Goal: Task Accomplishment & Management: Manage account settings

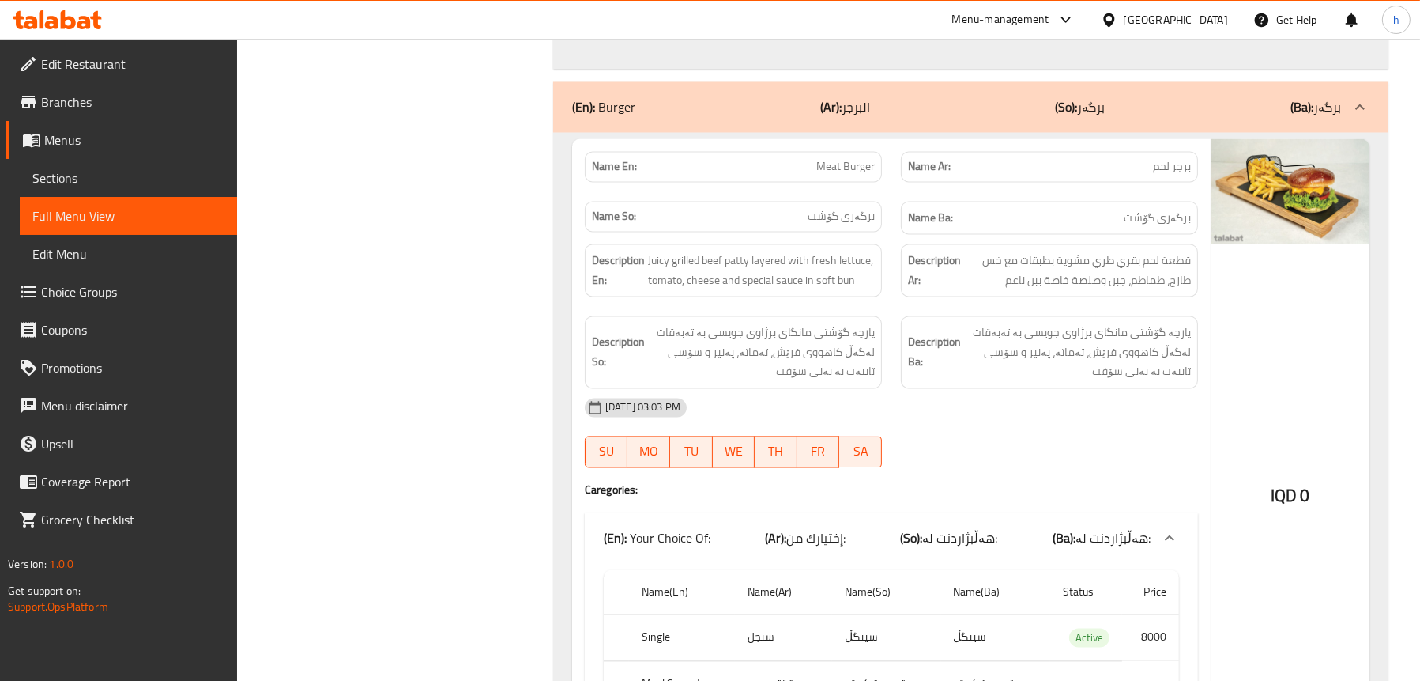
scroll to position [4205, 0]
click at [77, 14] on icon at bounding box center [57, 19] width 89 height 19
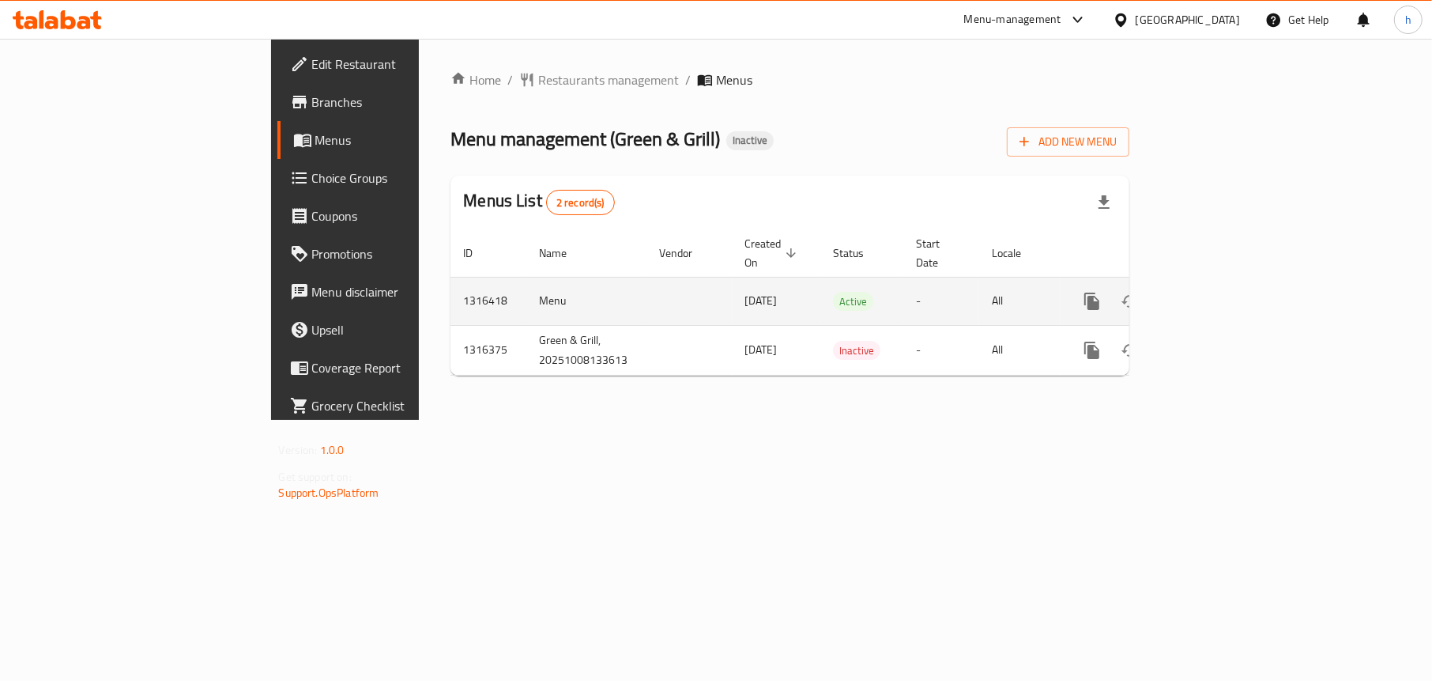
click at [1216, 292] on icon "enhanced table" at bounding box center [1206, 301] width 19 height 19
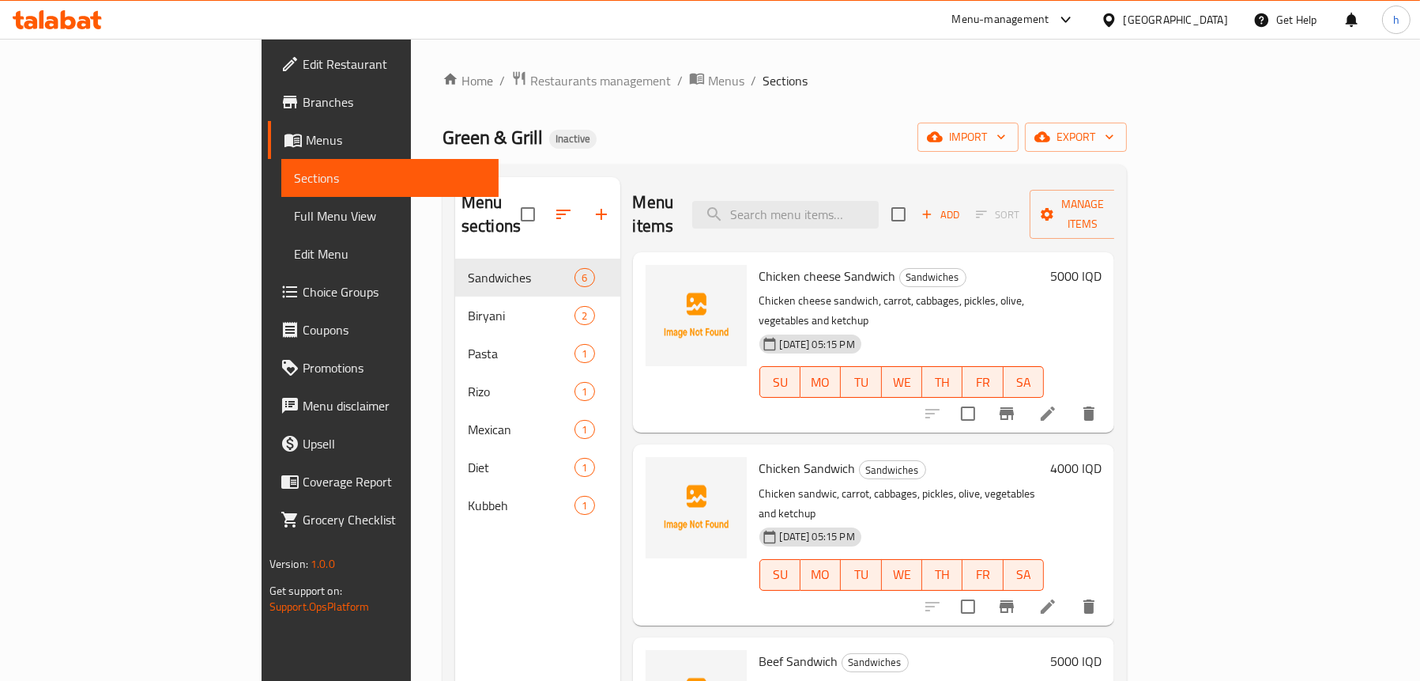
click at [455, 526] on div "Menu sections Sandwiches 6 Biryani 2 Pasta 1 Rizo 1 Mexican 1 Diet 1 Kubbeh 1" at bounding box center [537, 517] width 165 height 681
click at [1006, 146] on span "import" at bounding box center [968, 137] width 76 height 20
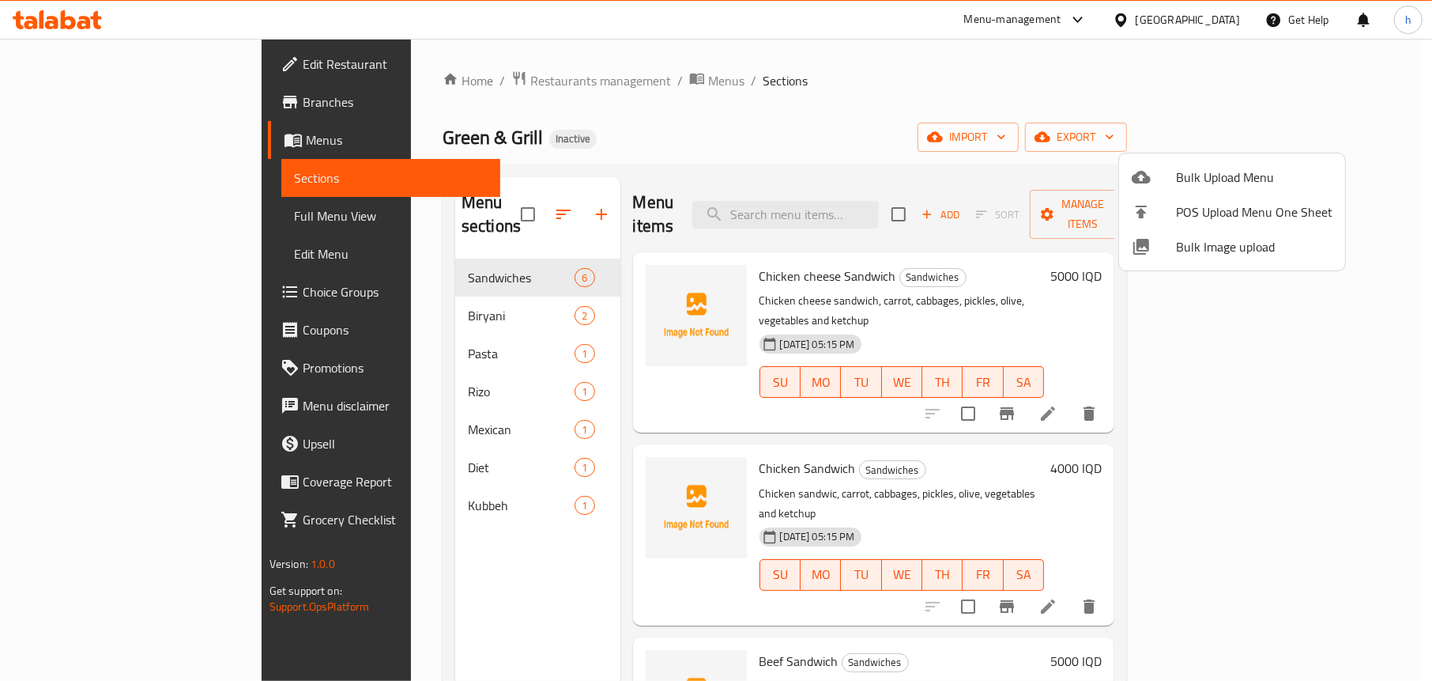
click at [1165, 177] on div at bounding box center [1154, 177] width 44 height 19
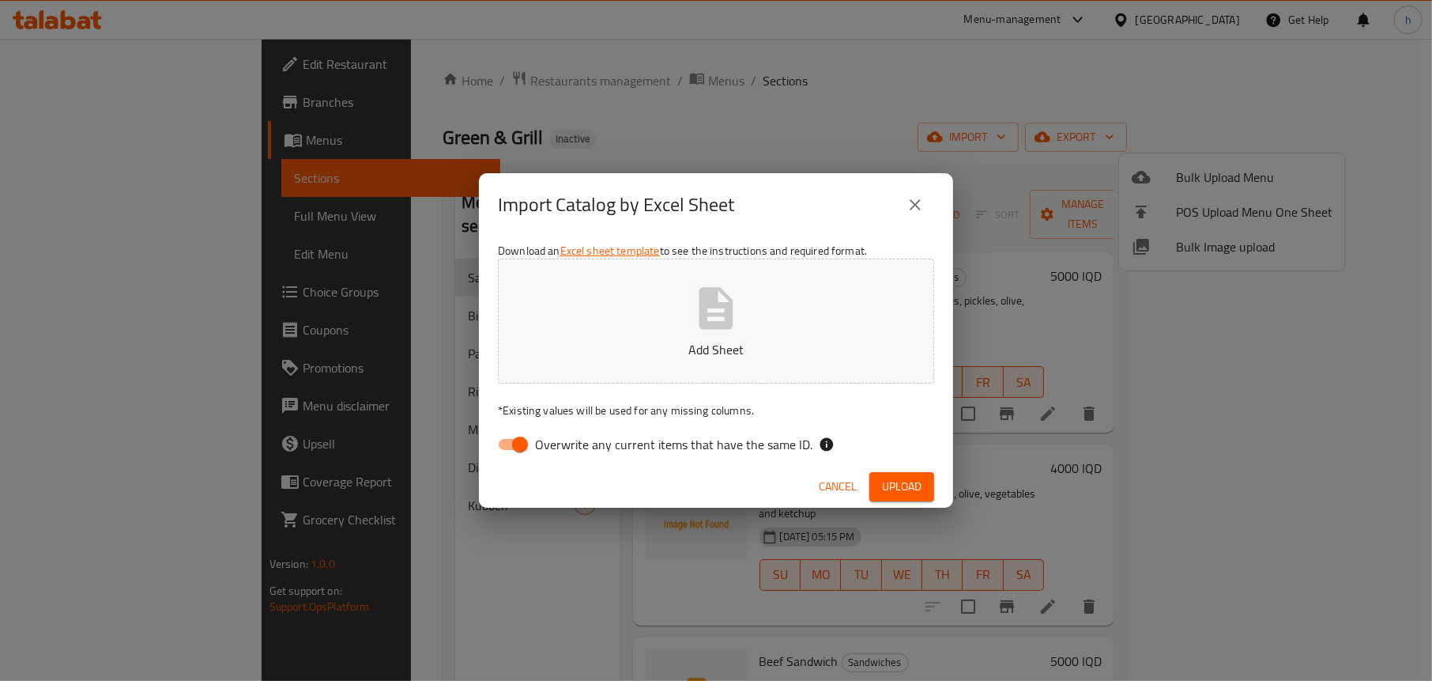
click at [512, 440] on input "Overwrite any current items that have the same ID." at bounding box center [520, 444] width 90 height 30
checkbox input "false"
click at [706, 326] on icon "button" at bounding box center [717, 308] width 34 height 42
click at [882, 479] on span "Upload" at bounding box center [902, 487] width 40 height 20
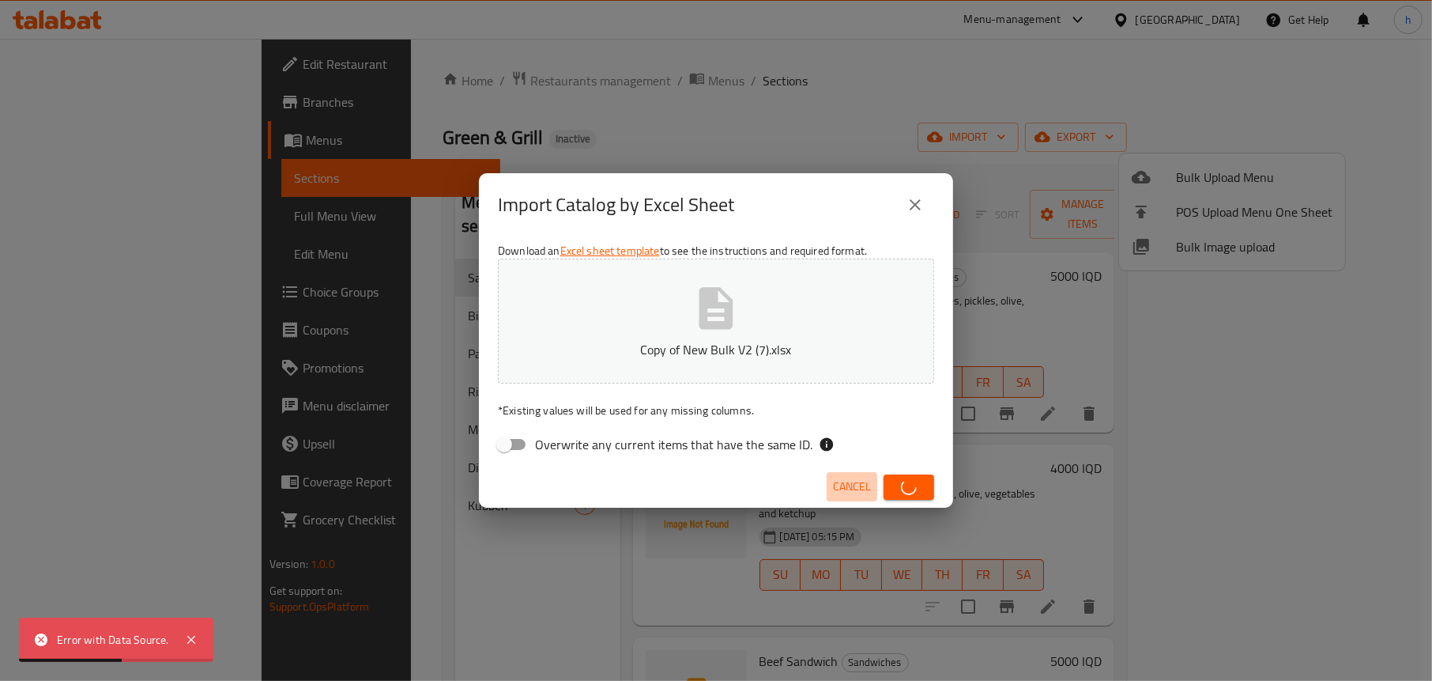
click at [835, 481] on span "Cancel" at bounding box center [852, 487] width 38 height 20
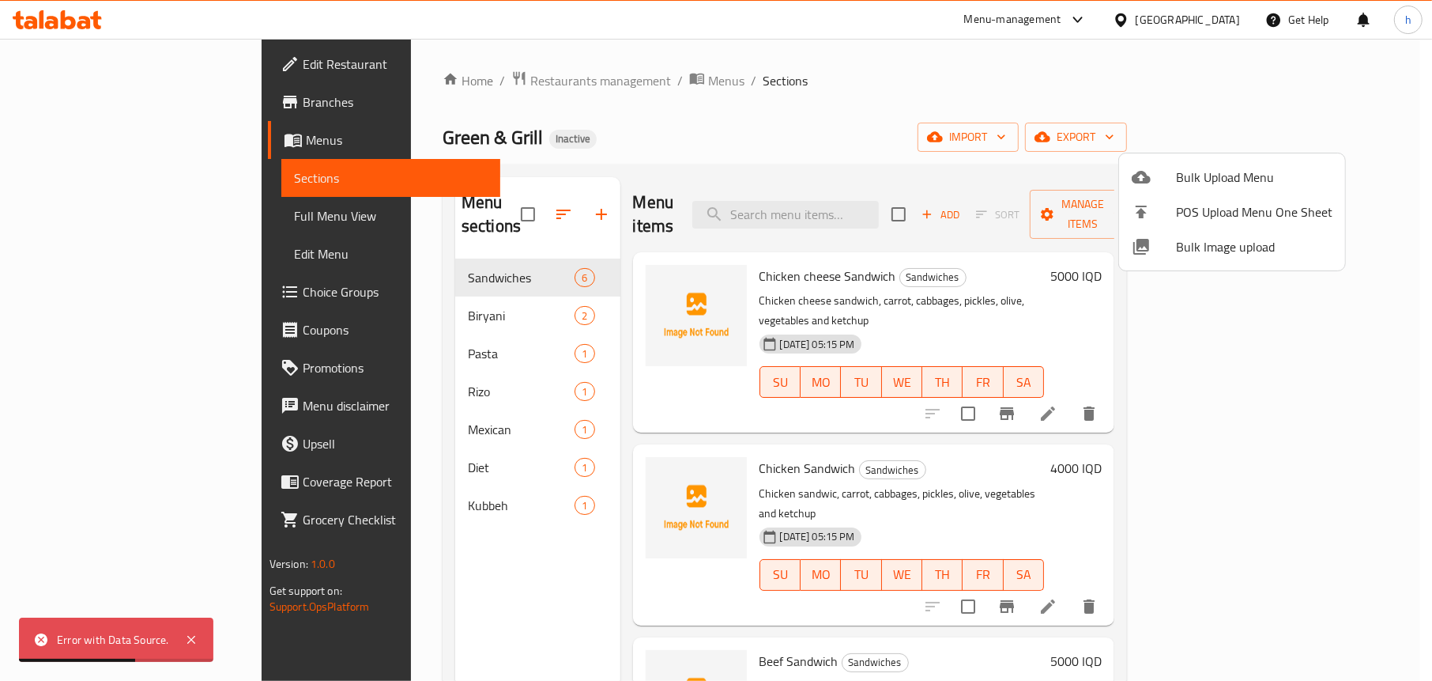
click at [402, 579] on div at bounding box center [716, 340] width 1432 height 681
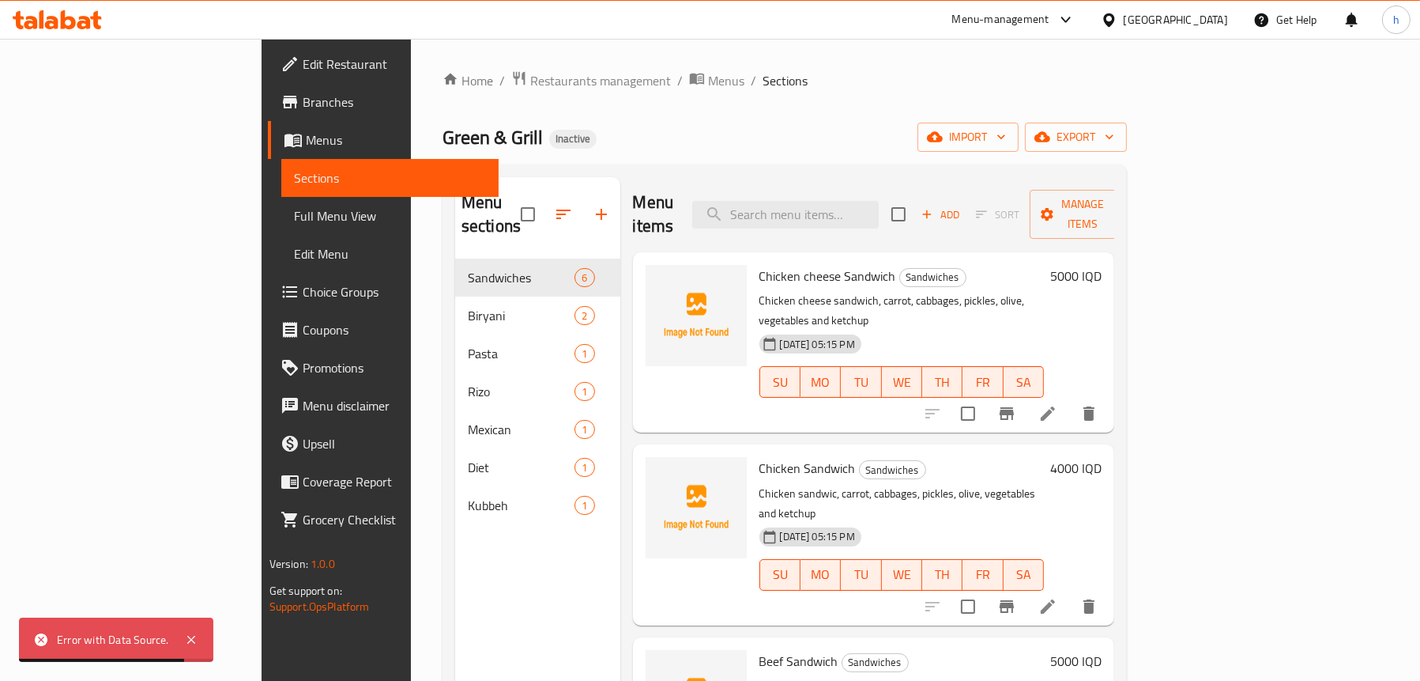
click at [268, 126] on link "Menus" at bounding box center [383, 140] width 231 height 38
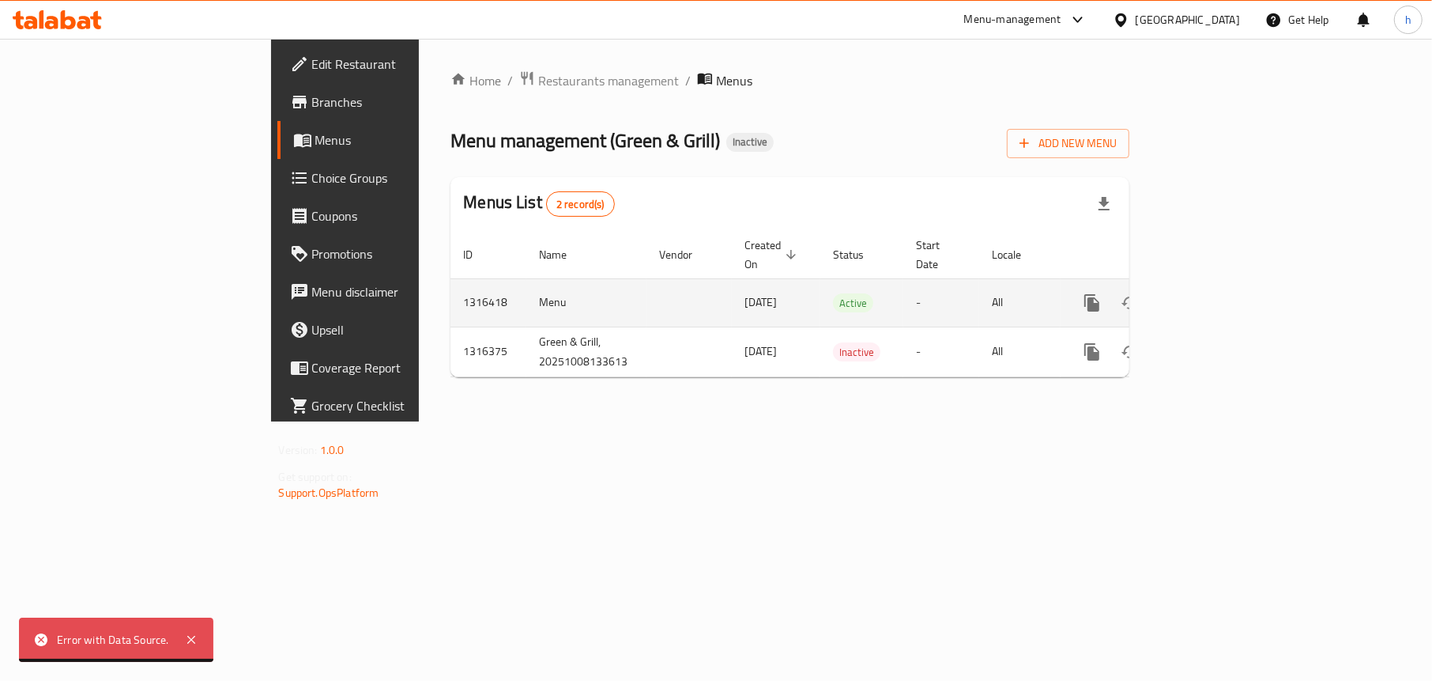
click at [1216, 293] on icon "enhanced table" at bounding box center [1206, 302] width 19 height 19
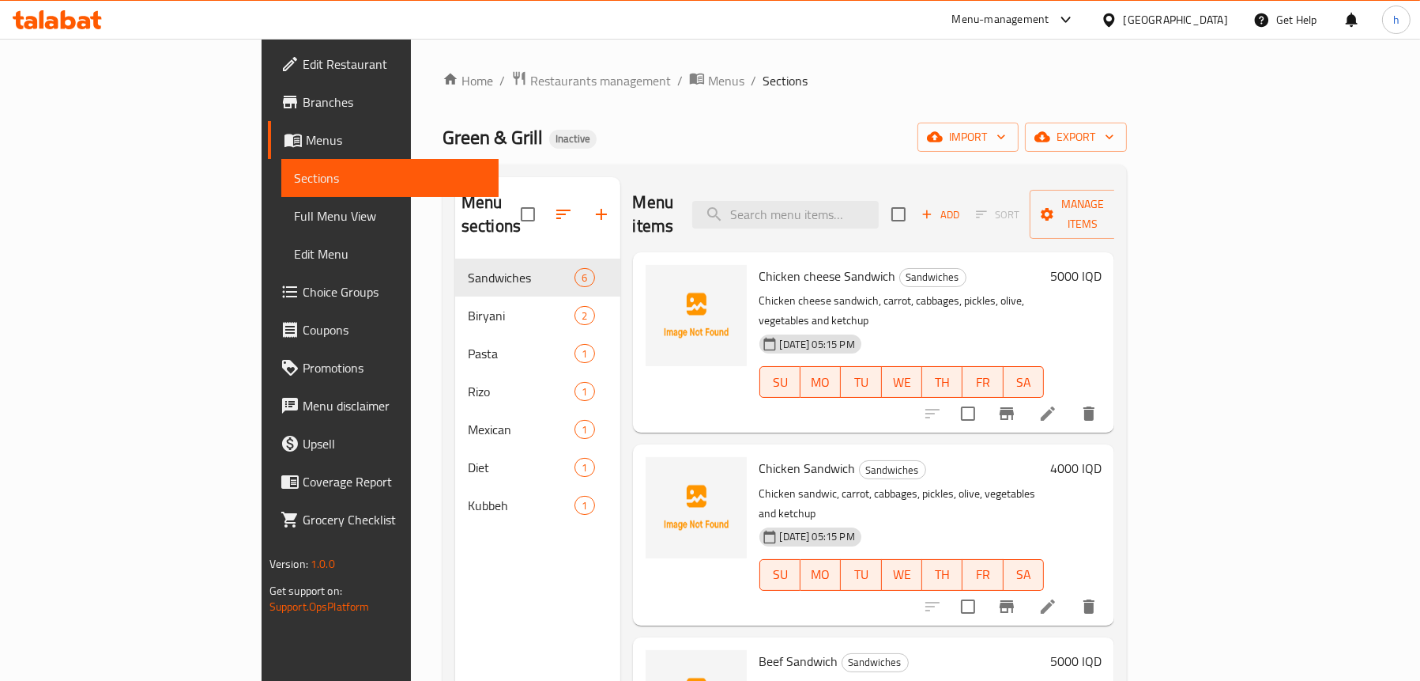
click at [455, 622] on div "Menu sections Sandwiches 6 Biryani 2 Pasta 1 Rizo 1 Mexican 1 Diet 1 Kubbeh 1" at bounding box center [537, 517] width 165 height 681
click at [1006, 138] on span "import" at bounding box center [968, 137] width 76 height 20
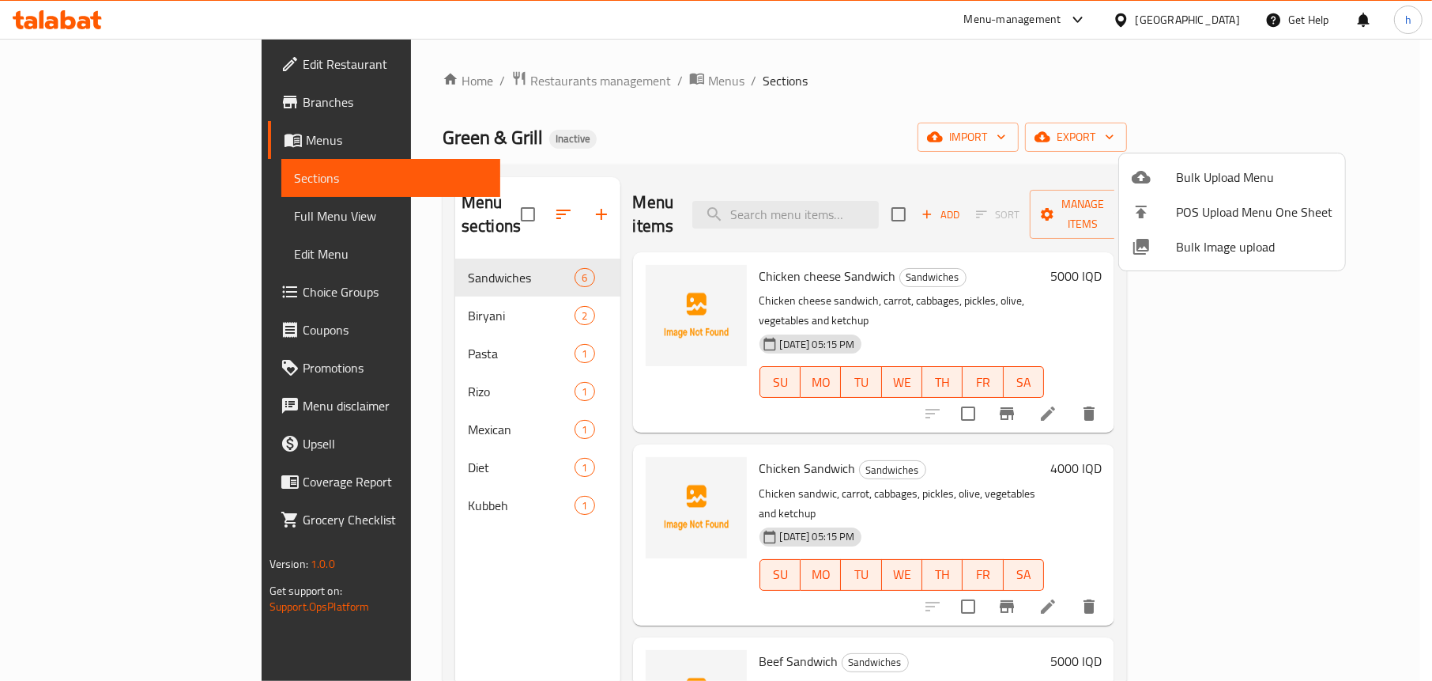
click at [1153, 171] on div at bounding box center [1154, 177] width 44 height 19
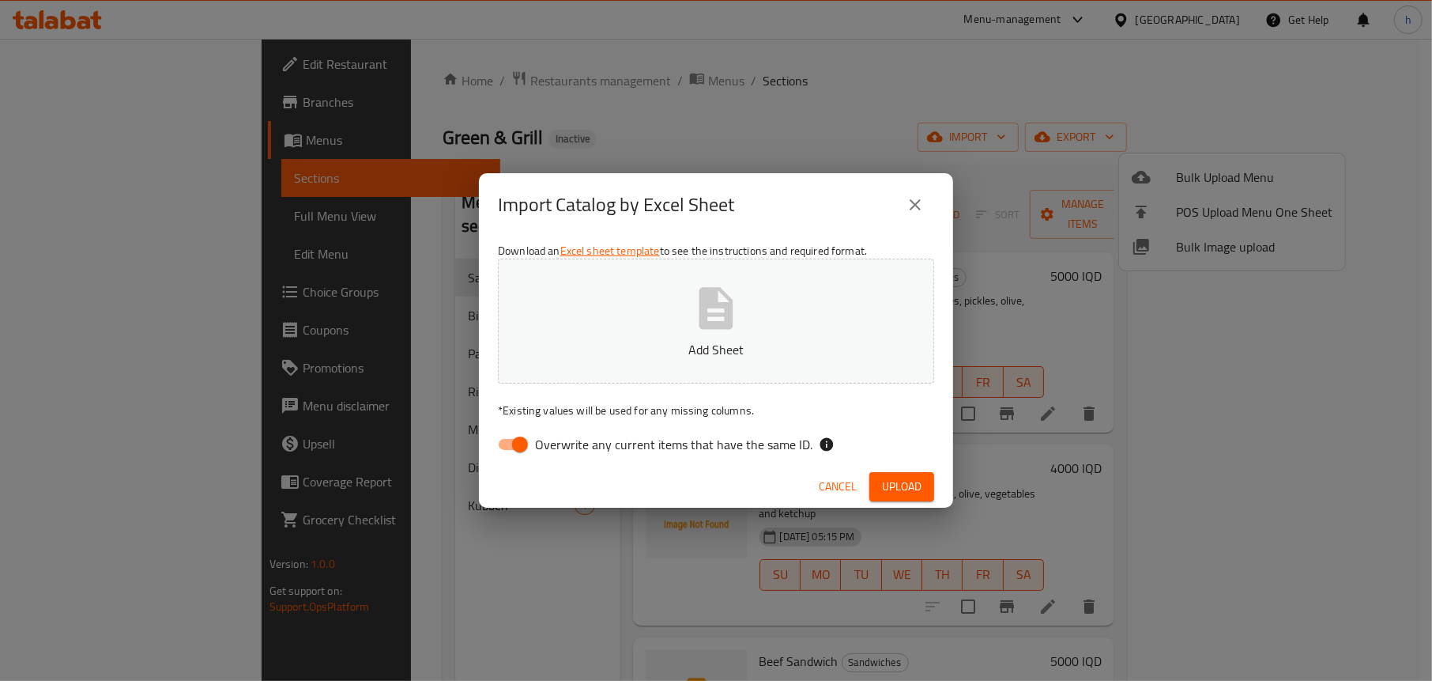
click at [523, 439] on input "Overwrite any current items that have the same ID." at bounding box center [520, 444] width 90 height 30
checkbox input "false"
click at [720, 301] on icon "button" at bounding box center [716, 308] width 51 height 51
click at [899, 483] on span "Upload" at bounding box center [902, 487] width 40 height 20
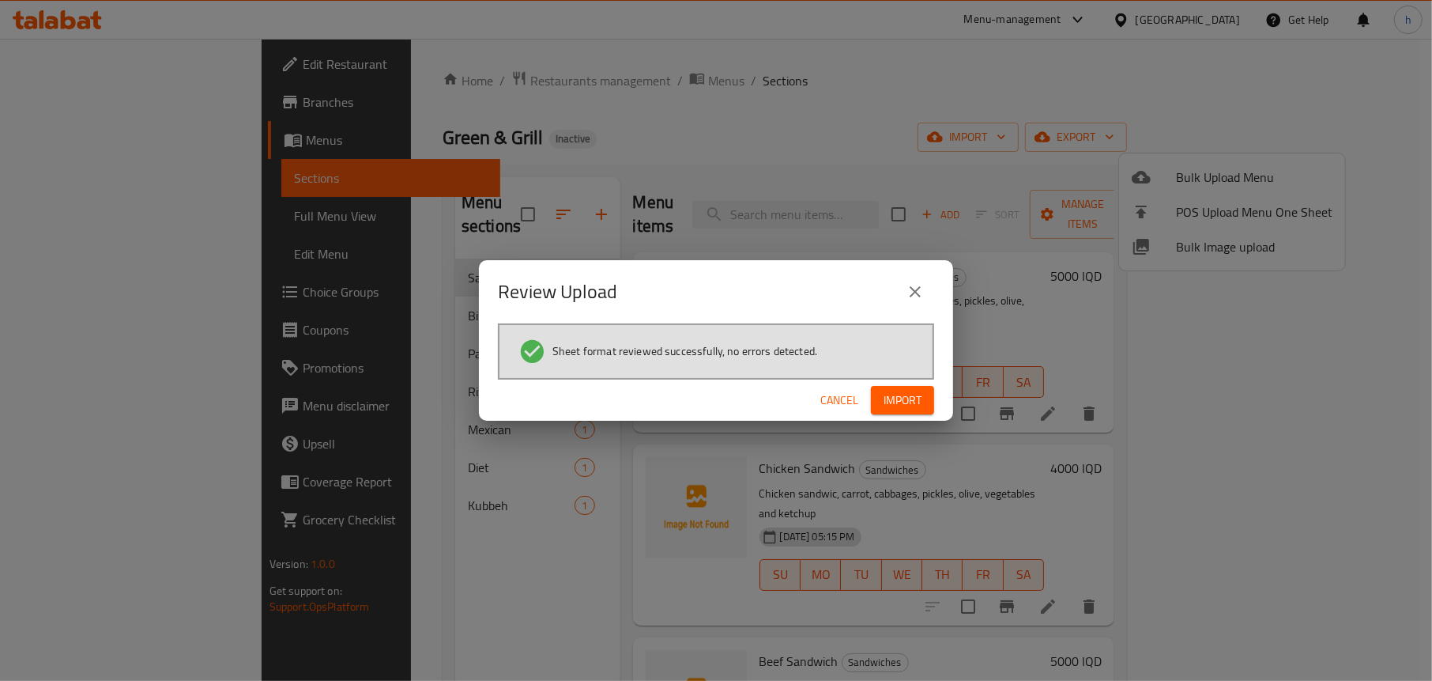
click at [908, 394] on span "Import" at bounding box center [903, 400] width 38 height 20
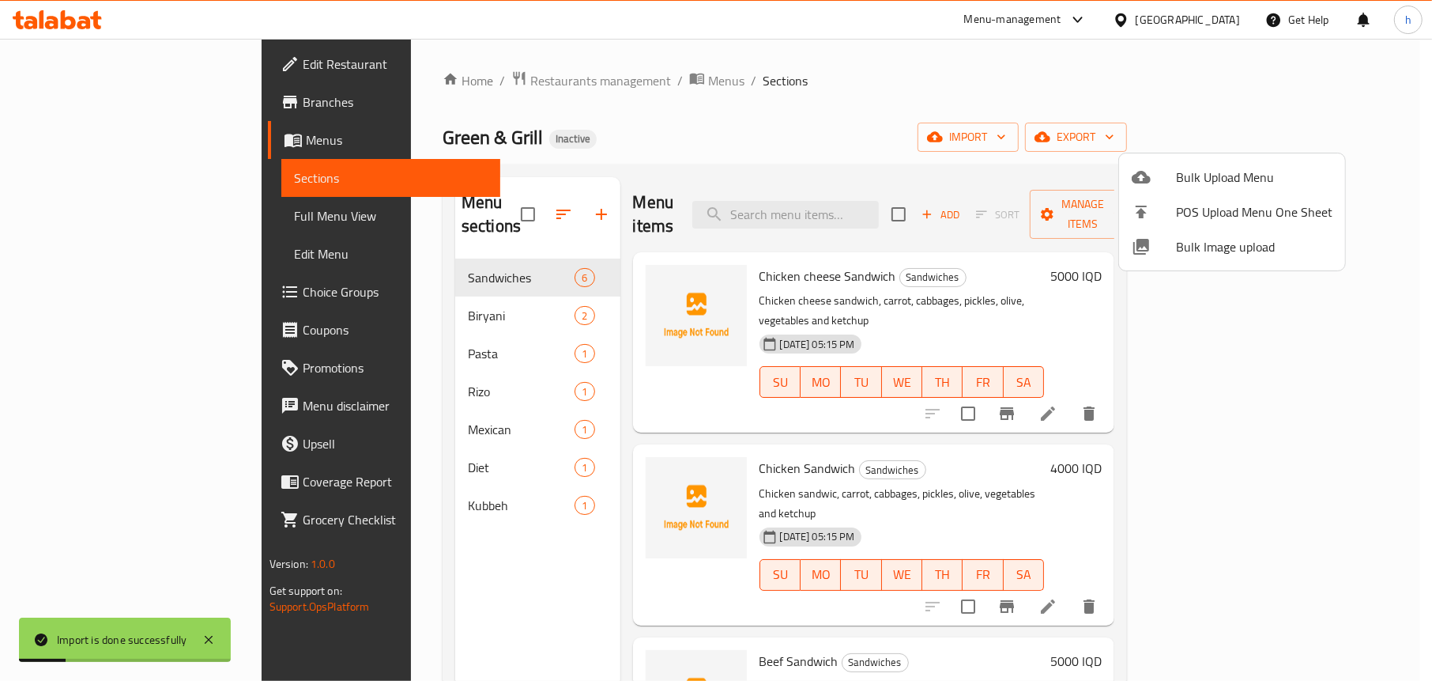
click at [615, 128] on div at bounding box center [716, 340] width 1432 height 681
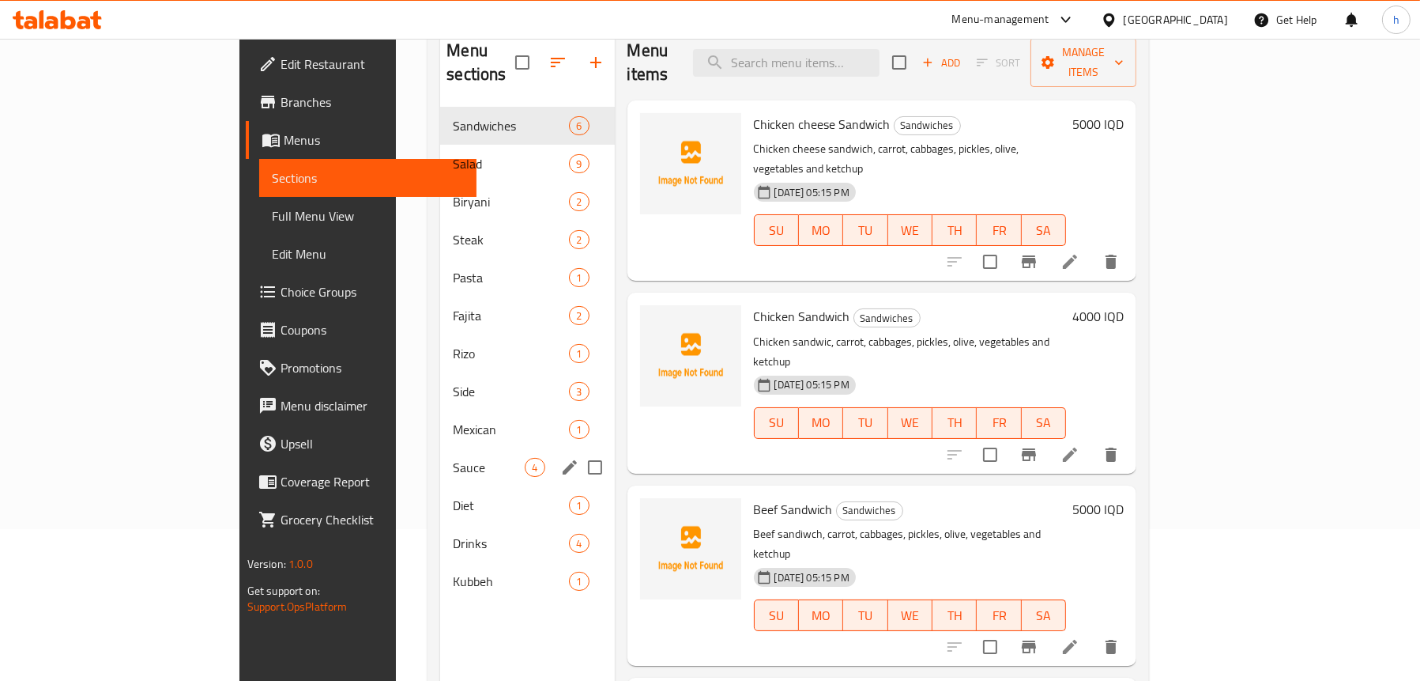
scroll to position [222, 0]
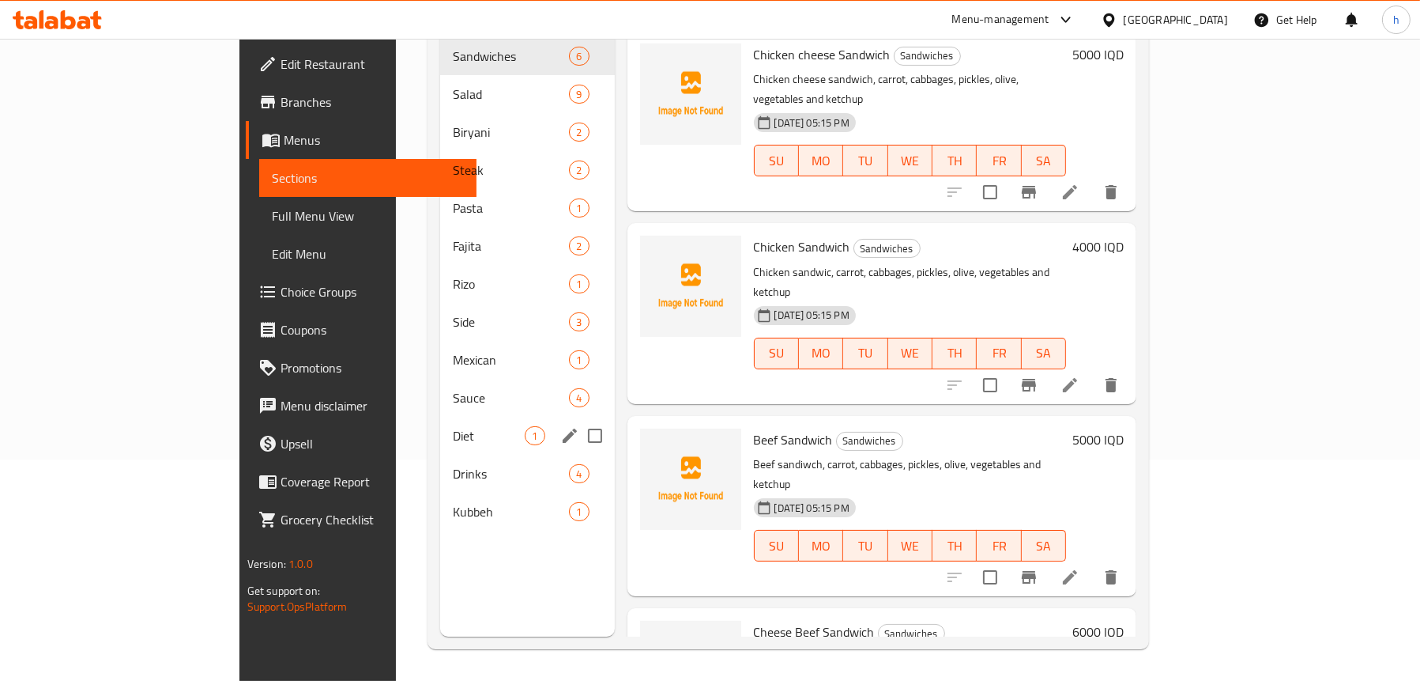
click at [440, 421] on div "Diet 1" at bounding box center [527, 436] width 174 height 38
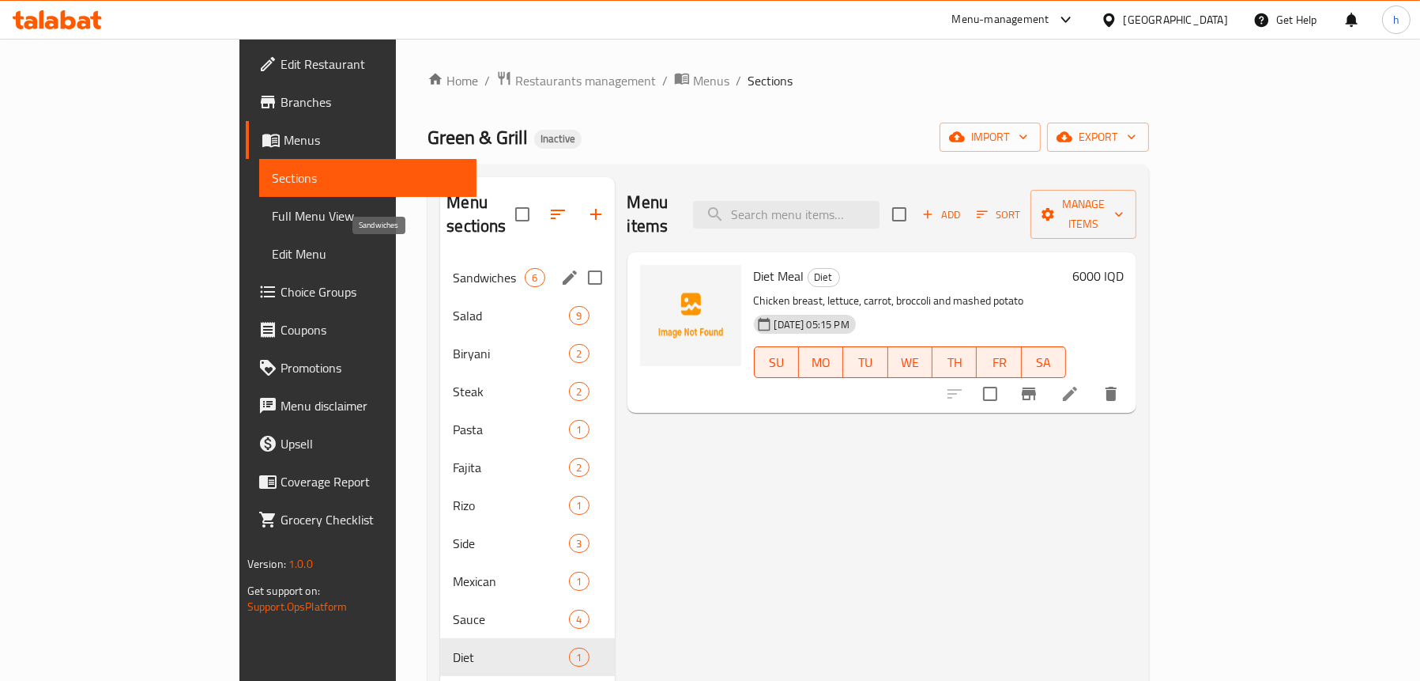
click at [453, 268] on span "Sandwiches" at bounding box center [489, 277] width 72 height 19
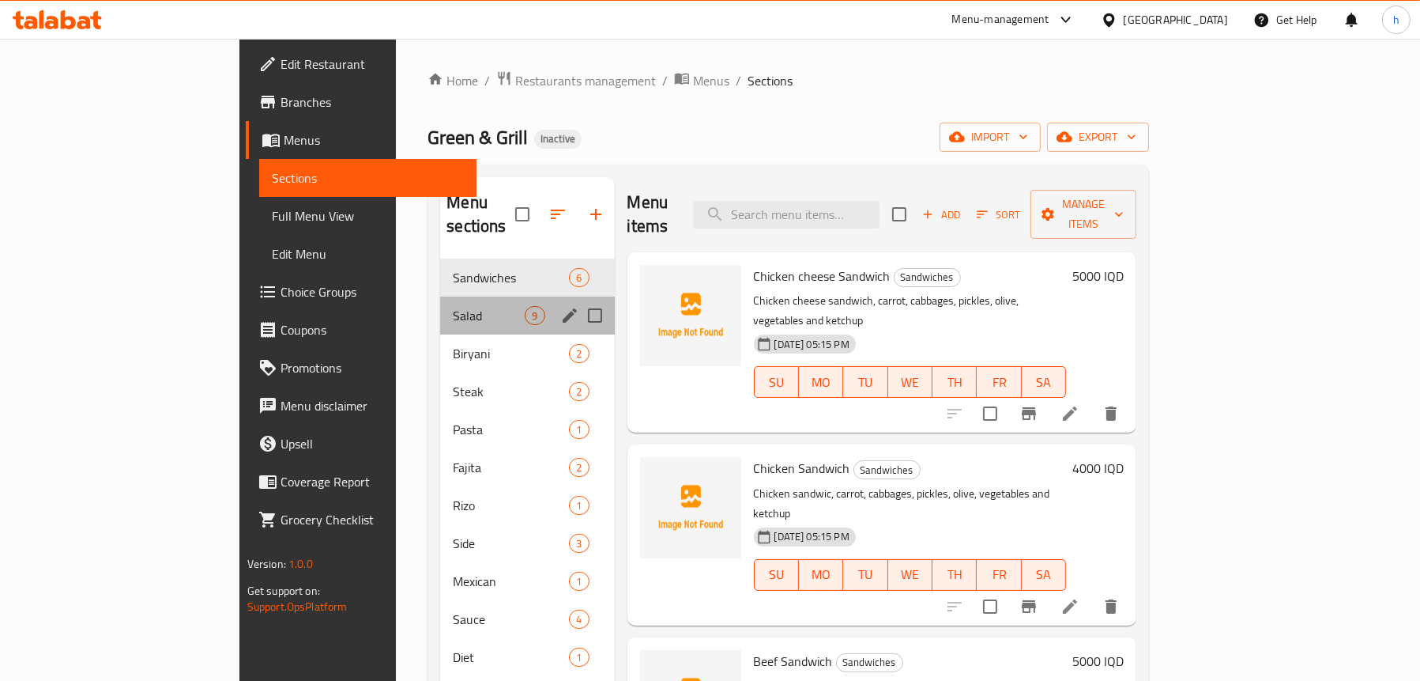
click at [440, 296] on div "Salad 9" at bounding box center [527, 315] width 174 height 38
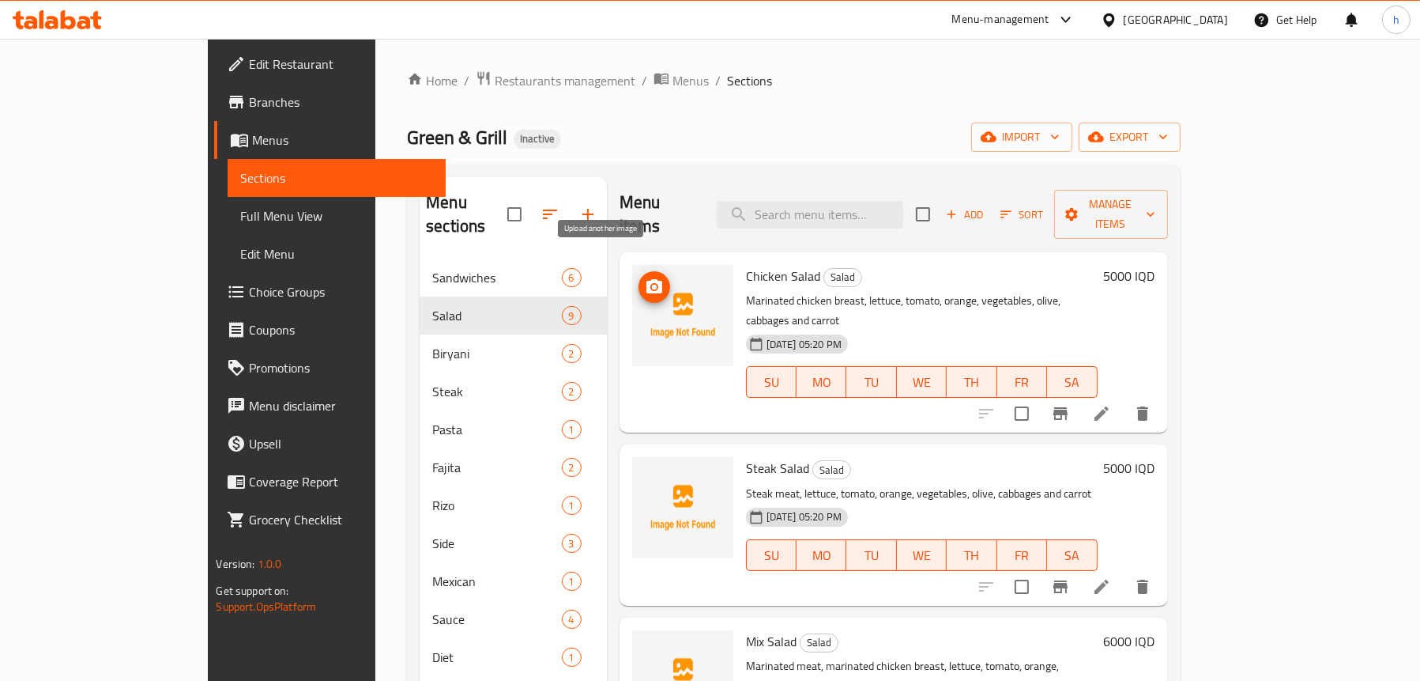
click at [639, 277] on span "upload picture" at bounding box center [655, 286] width 32 height 19
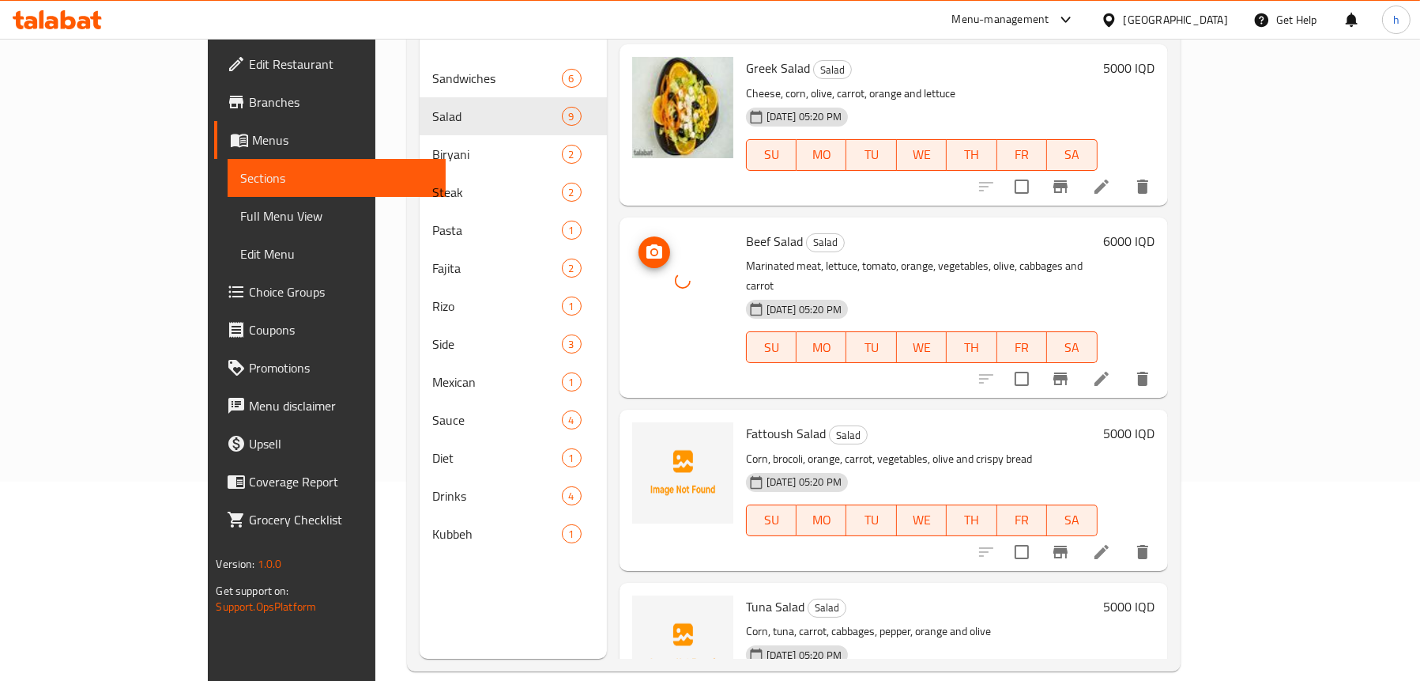
scroll to position [222, 0]
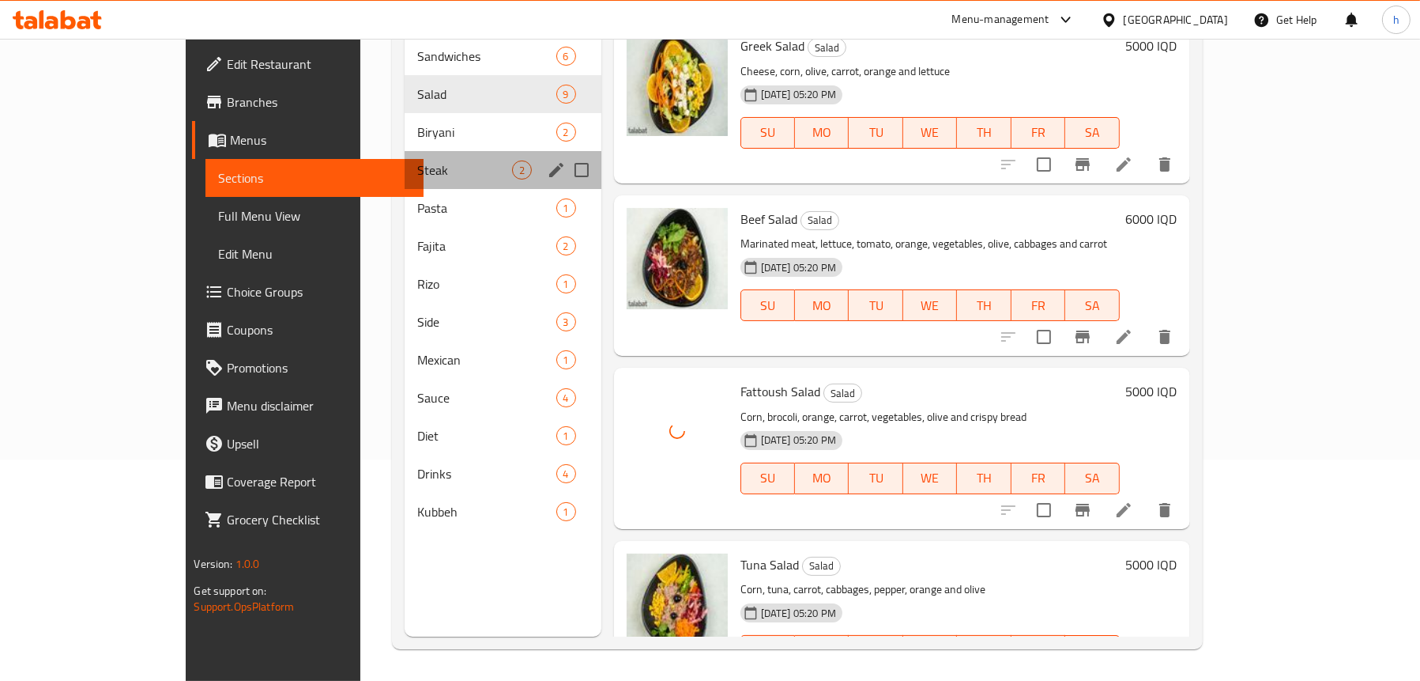
click at [405, 151] on div "Steak 2" at bounding box center [503, 170] width 196 height 38
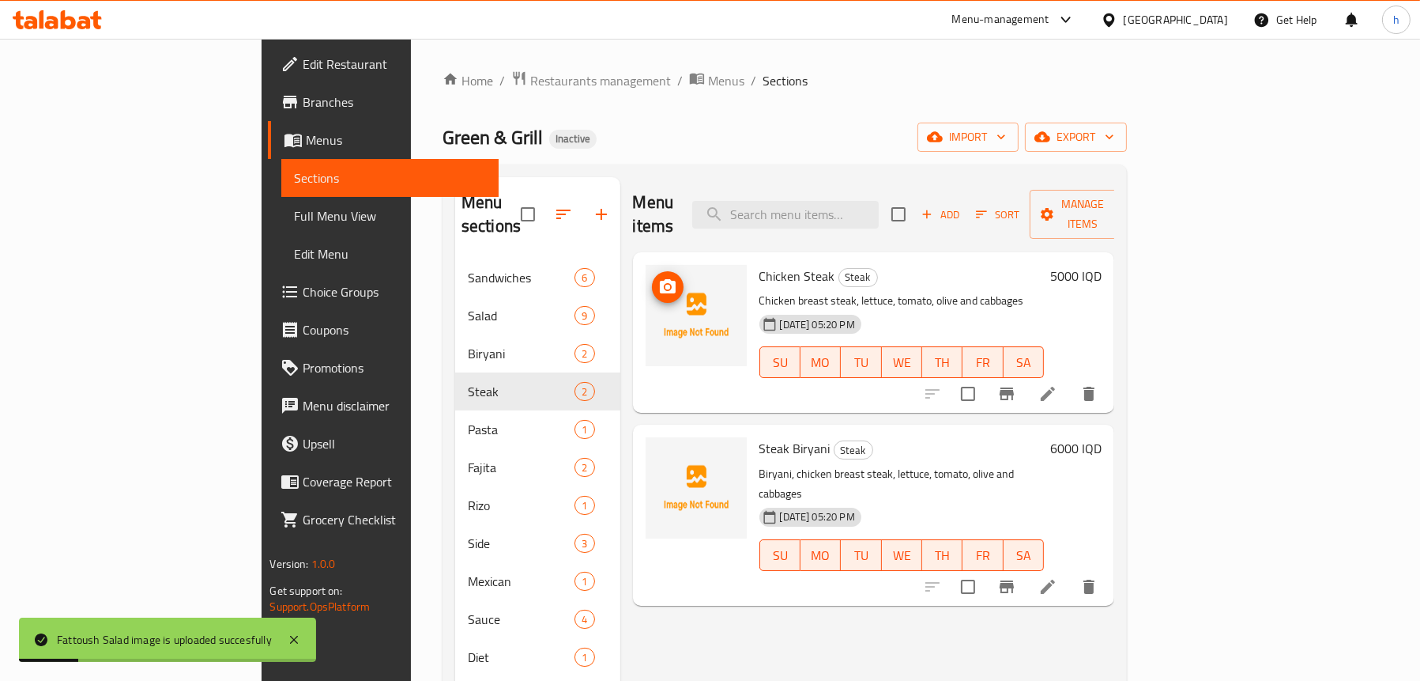
click at [660, 279] on icon "upload picture" at bounding box center [668, 286] width 16 height 14
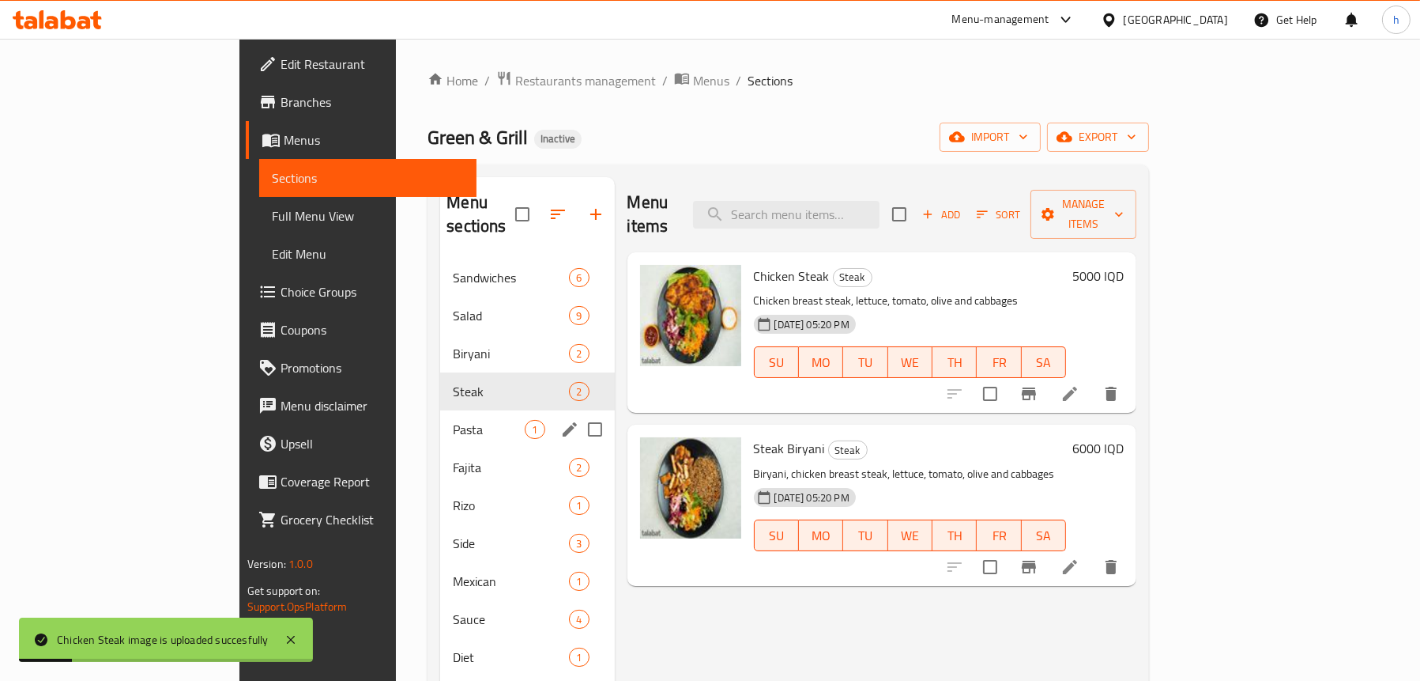
scroll to position [79, 0]
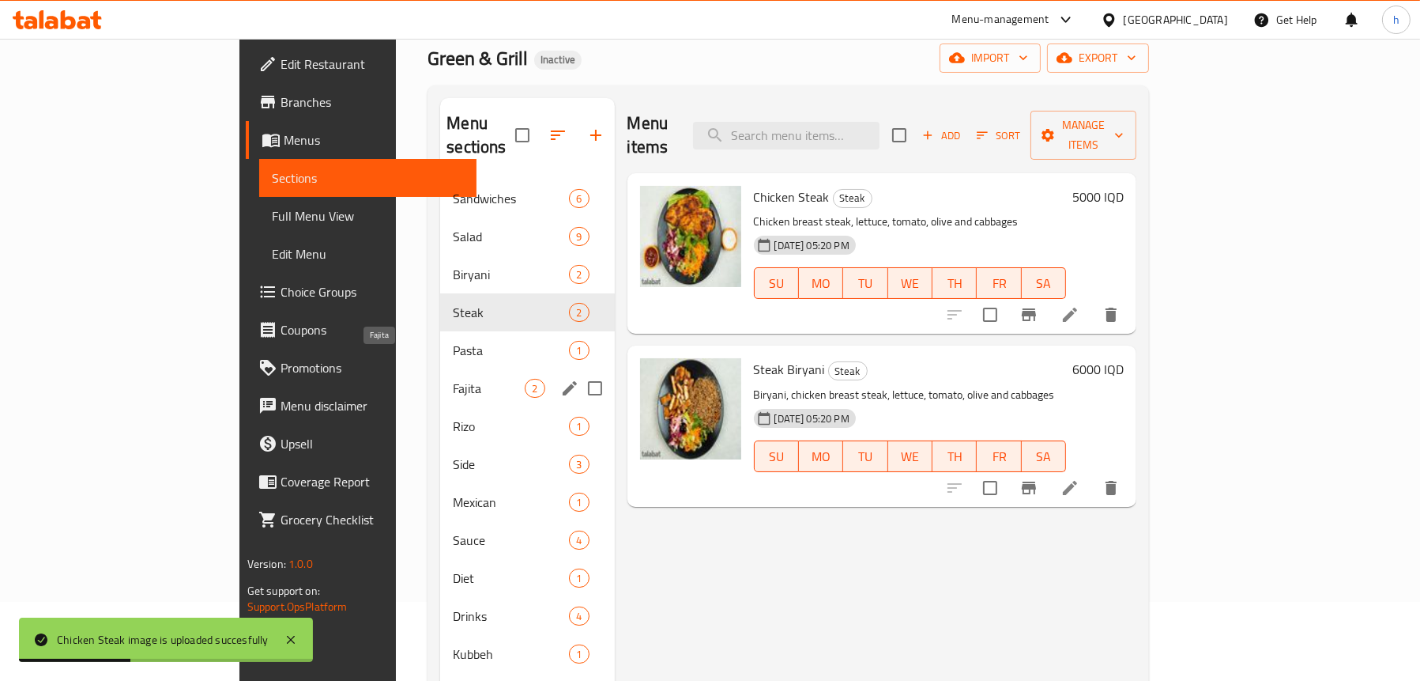
click at [453, 379] on span "Fajita" at bounding box center [489, 388] width 72 height 19
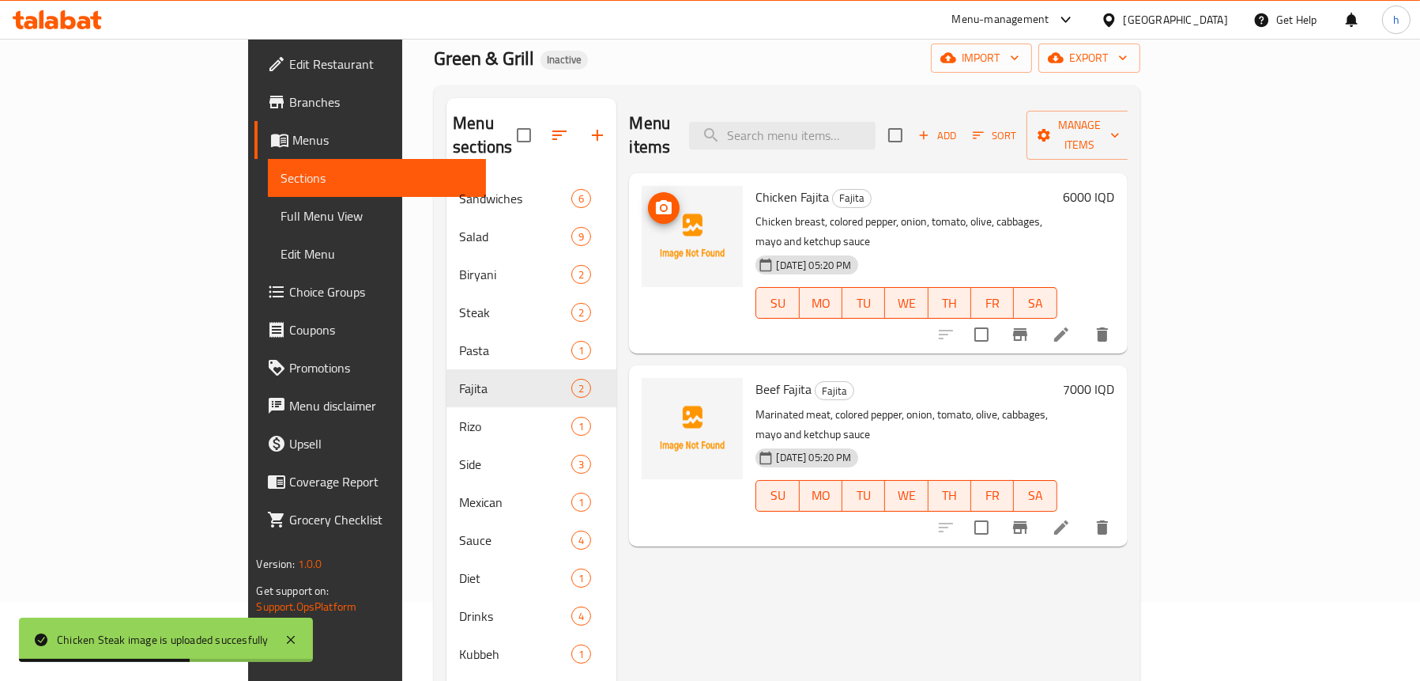
click at [654, 198] on icon "upload picture" at bounding box center [663, 207] width 19 height 19
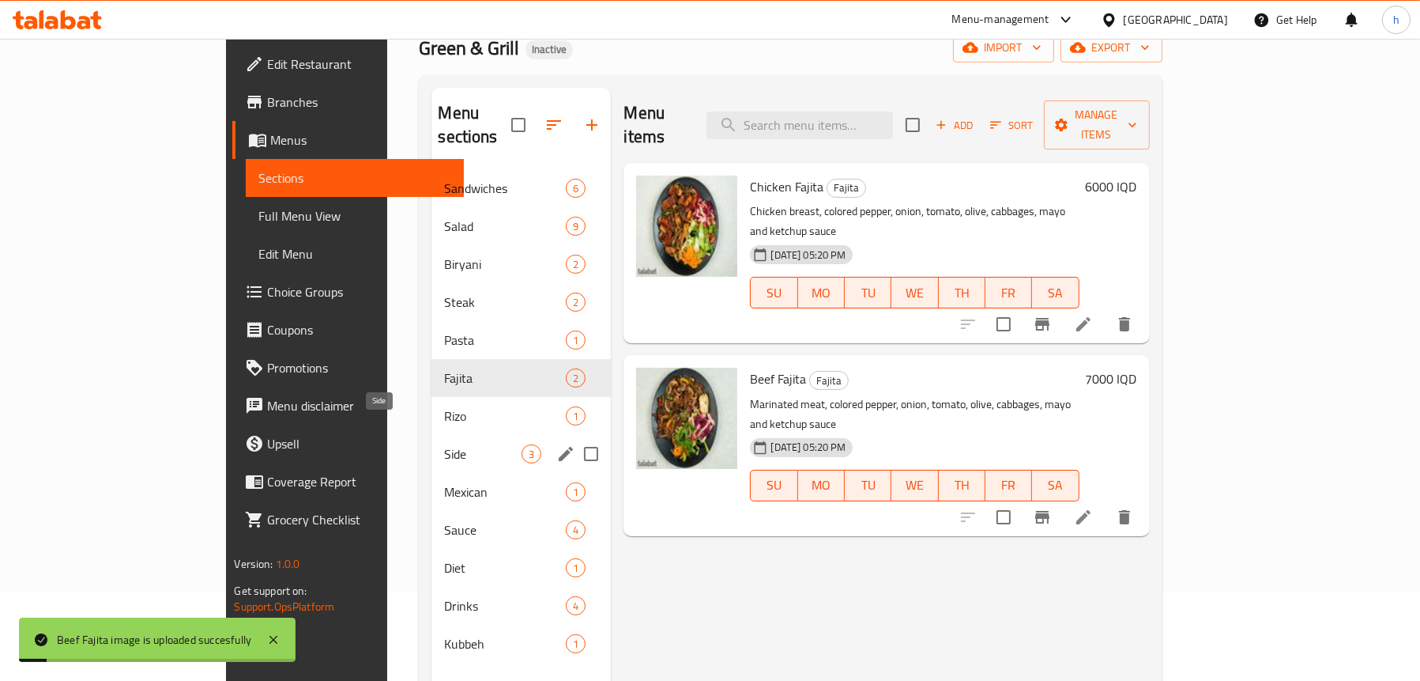
scroll to position [222, 0]
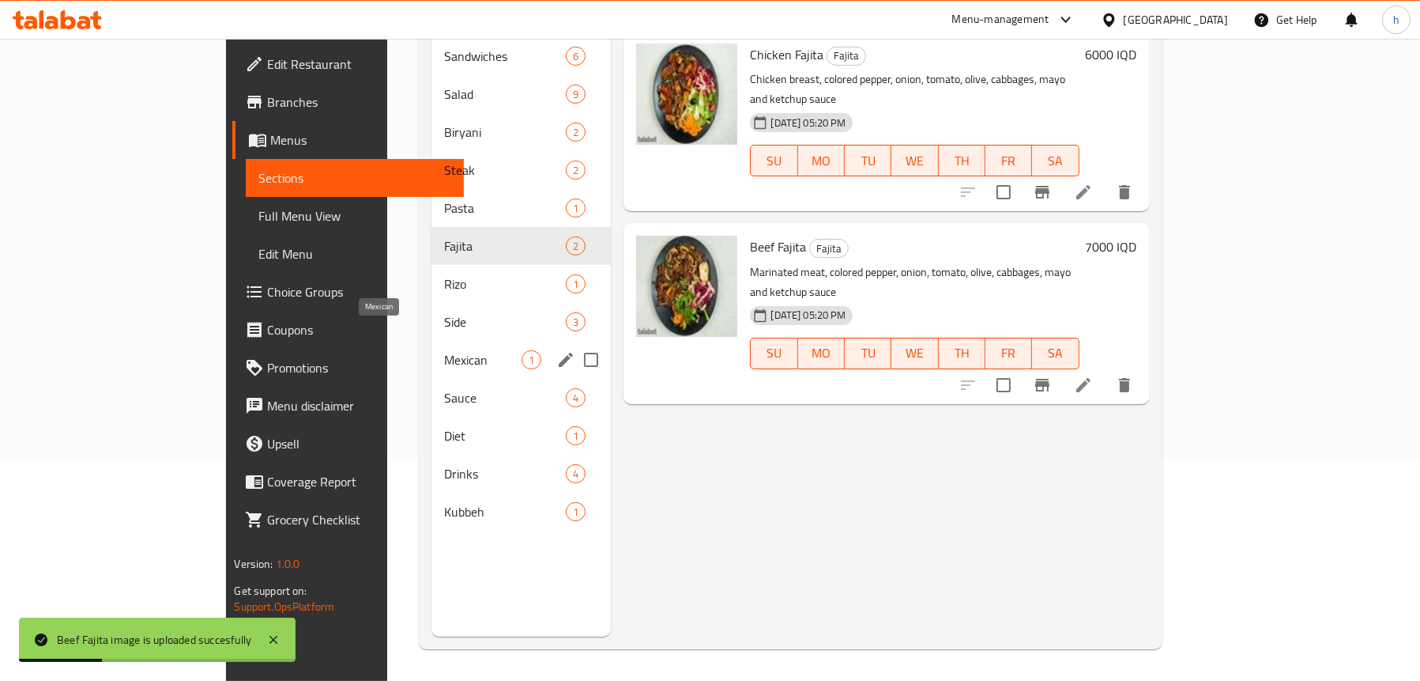
click at [444, 312] on span "Side" at bounding box center [505, 321] width 122 height 19
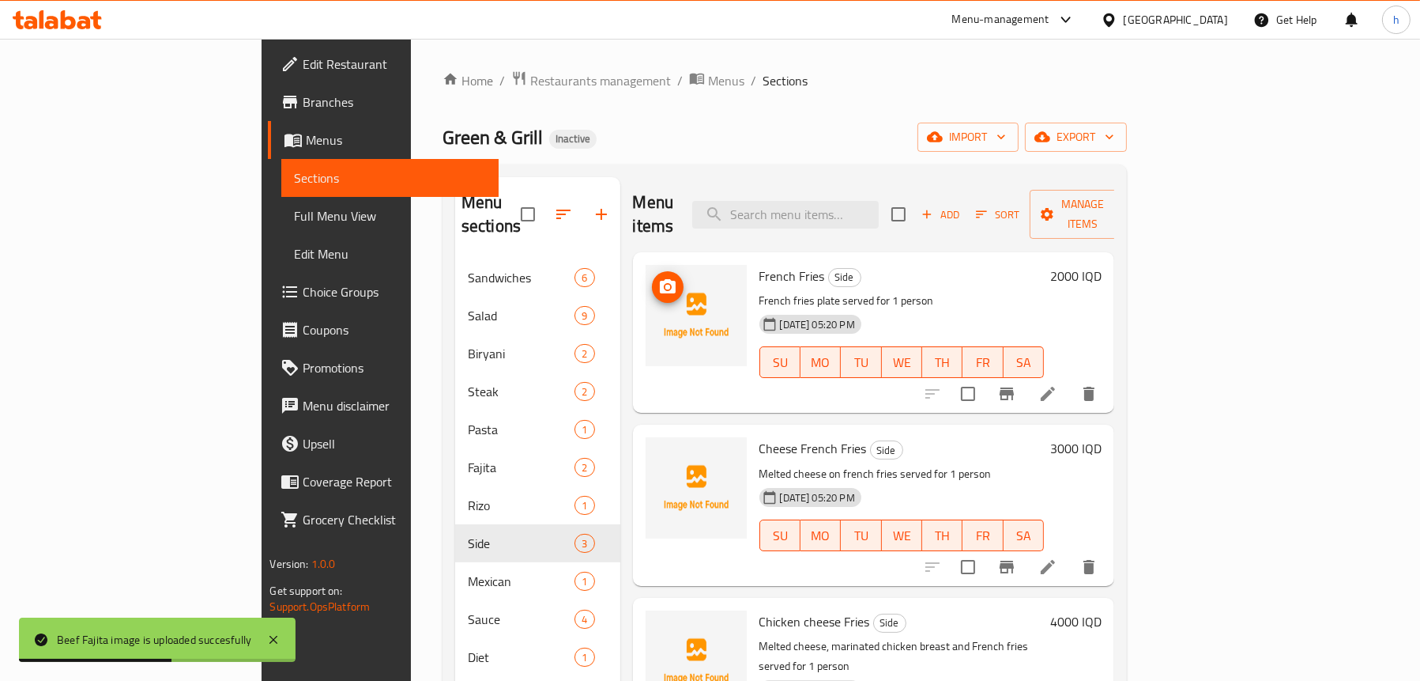
click at [646, 273] on img at bounding box center [696, 315] width 101 height 101
click at [660, 279] on icon "upload picture" at bounding box center [668, 286] width 16 height 14
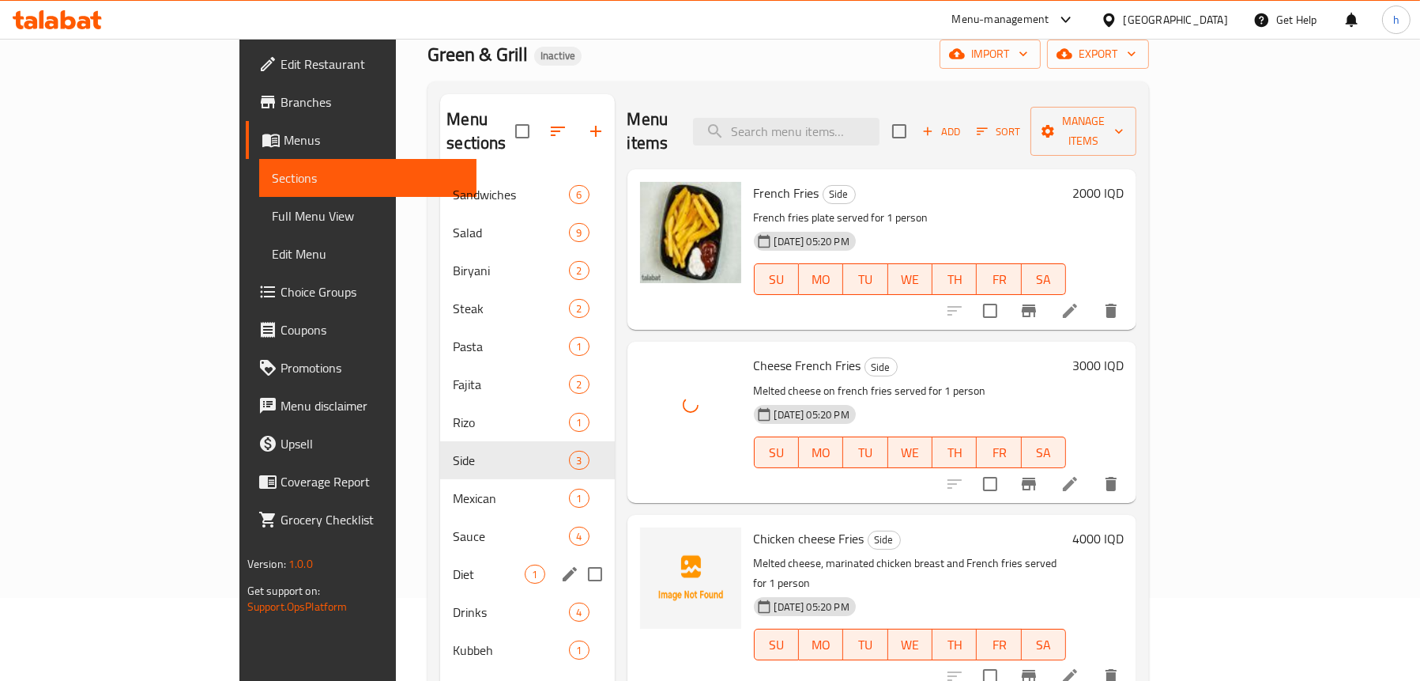
scroll to position [158, 0]
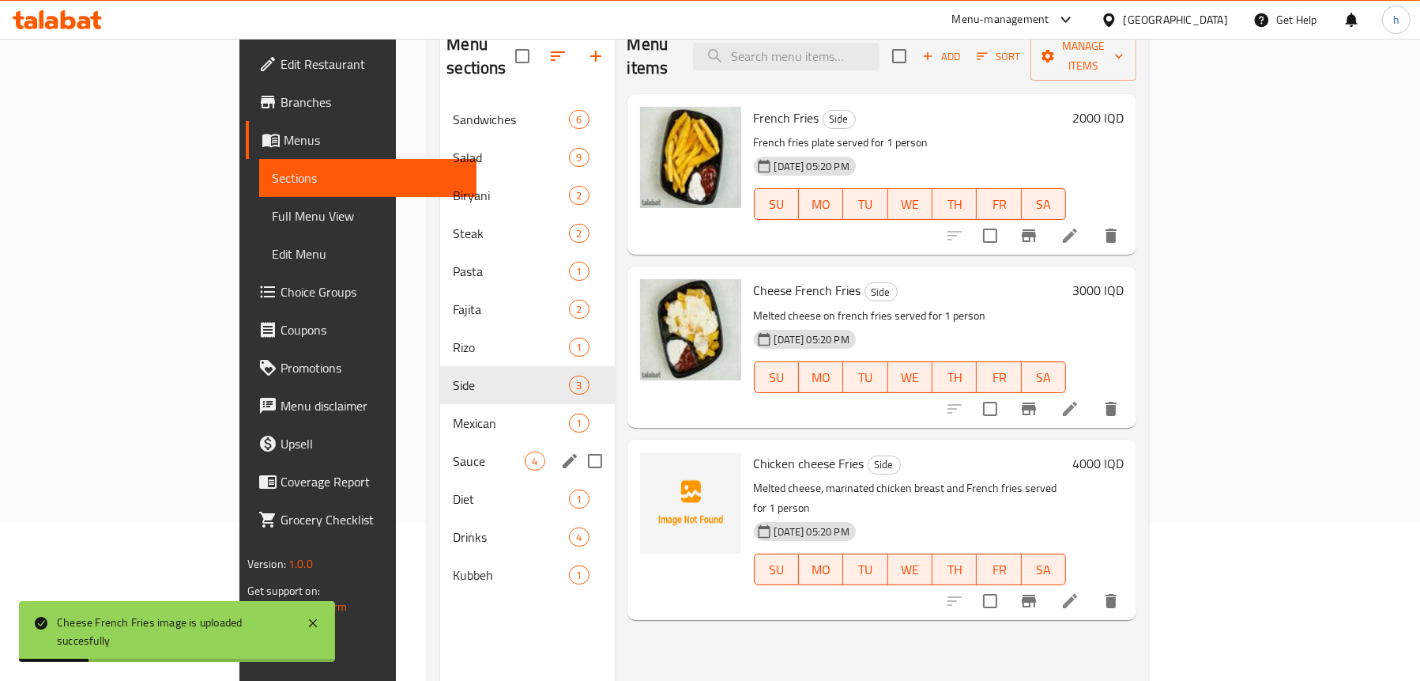
click at [440, 442] on div "Sauce 4" at bounding box center [527, 461] width 174 height 38
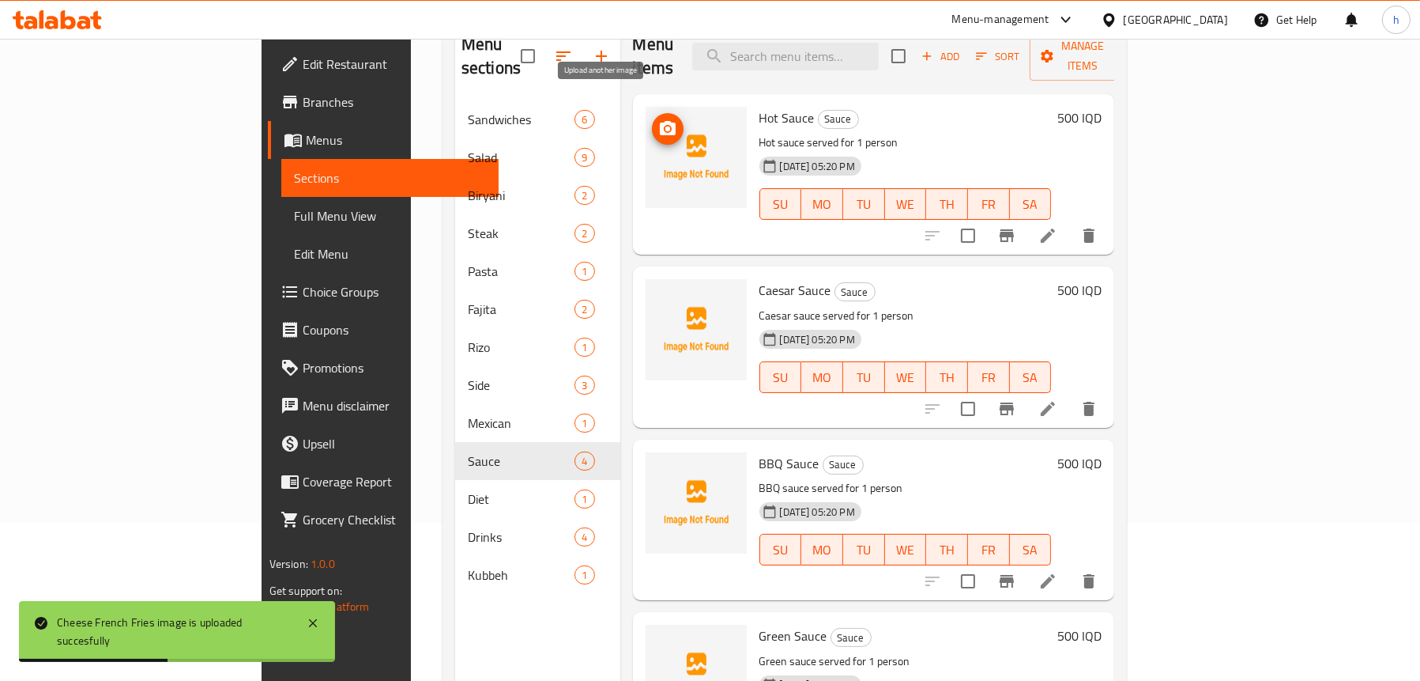
click at [658, 119] on icon "upload picture" at bounding box center [667, 128] width 19 height 19
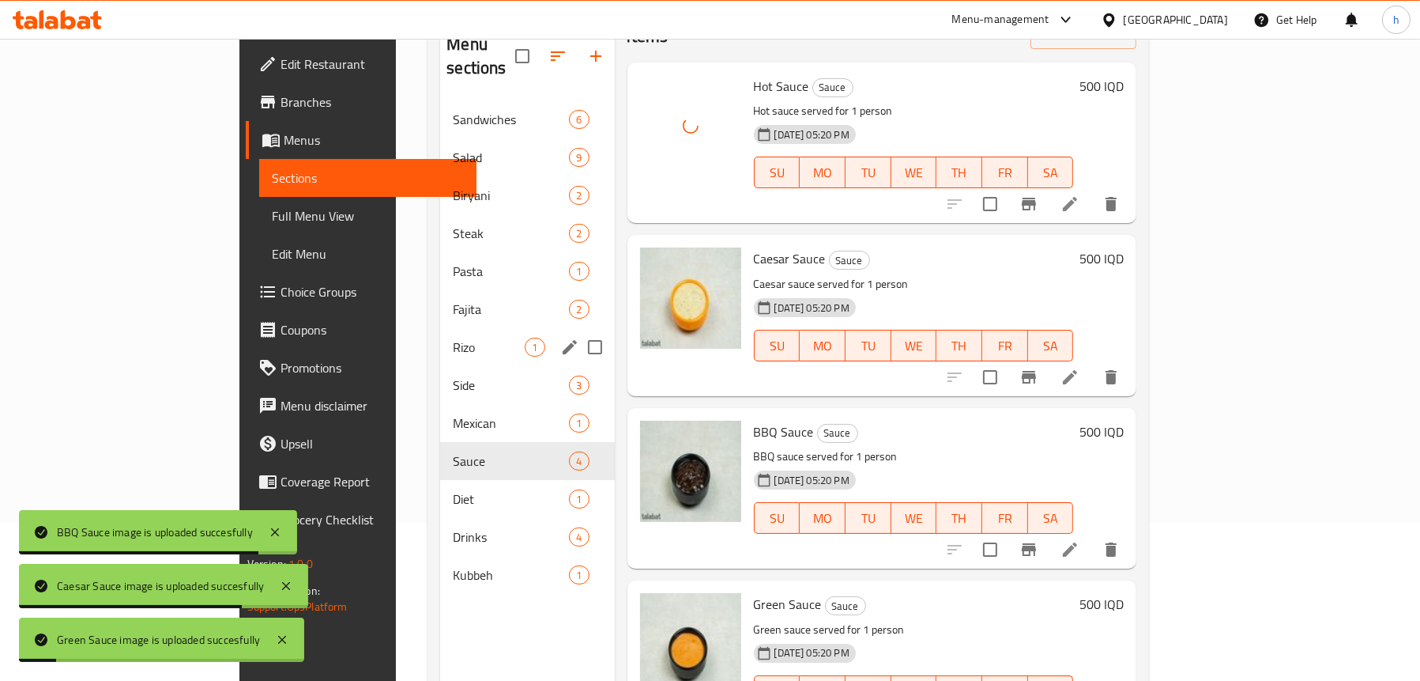
scroll to position [49, 0]
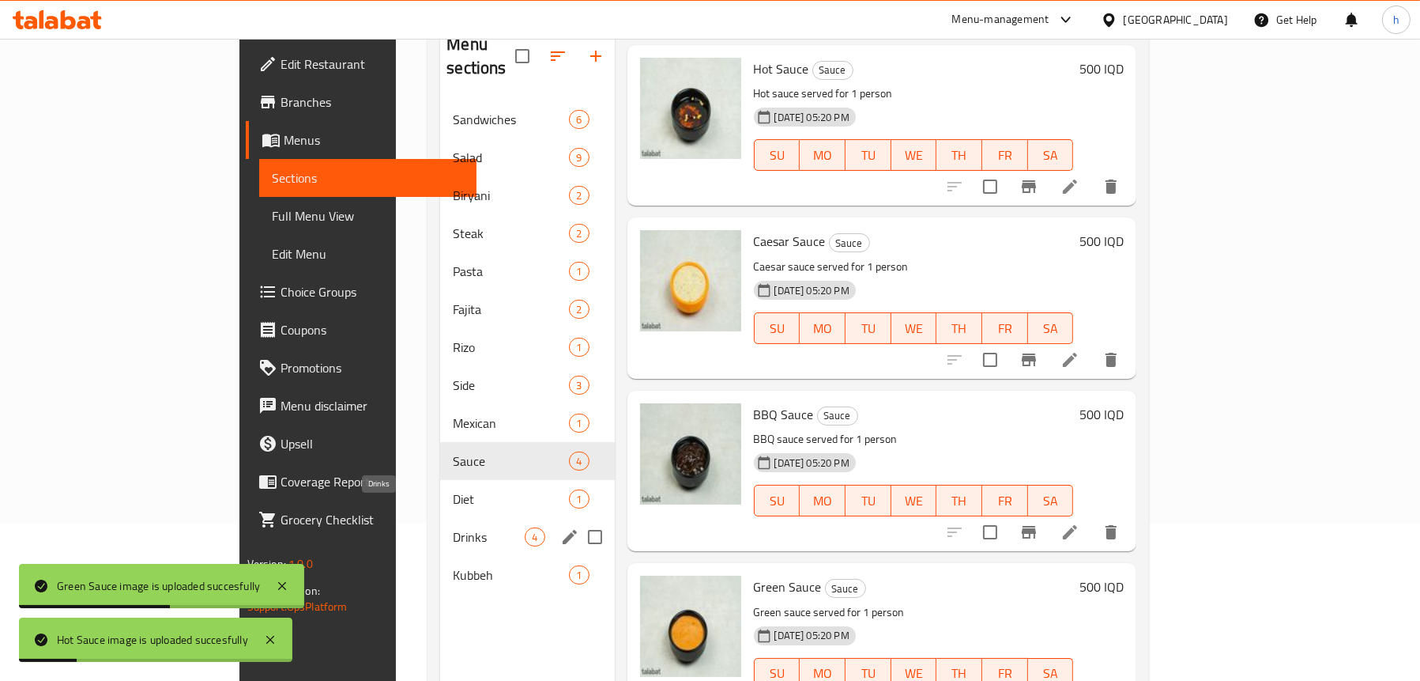
click at [453, 527] on span "Drinks" at bounding box center [489, 536] width 72 height 19
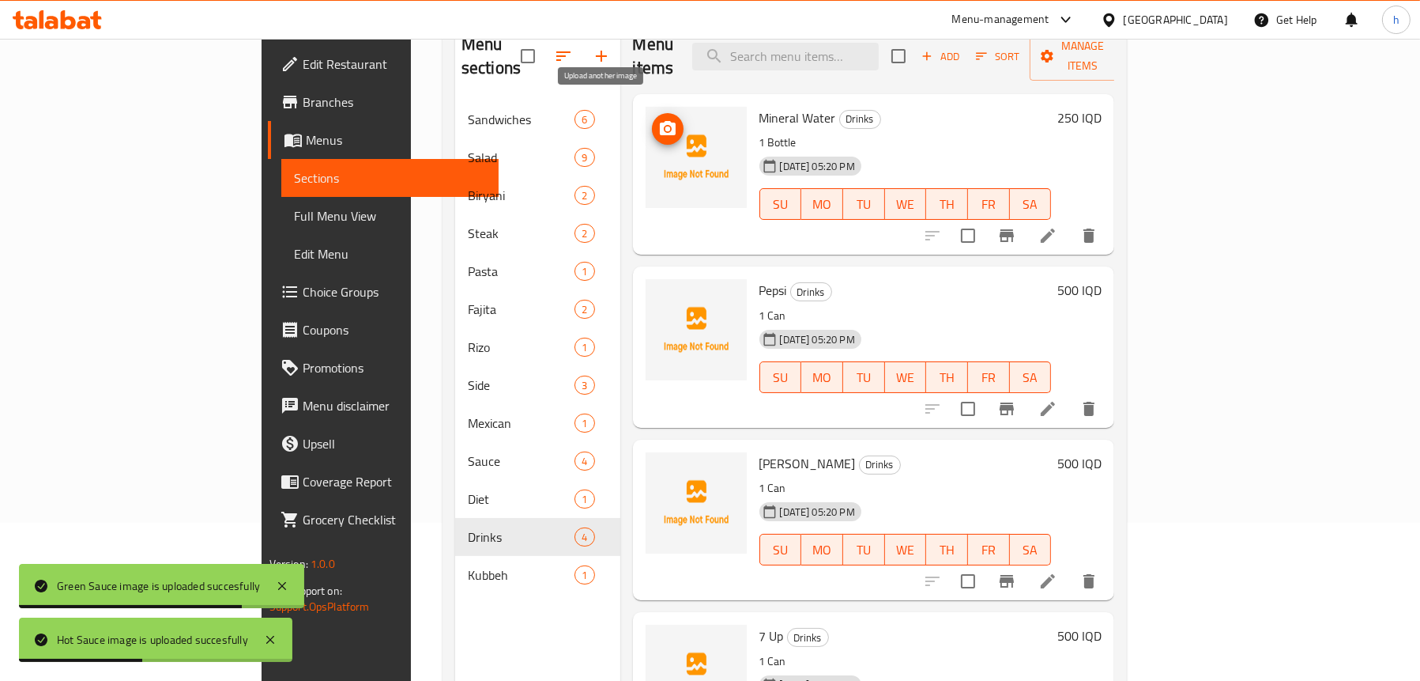
click at [660, 121] on icon "upload picture" at bounding box center [668, 128] width 16 height 14
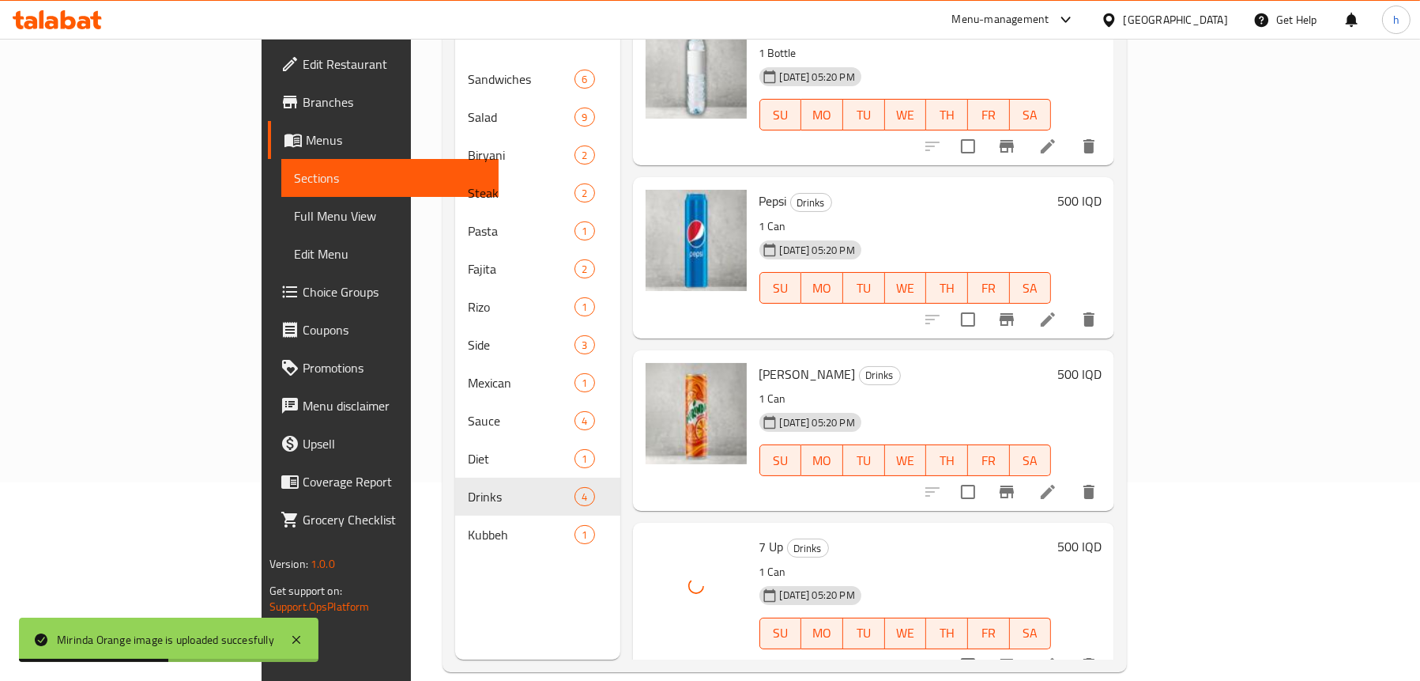
scroll to position [222, 0]
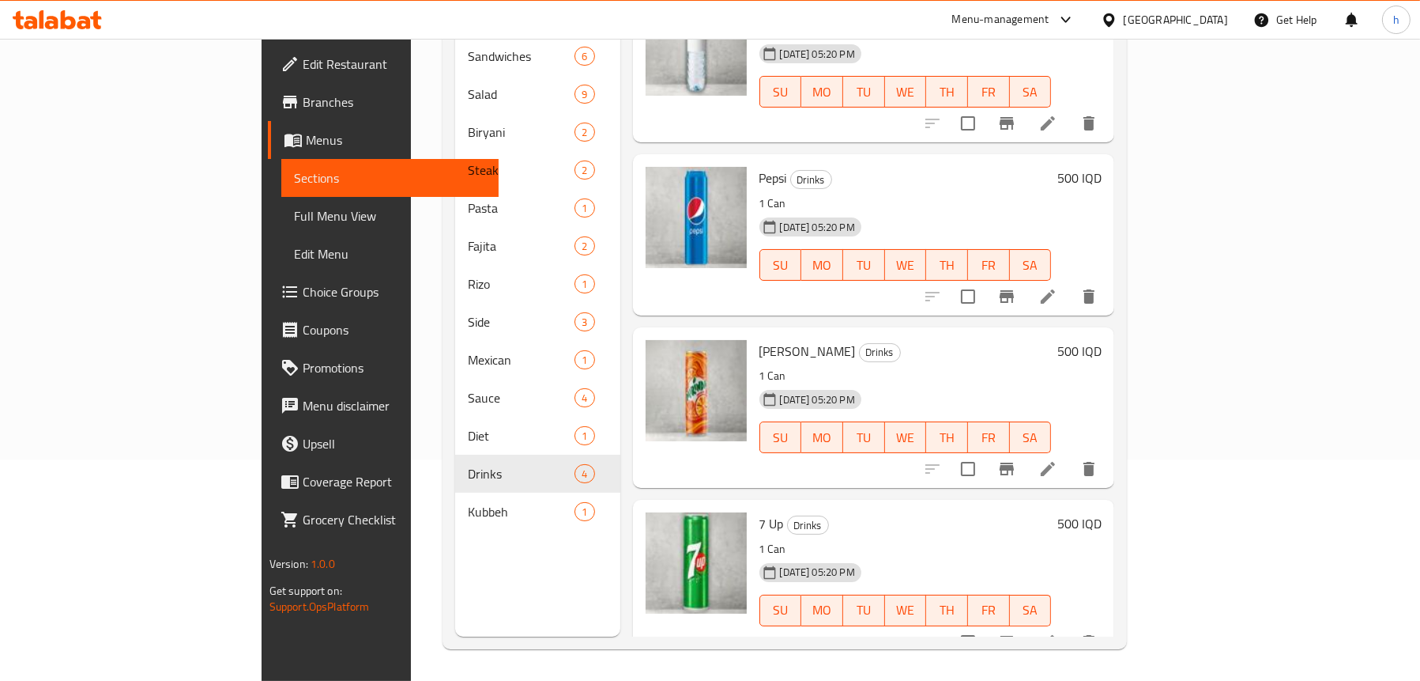
click at [294, 217] on span "Full Menu View" at bounding box center [390, 215] width 192 height 19
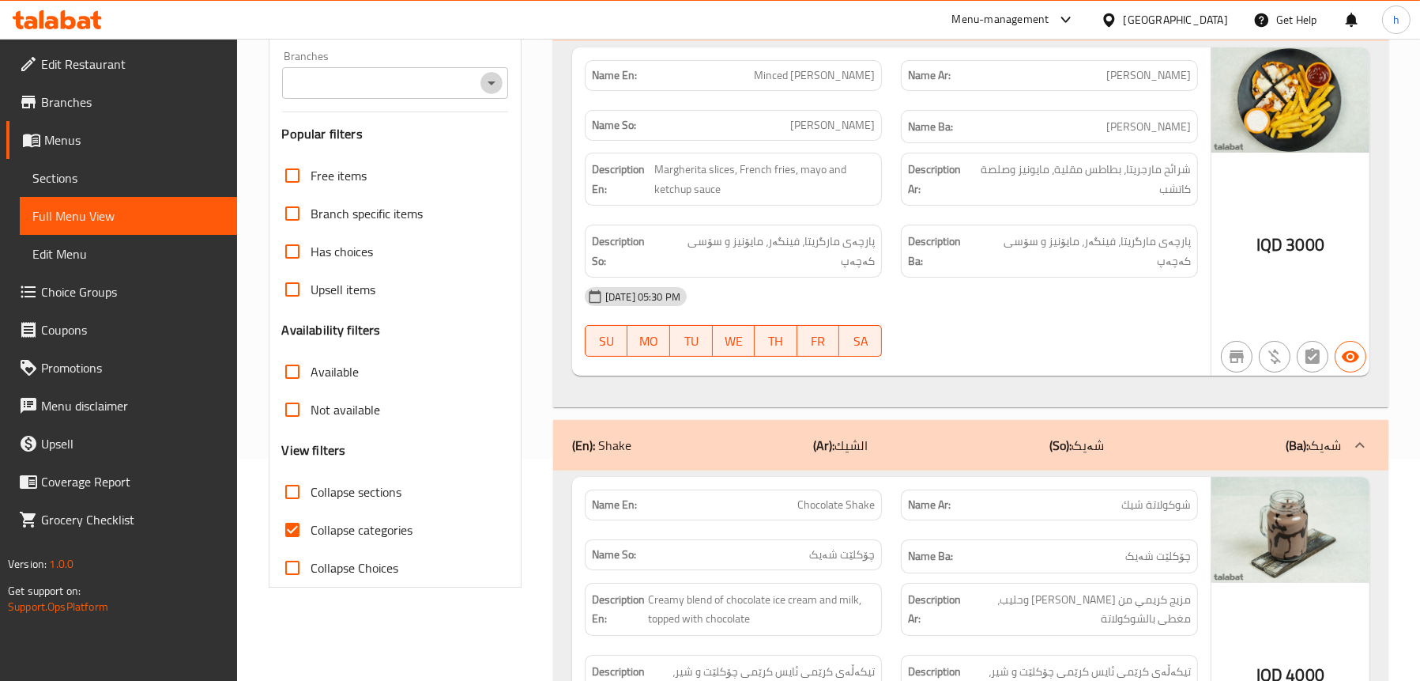
click at [492, 80] on icon "Open" at bounding box center [491, 83] width 19 height 19
click at [430, 154] on li "Green & Grill," at bounding box center [394, 151] width 227 height 28
type input "Green & Grill,"
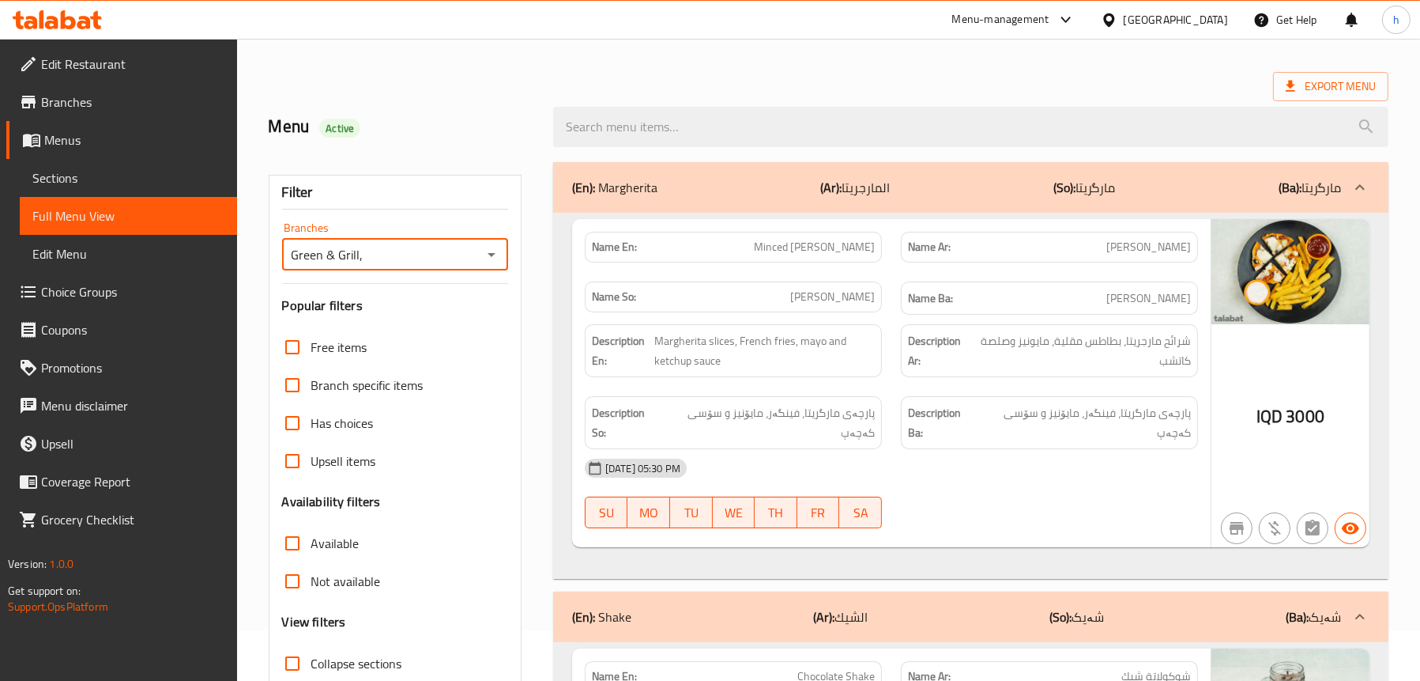
scroll to position [79, 0]
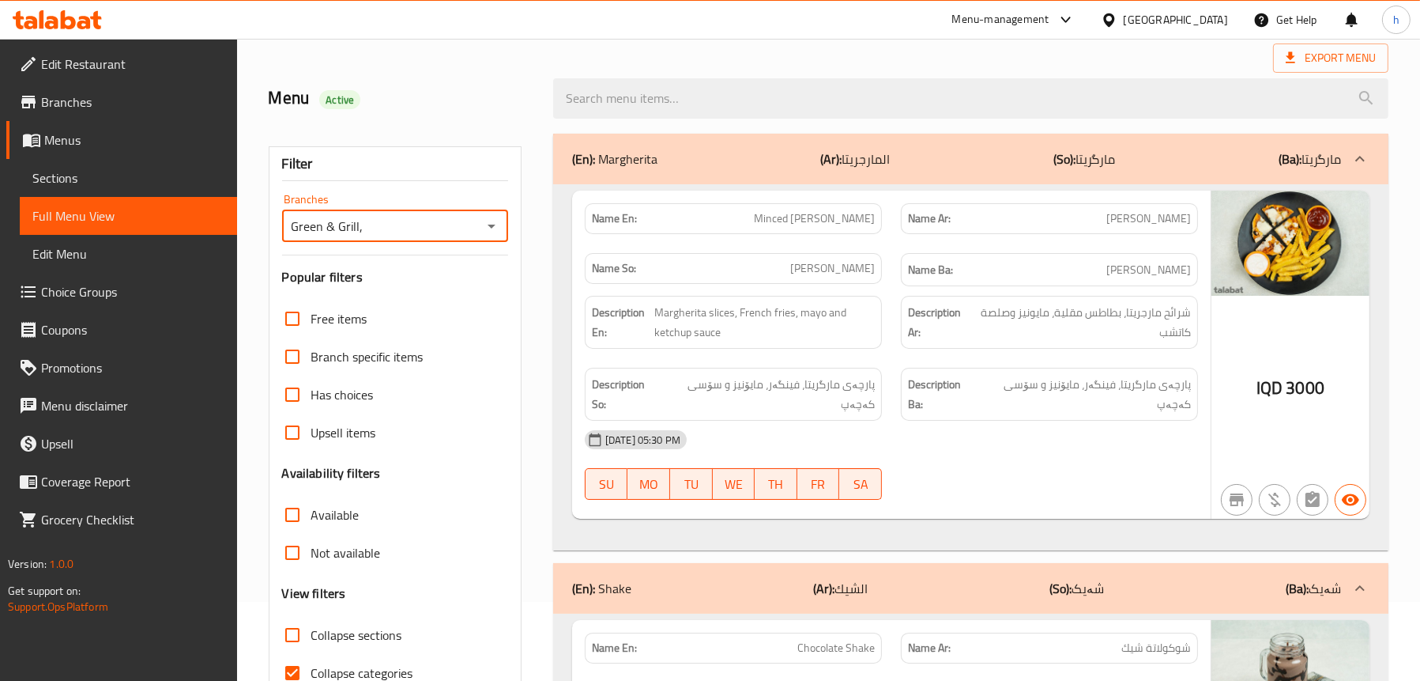
click at [821, 164] on b "(Ar):" at bounding box center [831, 159] width 21 height 24
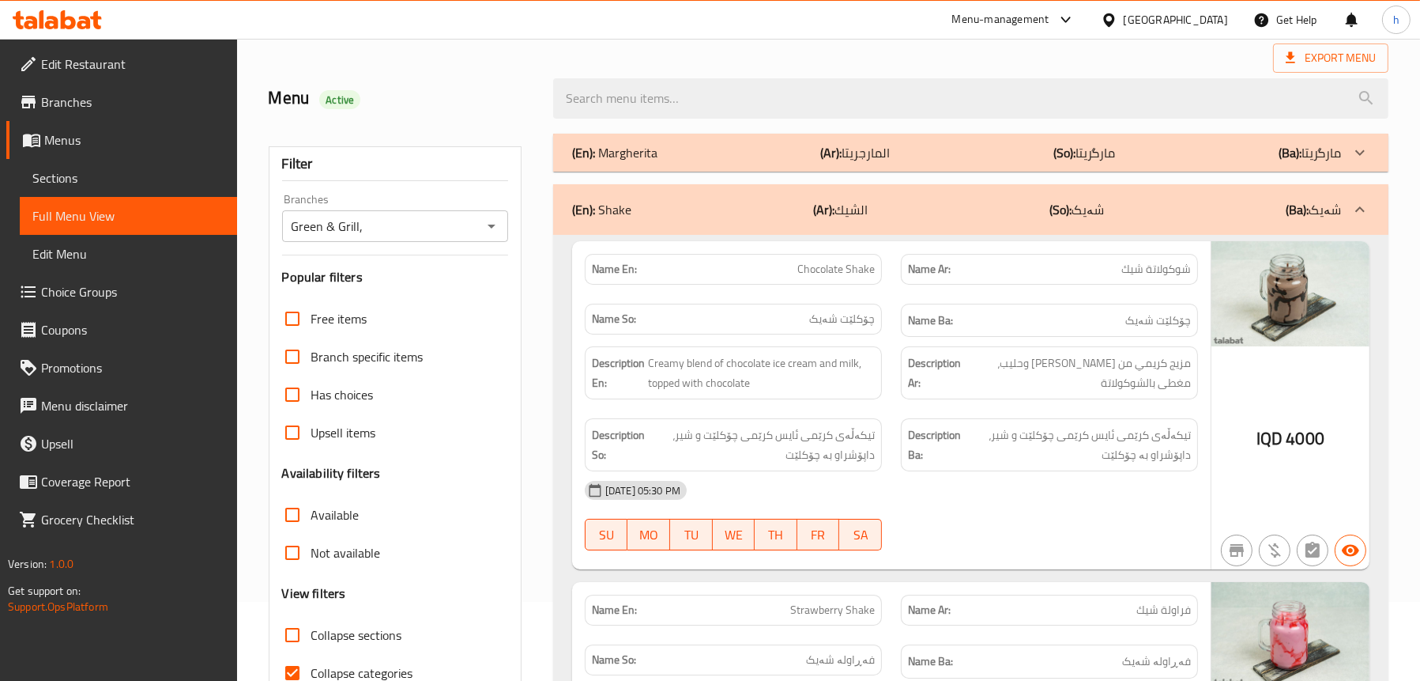
click at [703, 201] on div "(En): Shake (Ar): الشيك (So): شەیک (Ba): شەیک" at bounding box center [956, 209] width 769 height 19
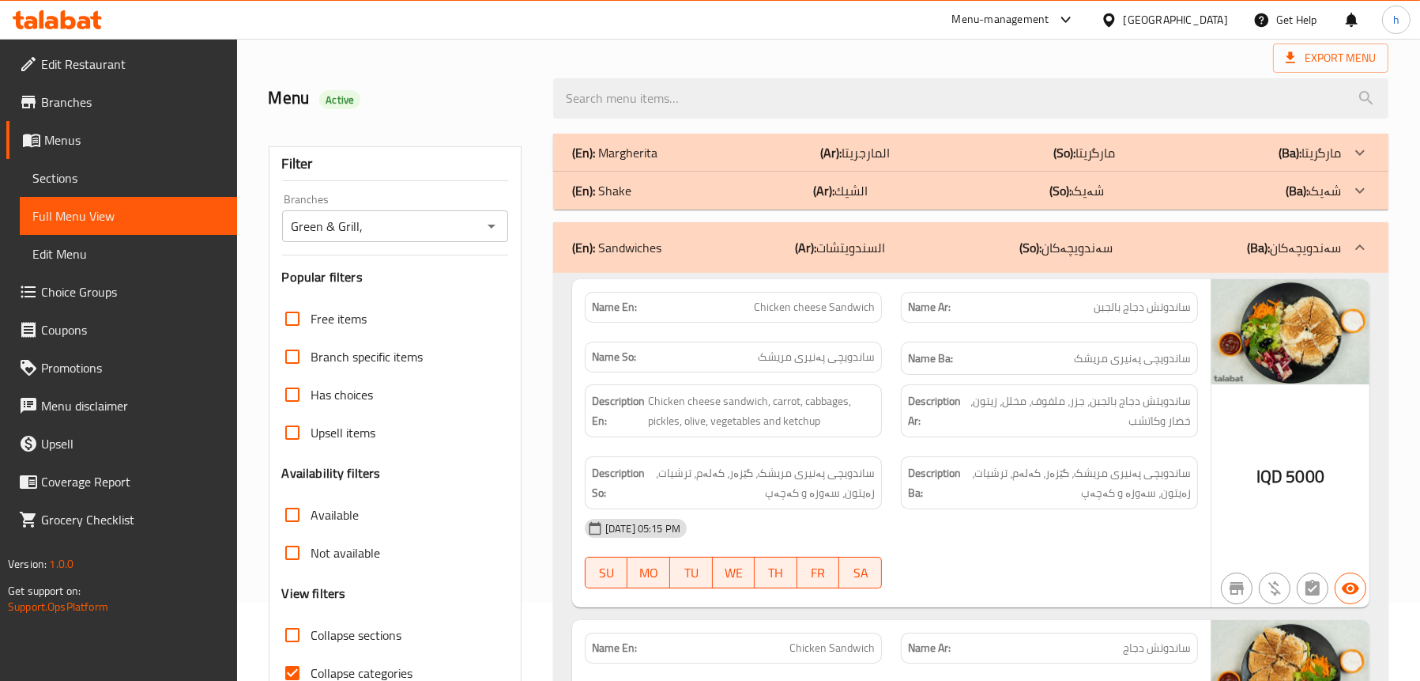
click at [703, 201] on div "(En): Shake (Ar): الشيك (So): شەیک (Ba): شەیک" at bounding box center [970, 191] width 835 height 38
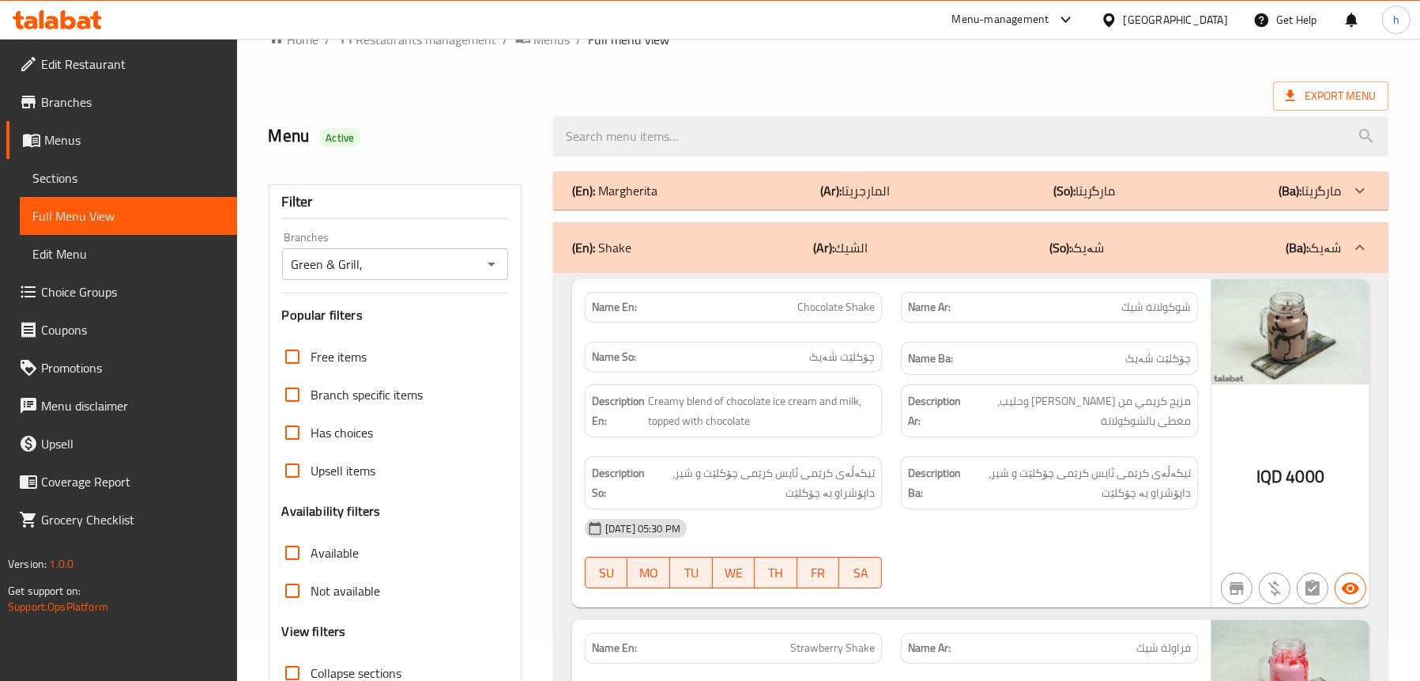
scroll to position [0, 0]
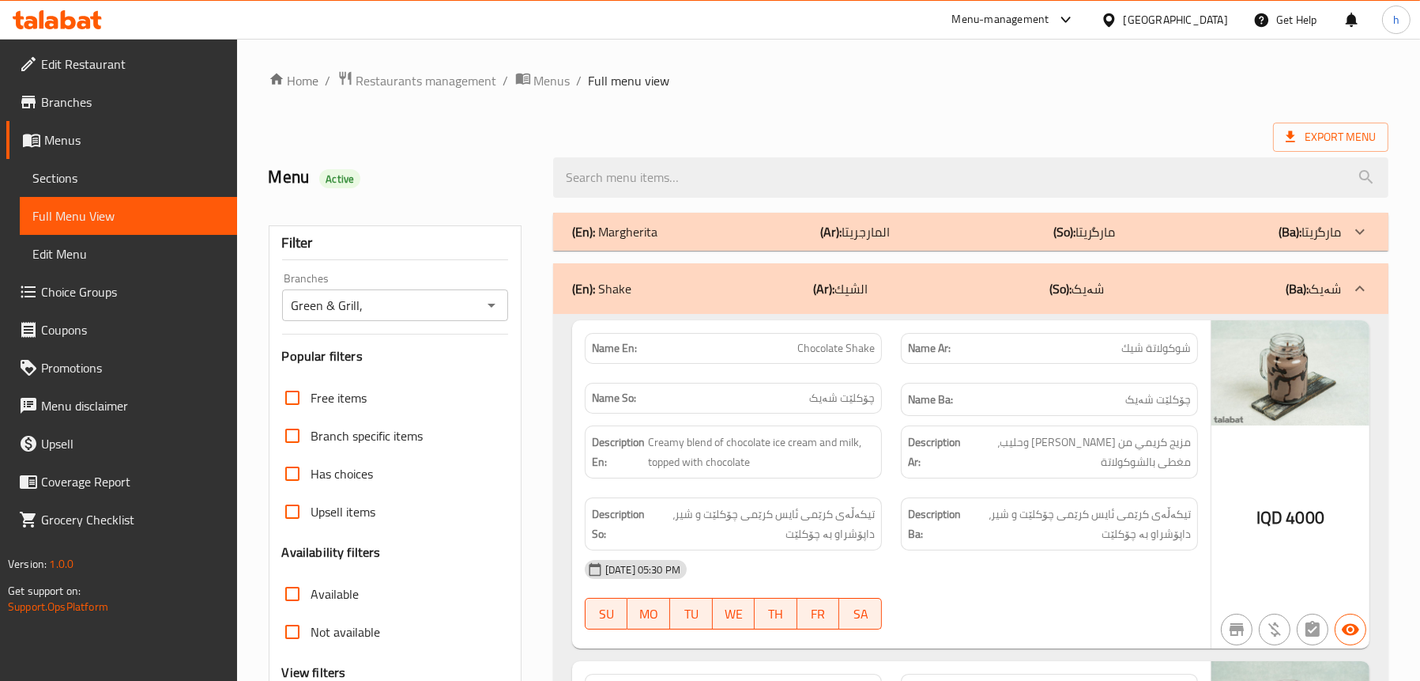
click at [658, 281] on div "(En): Shake (Ar): الشيك (So): شەیک (Ba): شەیک" at bounding box center [956, 288] width 769 height 19
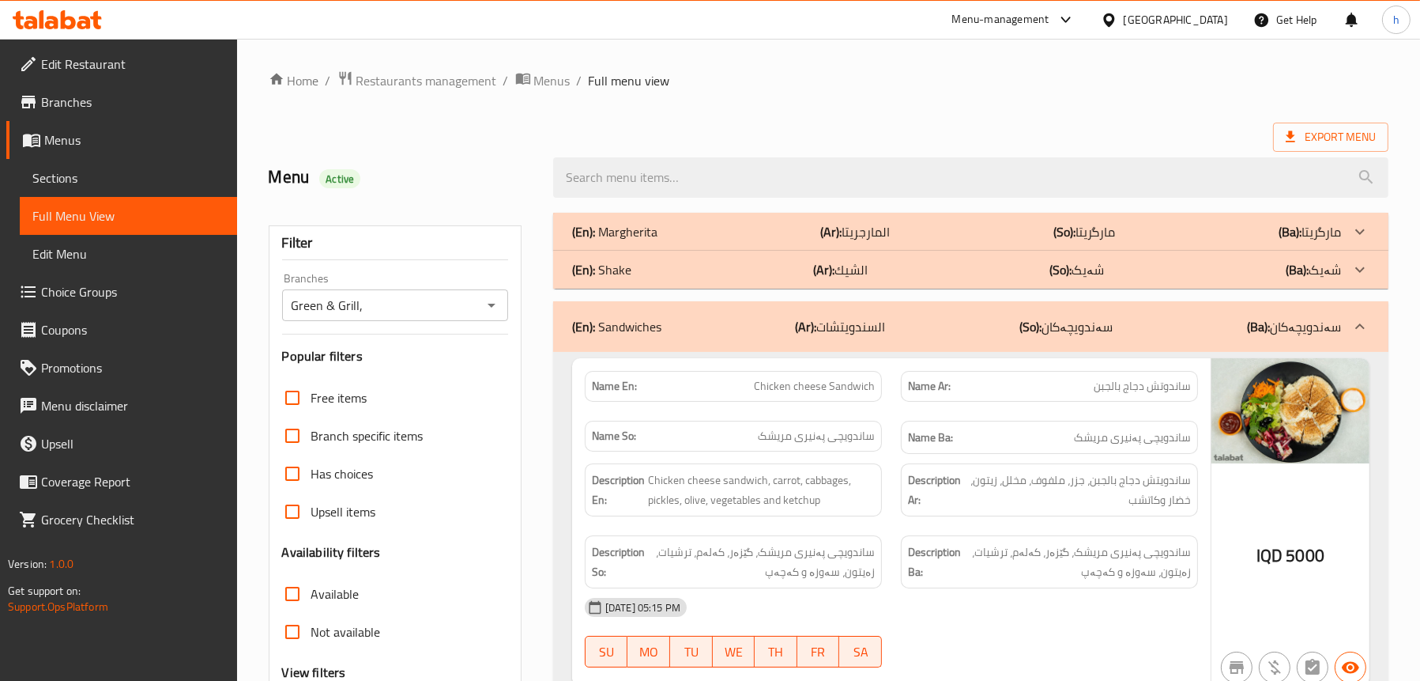
click at [661, 274] on div "(En): Shake (Ar): الشيك (So): شەیک (Ba): شەیک" at bounding box center [956, 269] width 769 height 19
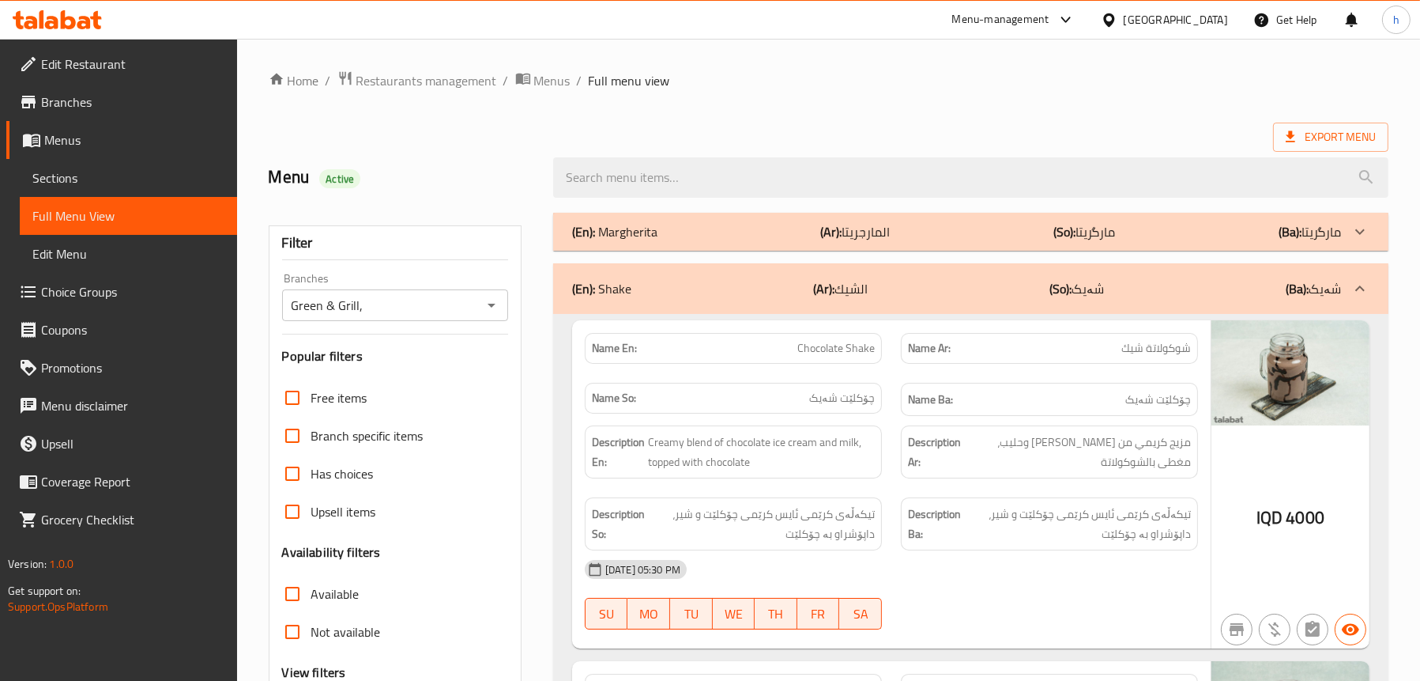
click at [632, 287] on div "(En): Shake (Ar): الشيك (So): شەیک (Ba): شەیک" at bounding box center [956, 288] width 769 height 19
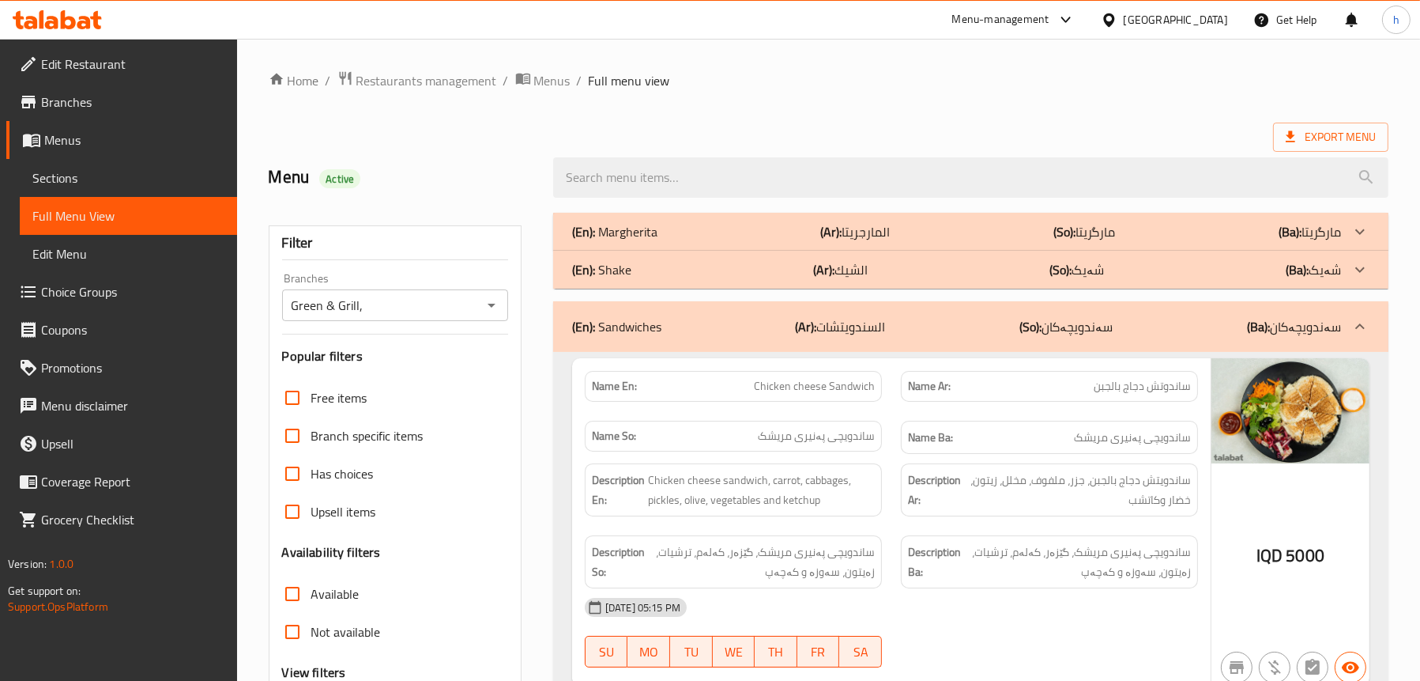
click at [852, 310] on div "(En): Sandwiches (Ar): السندويتشات (So): سەندویچەکان (Ba): سەندویچەکان" at bounding box center [970, 326] width 835 height 51
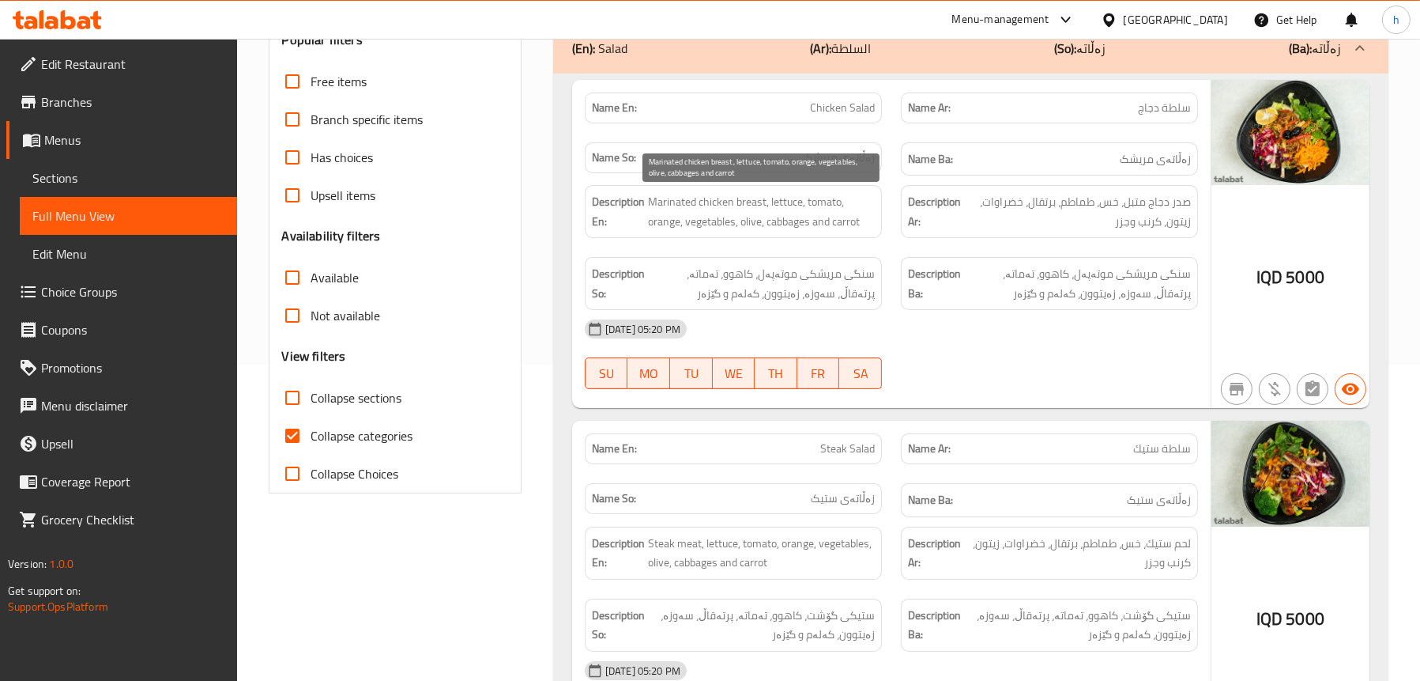
scroll to position [316, 0]
click at [48, 183] on span "Sections" at bounding box center [128, 177] width 192 height 19
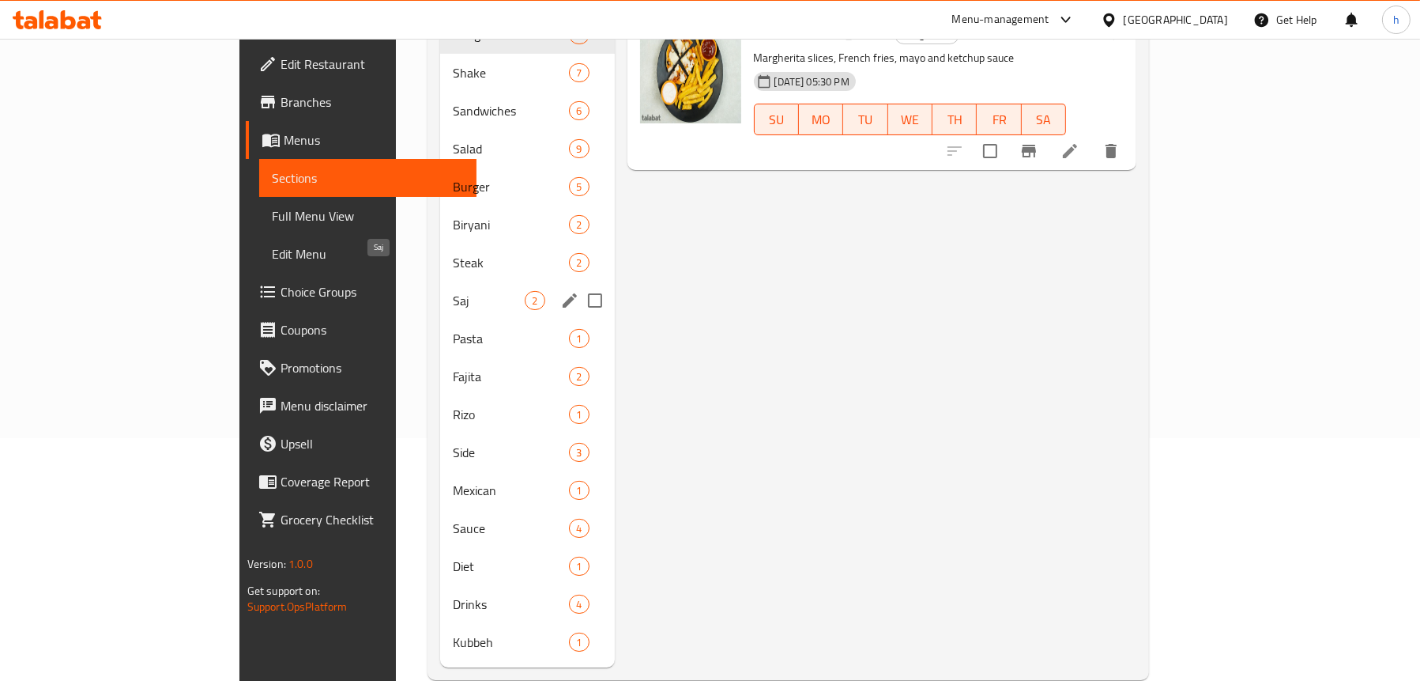
scroll to position [249, 0]
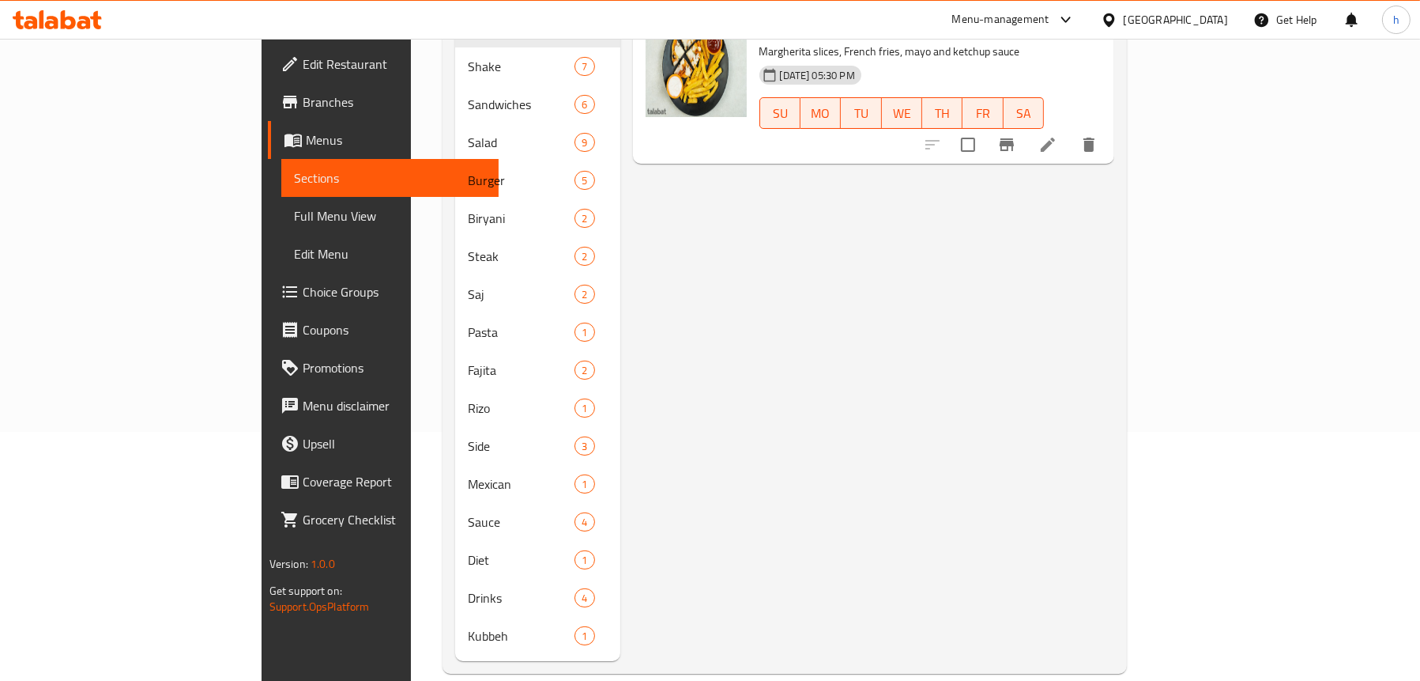
click at [294, 220] on span "Full Menu View" at bounding box center [390, 215] width 192 height 19
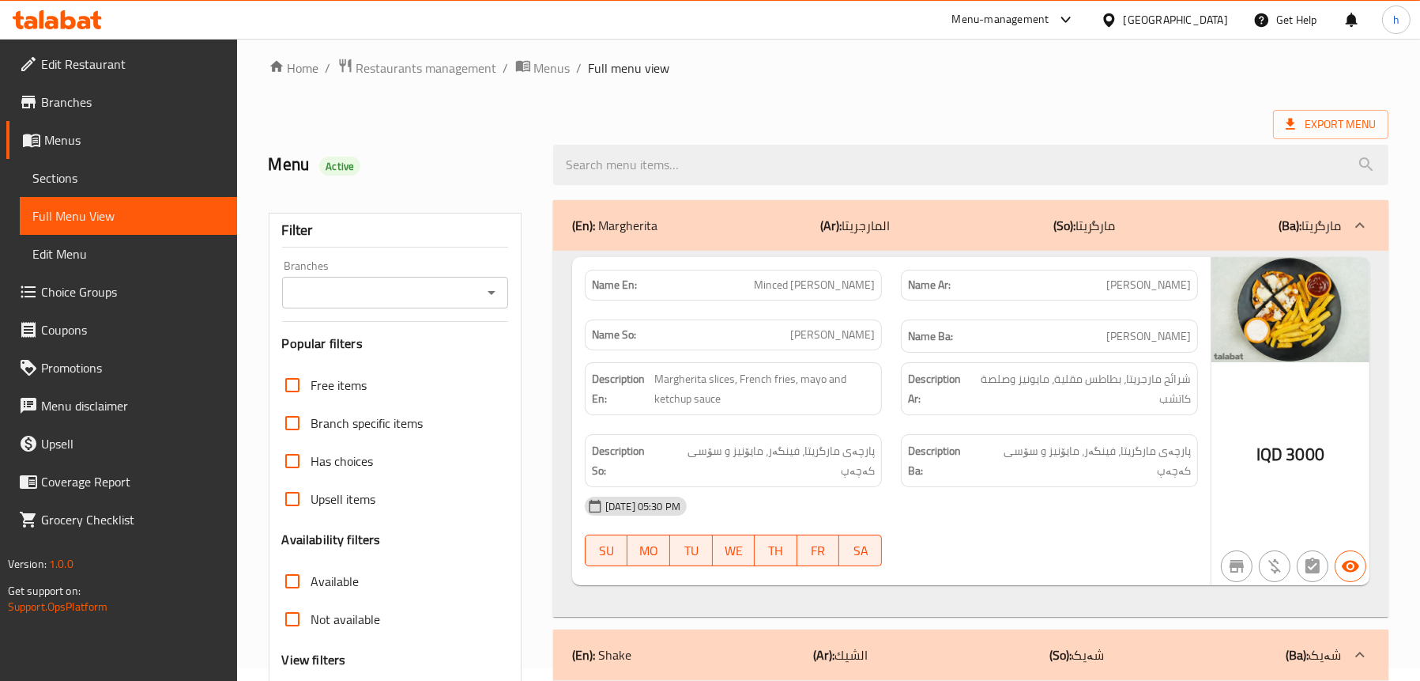
scroll to position [12, 0]
click at [801, 234] on div "(En): [PERSON_NAME] (Ar): المارجريتا (So): مارگریتا (Ba): مارگریتا" at bounding box center [956, 226] width 769 height 19
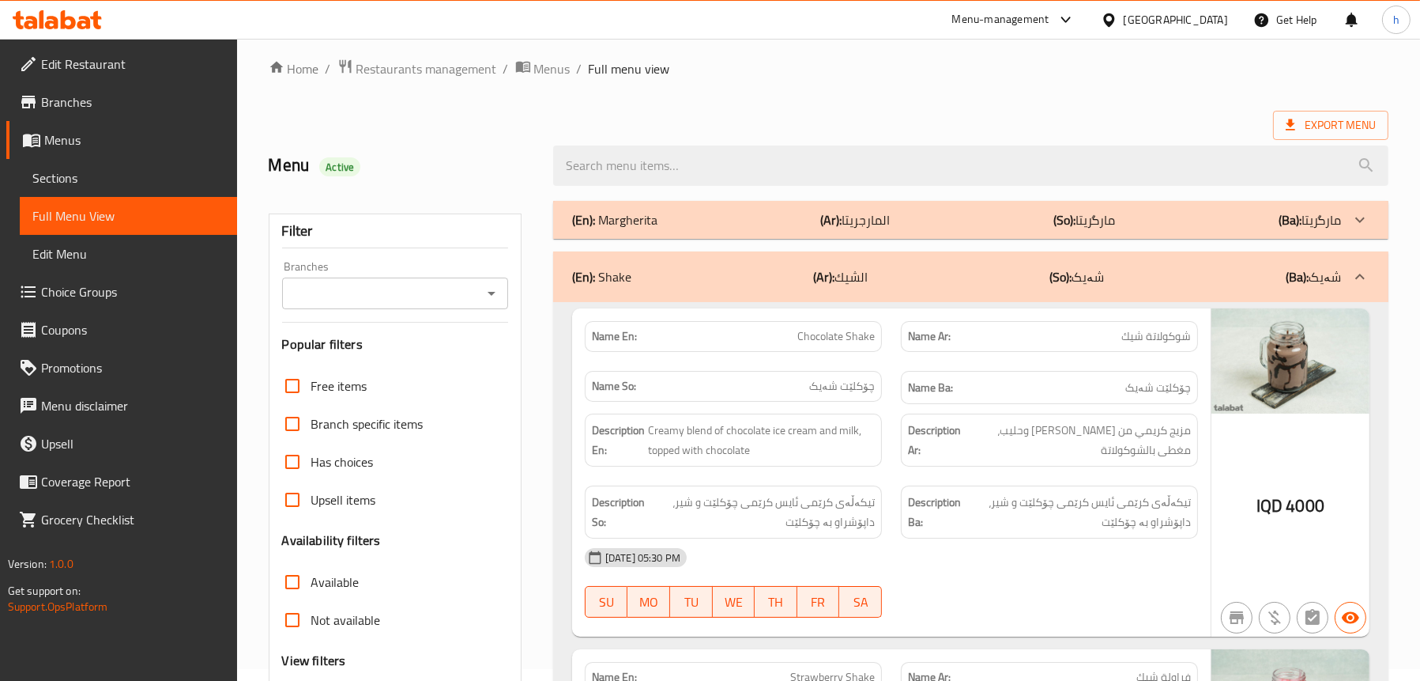
click at [492, 296] on icon "Open" at bounding box center [491, 293] width 19 height 19
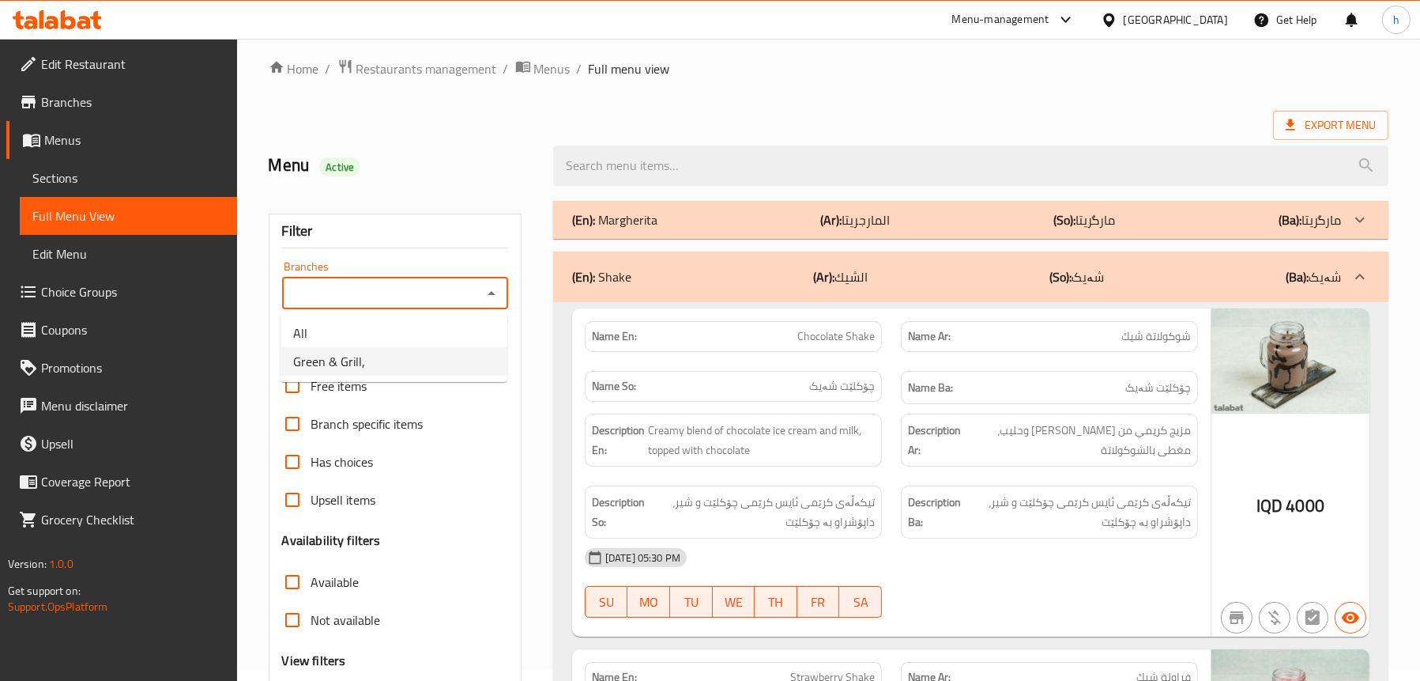
click at [423, 363] on li "Green & Grill," at bounding box center [394, 361] width 227 height 28
type input "Green & Grill,"
click at [639, 268] on div "(En): Shake (Ar): الشيك (So): شەیک (Ba): شەیک" at bounding box center [956, 276] width 769 height 19
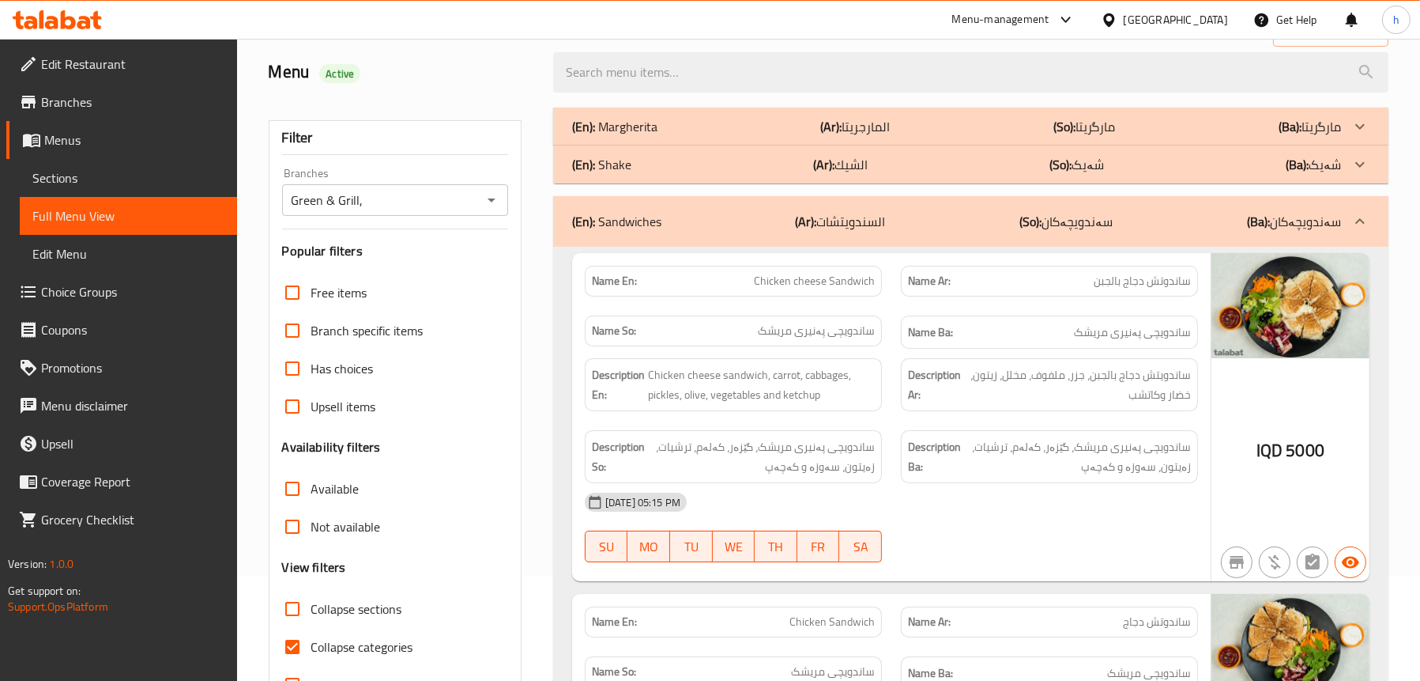
scroll to position [249, 0]
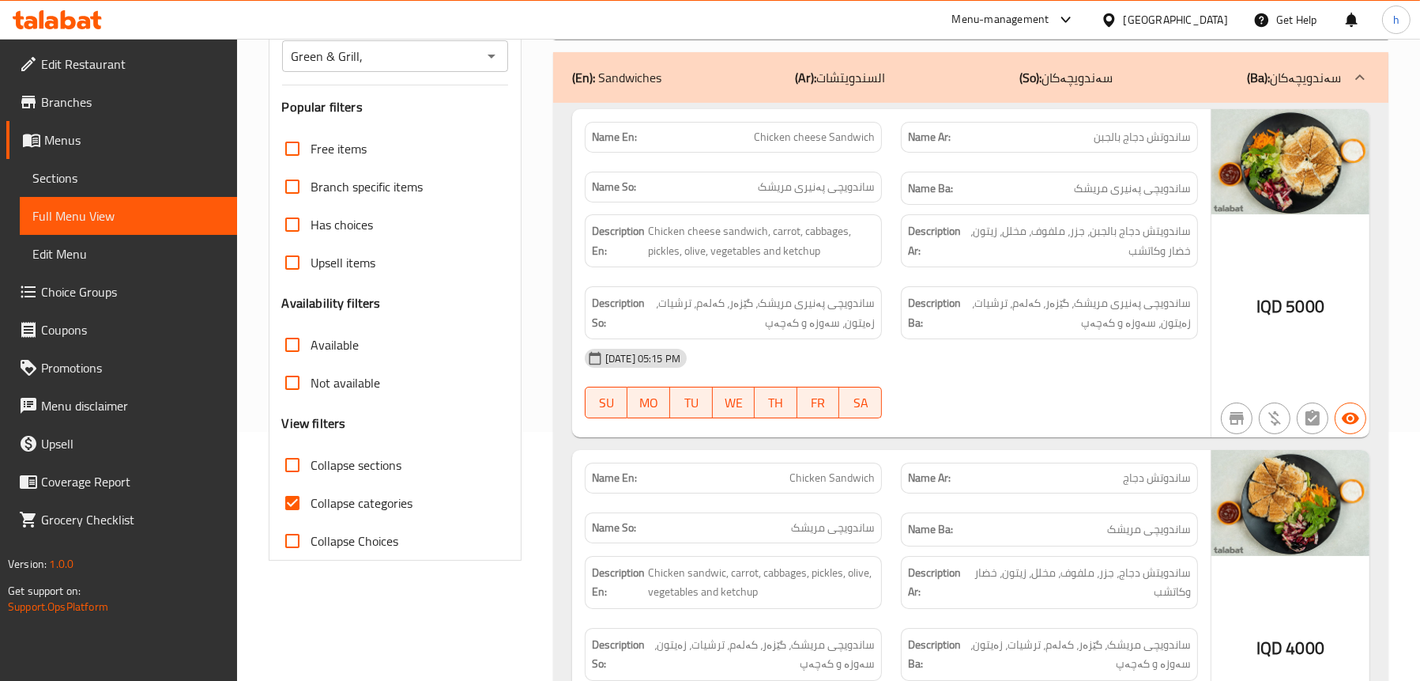
click at [675, 89] on div "(En): Sandwiches (Ar): السندويتشات (So): سەندویچەکان (Ba): سەندویچەکان" at bounding box center [970, 77] width 835 height 51
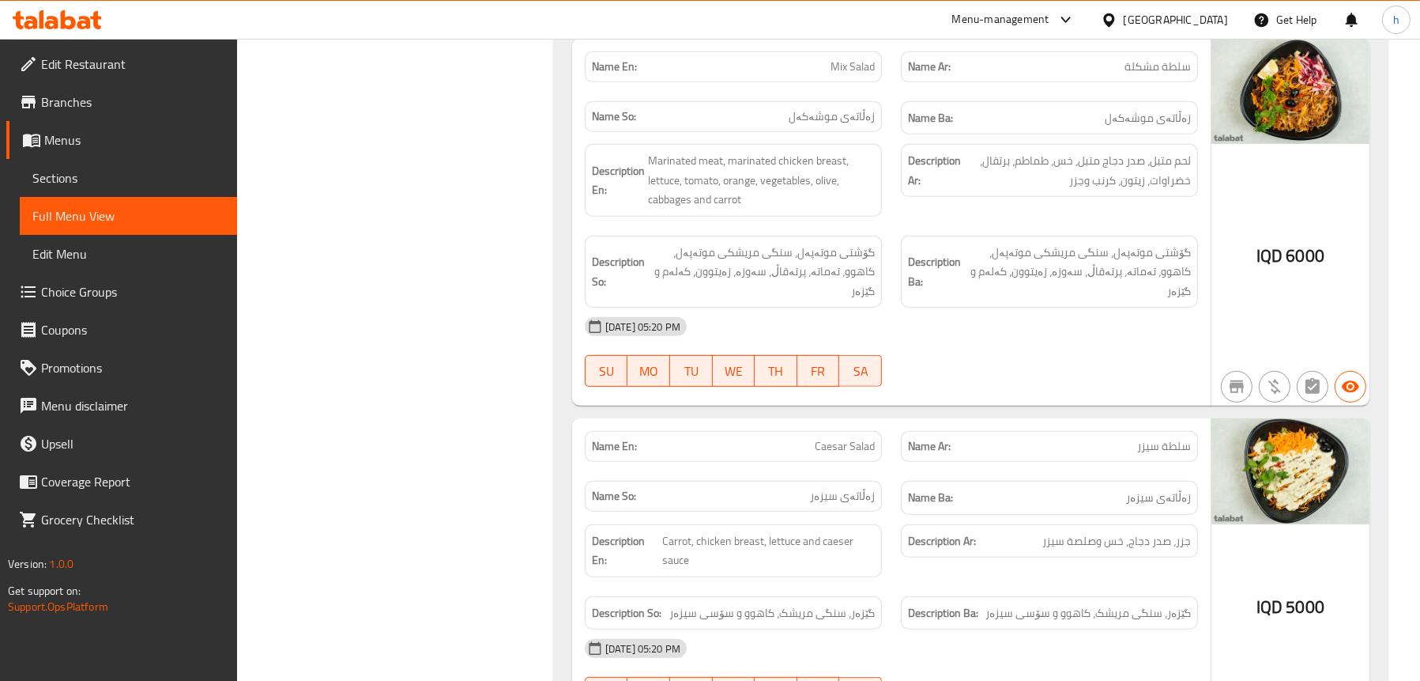
scroll to position [1197, 0]
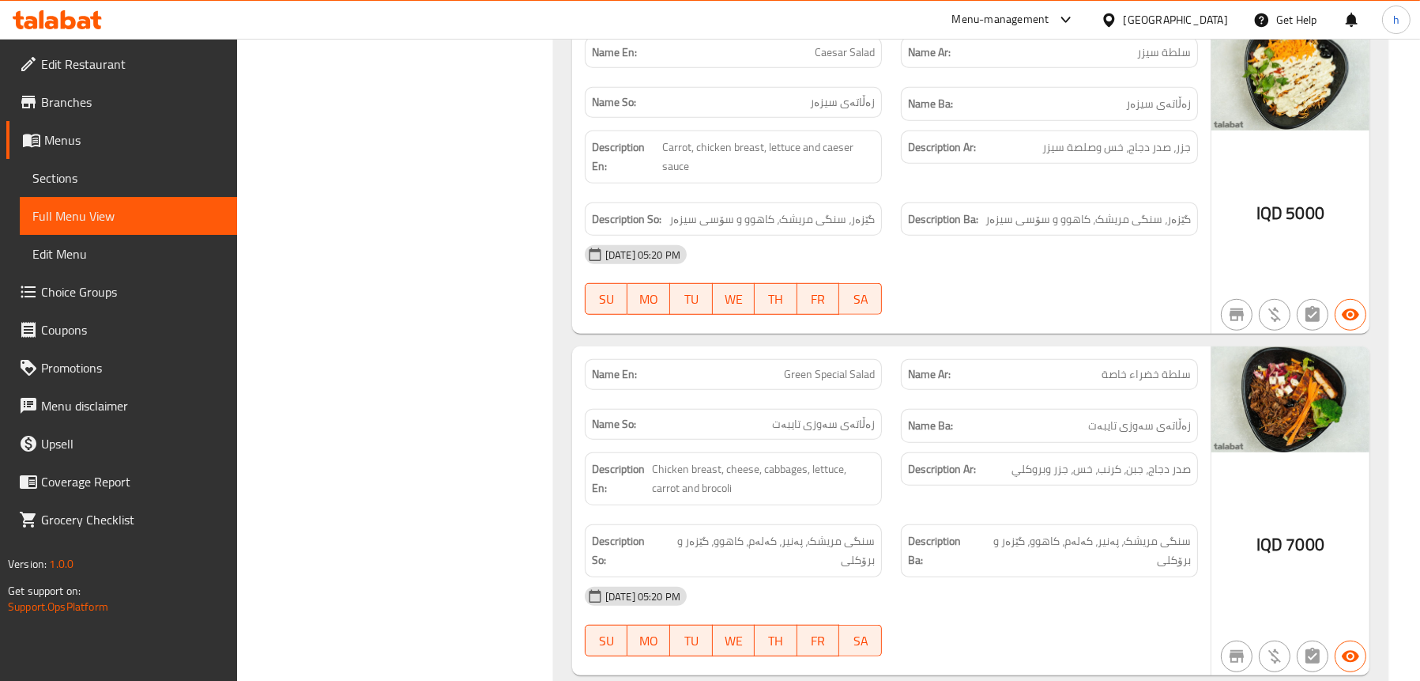
scroll to position [1435, 0]
click at [54, 179] on span "Sections" at bounding box center [128, 177] width 192 height 19
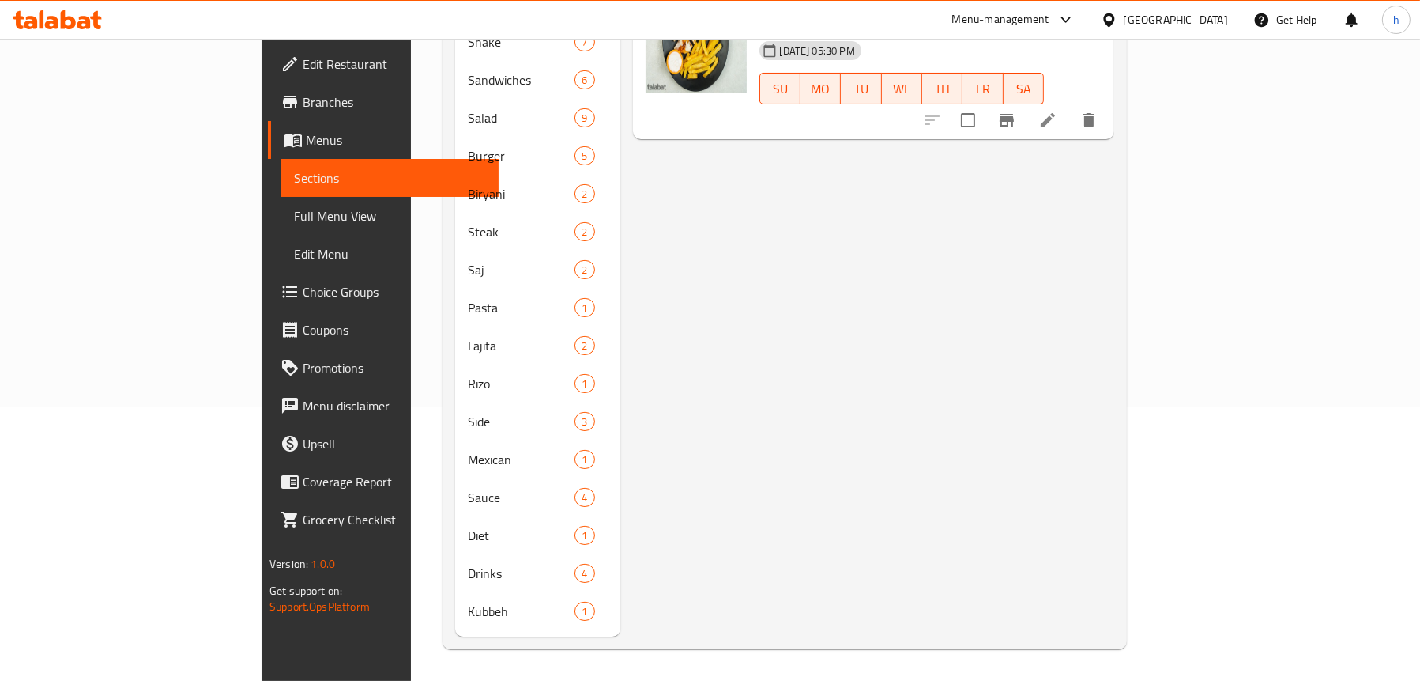
scroll to position [222, 0]
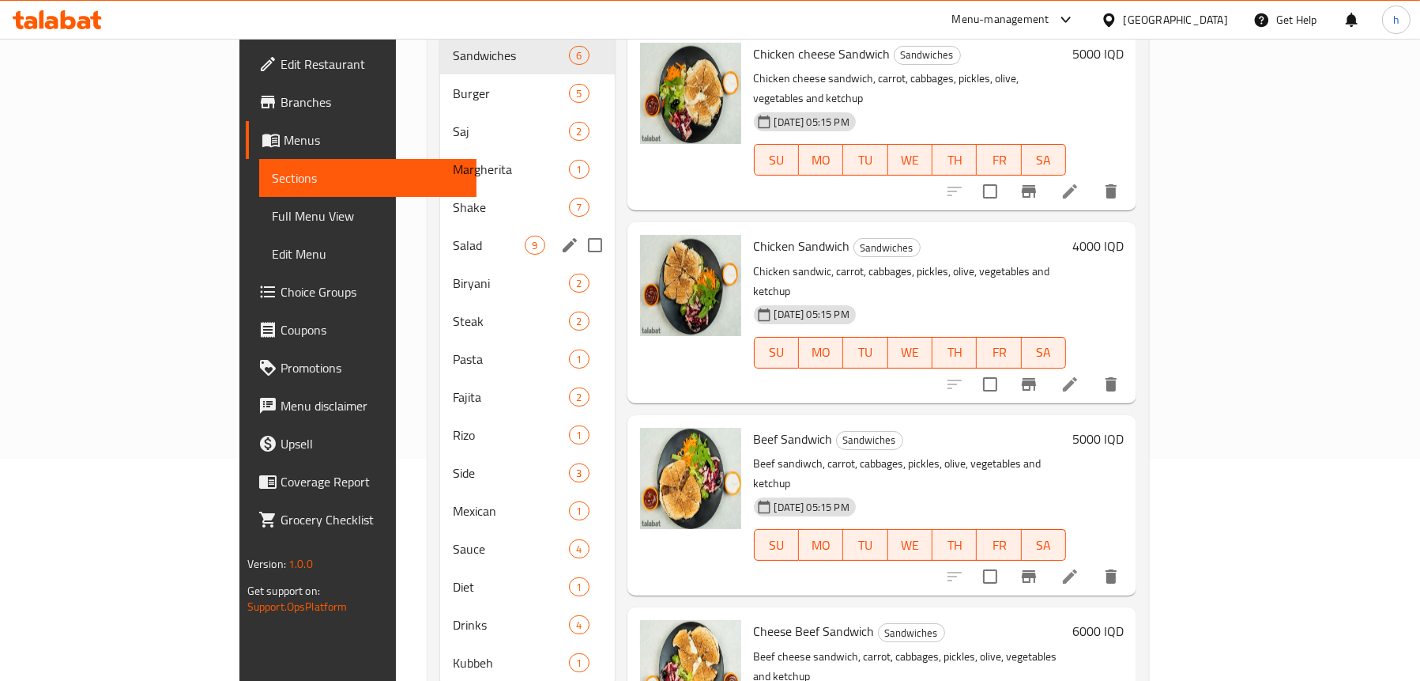
click at [440, 233] on div "Salad 9" at bounding box center [527, 245] width 174 height 38
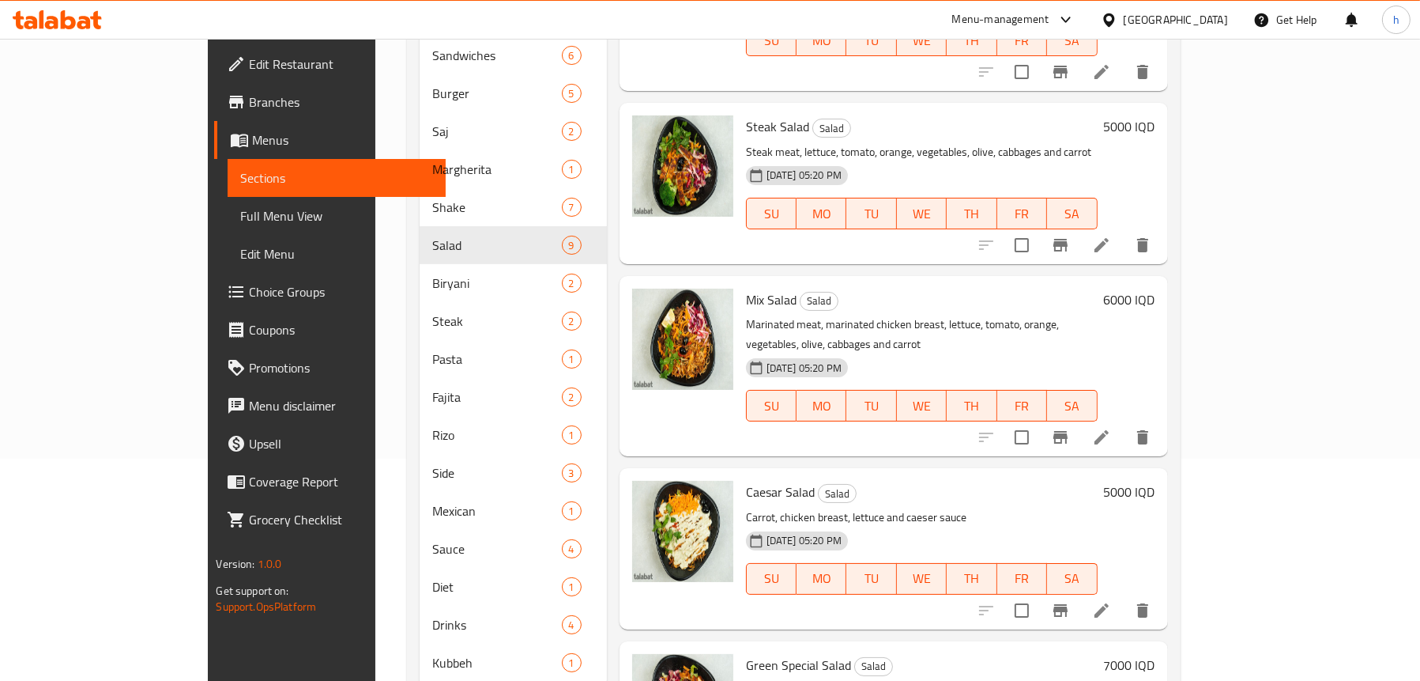
scroll to position [237, 0]
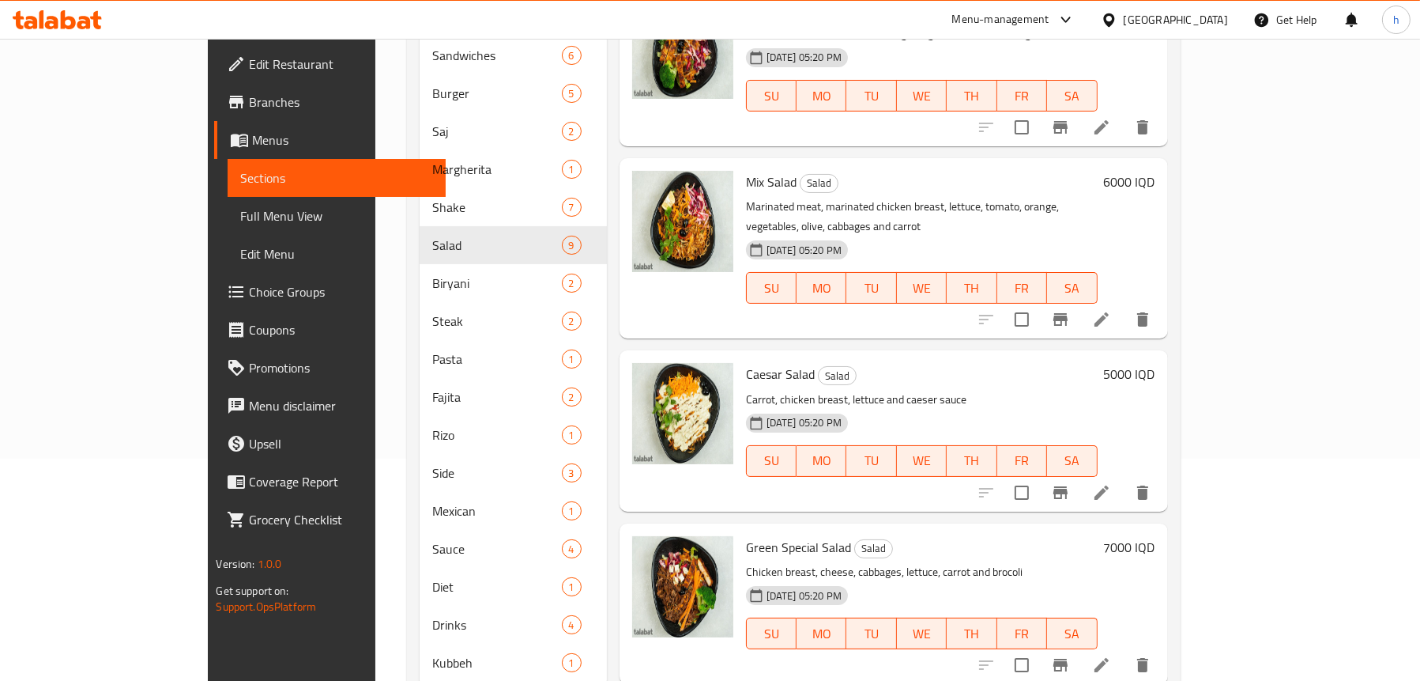
click at [1124, 651] on li at bounding box center [1102, 665] width 44 height 28
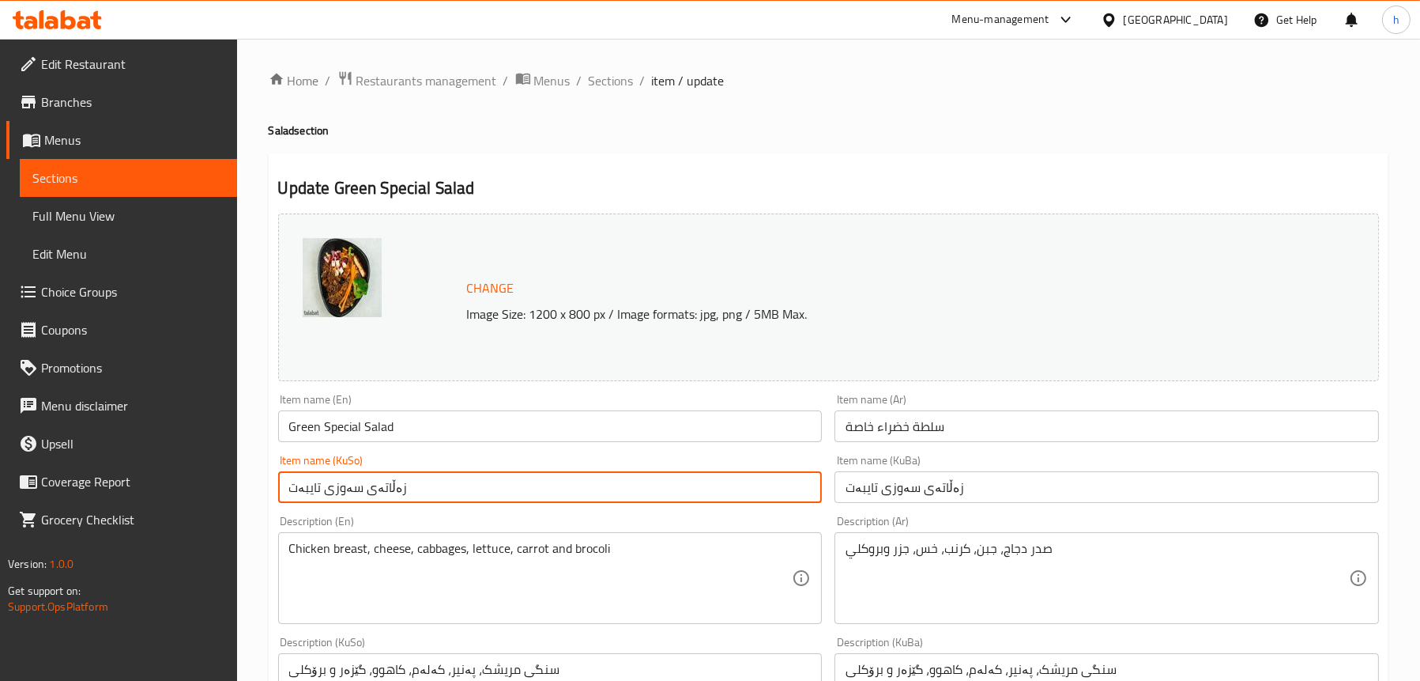
click at [338, 491] on input "زەڵاتەی سەوزی تایبەت" at bounding box center [550, 487] width 545 height 32
type input "زەڵاتەی گرینی تایبەت"
click at [893, 420] on input "سلطة خضراء خاصة" at bounding box center [1107, 426] width 545 height 32
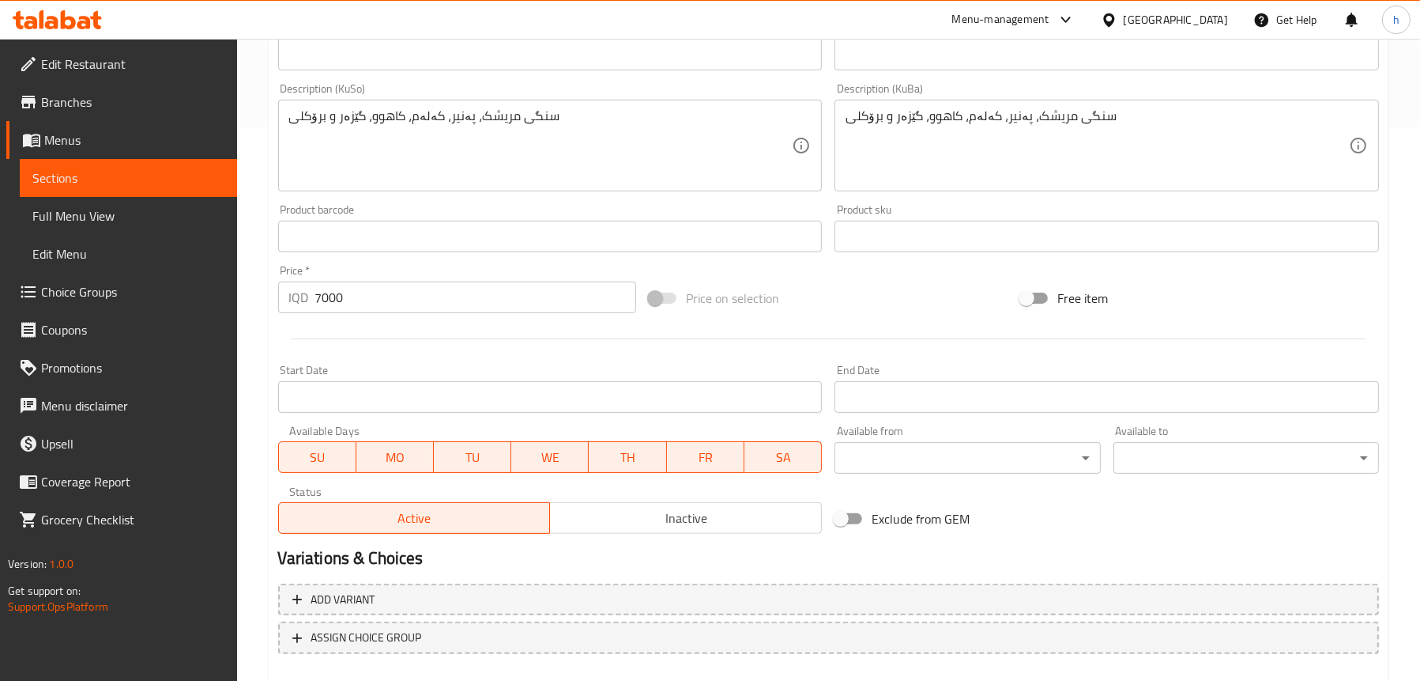
scroll to position [641, 0]
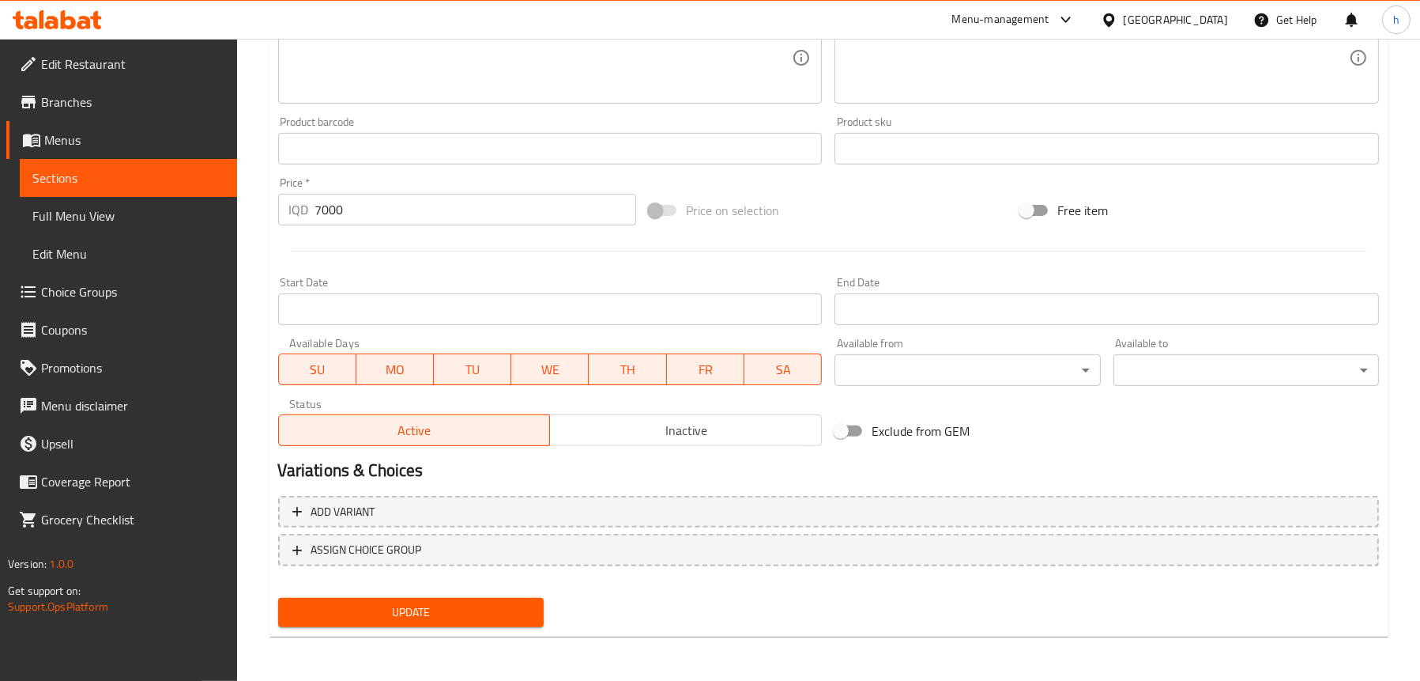
type input "سلطة جرين خاصة"
click at [477, 612] on span "Update" at bounding box center [411, 612] width 240 height 20
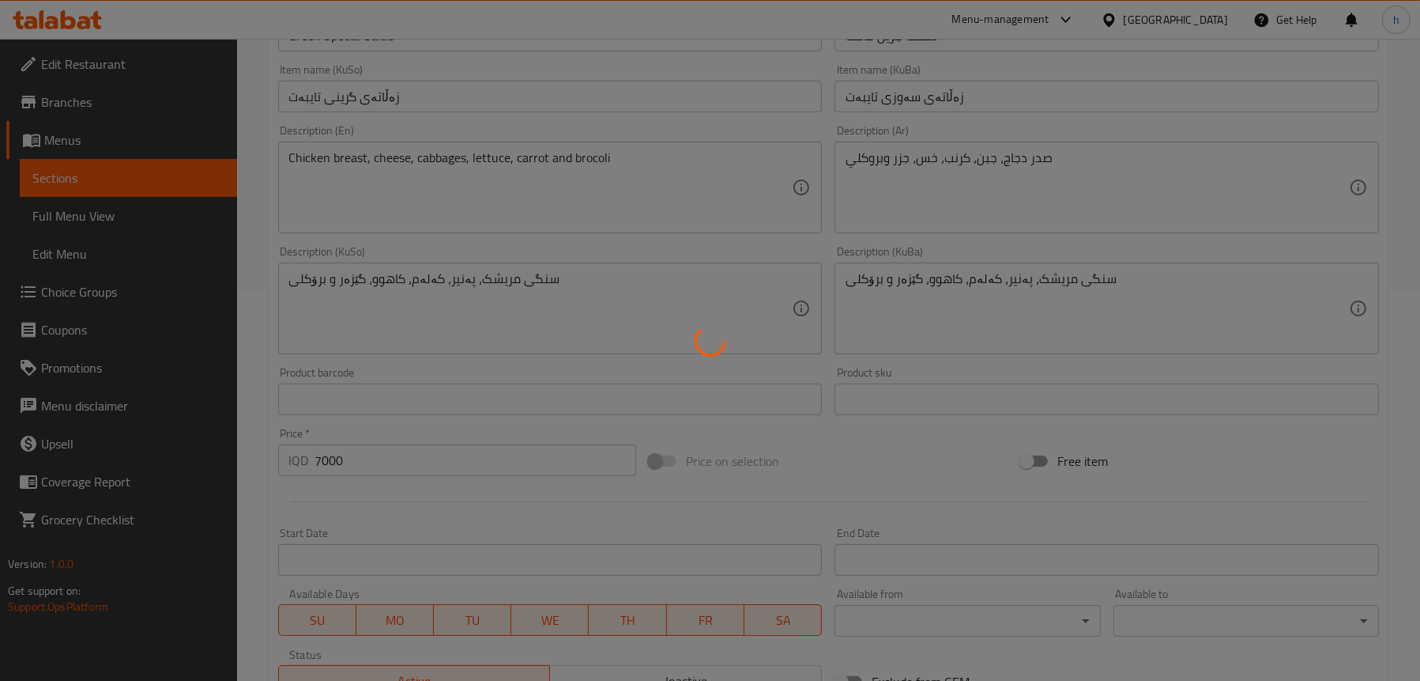
scroll to position [246, 0]
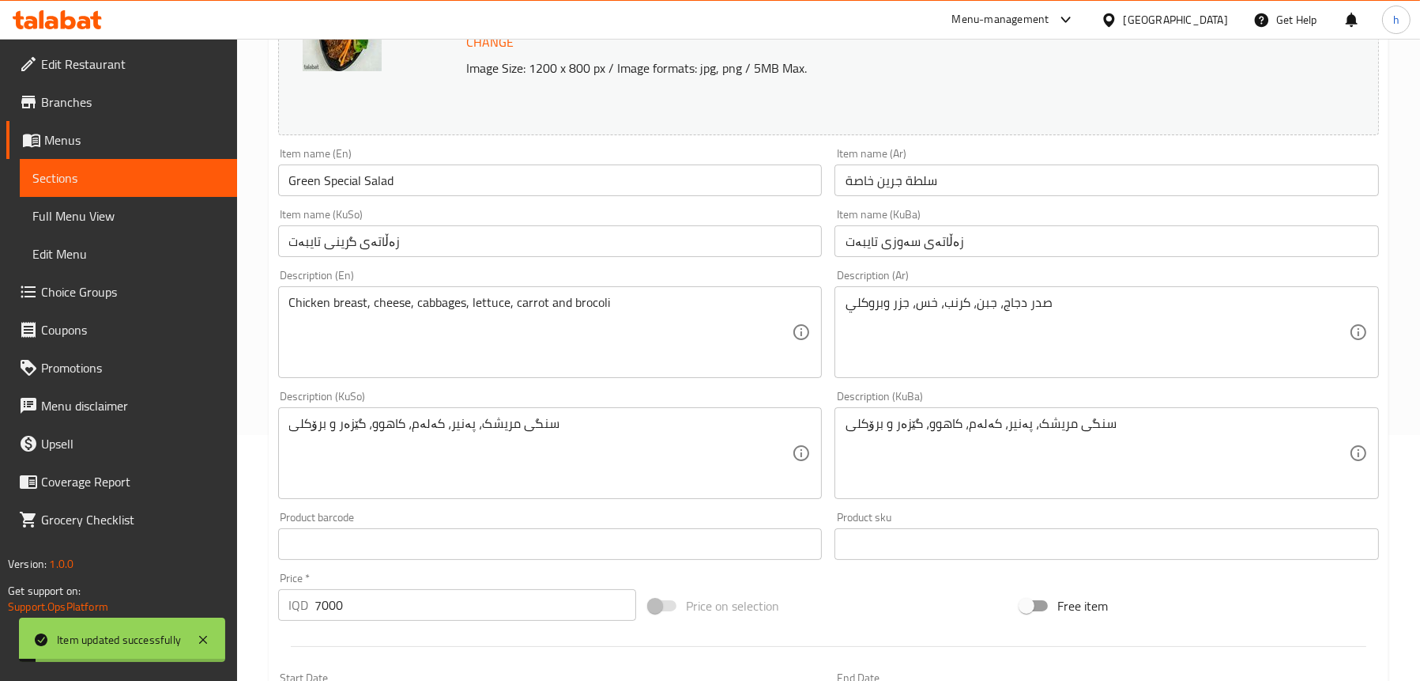
click at [116, 208] on span "Full Menu View" at bounding box center [128, 215] width 192 height 19
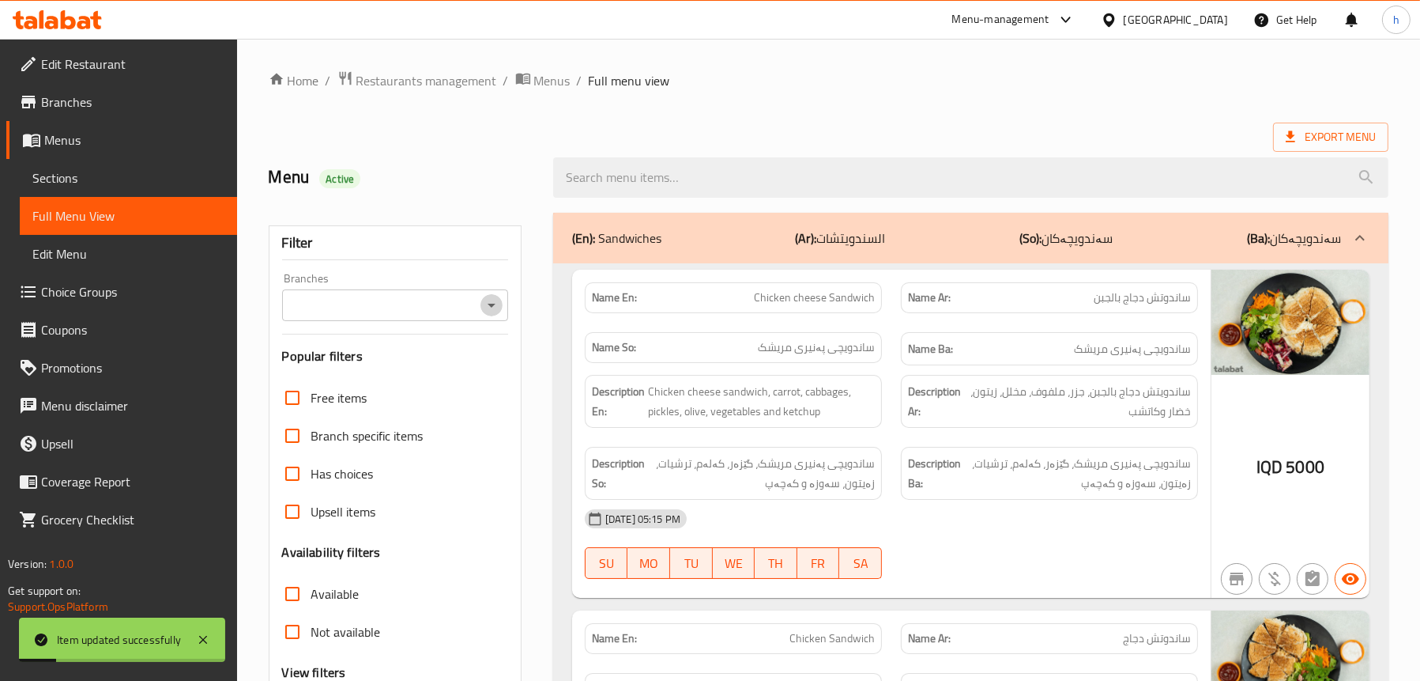
click at [488, 300] on icon "Open" at bounding box center [491, 305] width 19 height 19
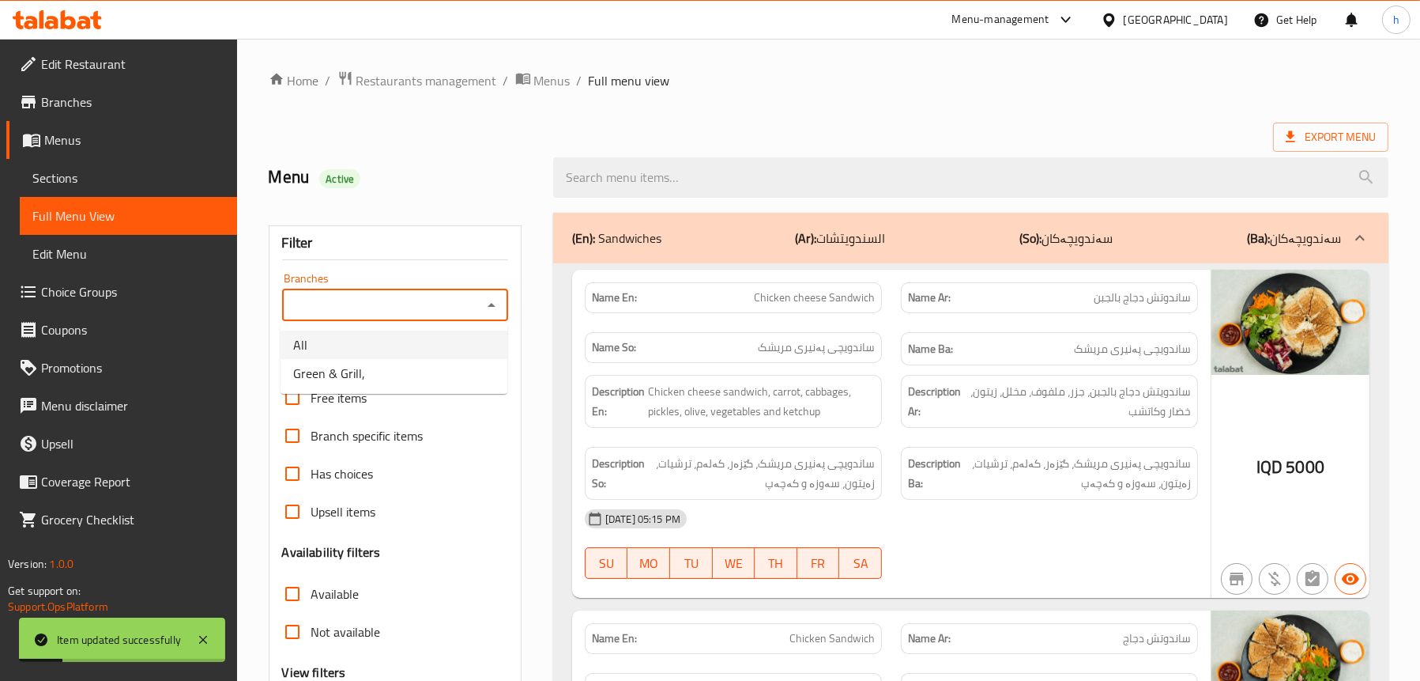
click at [372, 359] on li "Green & Grill," at bounding box center [394, 373] width 227 height 28
type input "Green & Grill,"
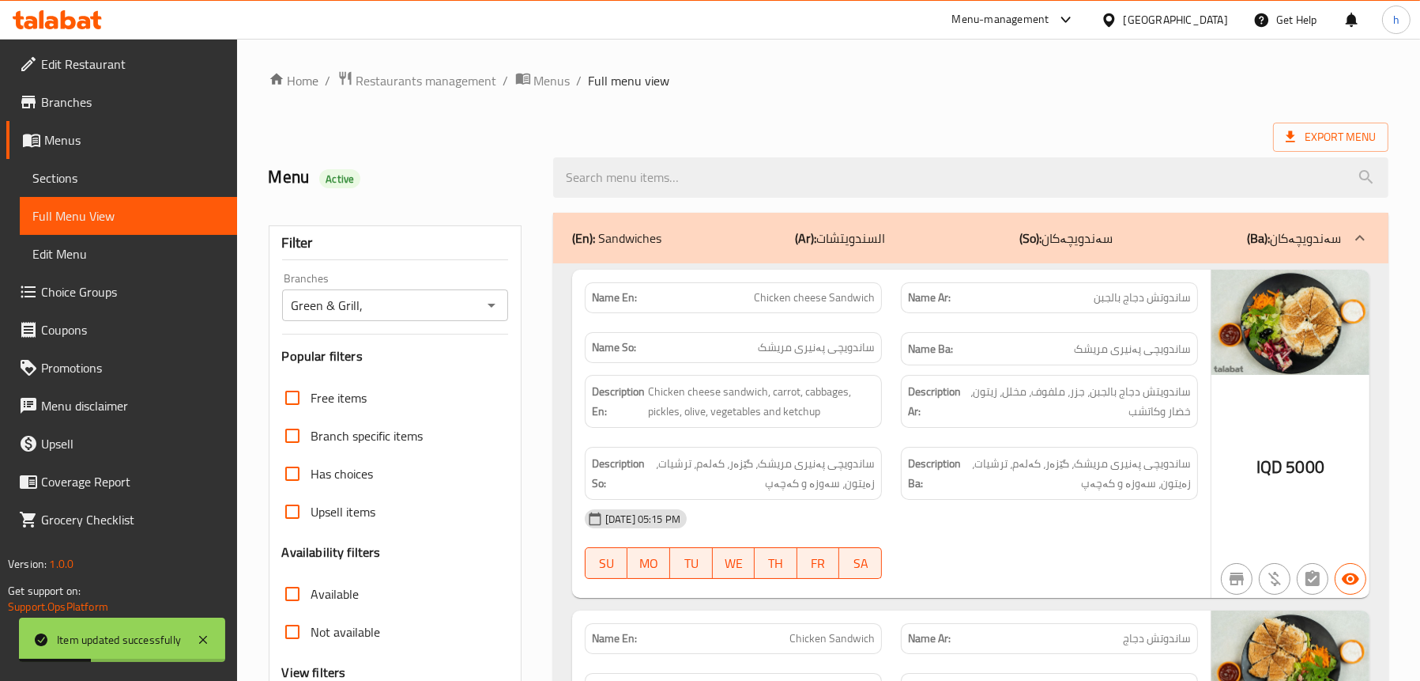
click at [632, 233] on p "(En): Sandwiches" at bounding box center [616, 237] width 89 height 19
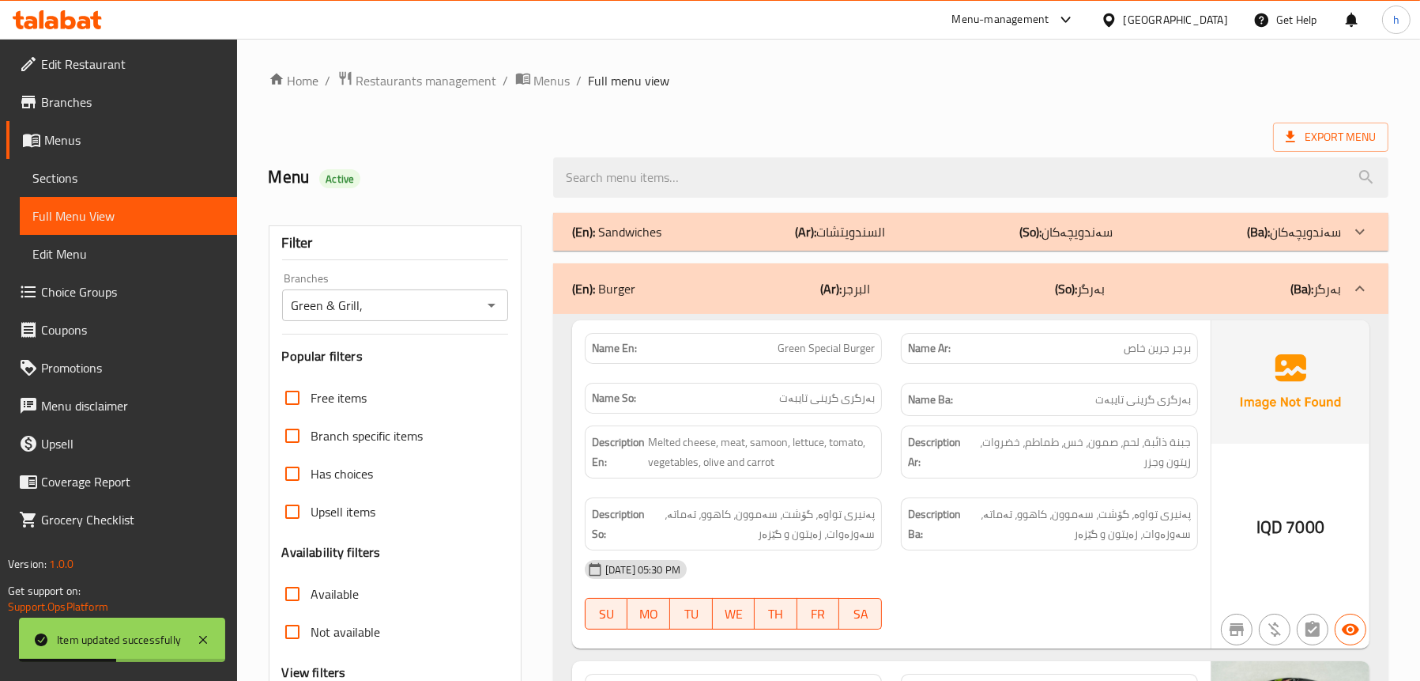
click at [684, 276] on div "(En): Burger (Ar): البرجر (So): بەرگر (Ba): بەرگر" at bounding box center [970, 288] width 835 height 51
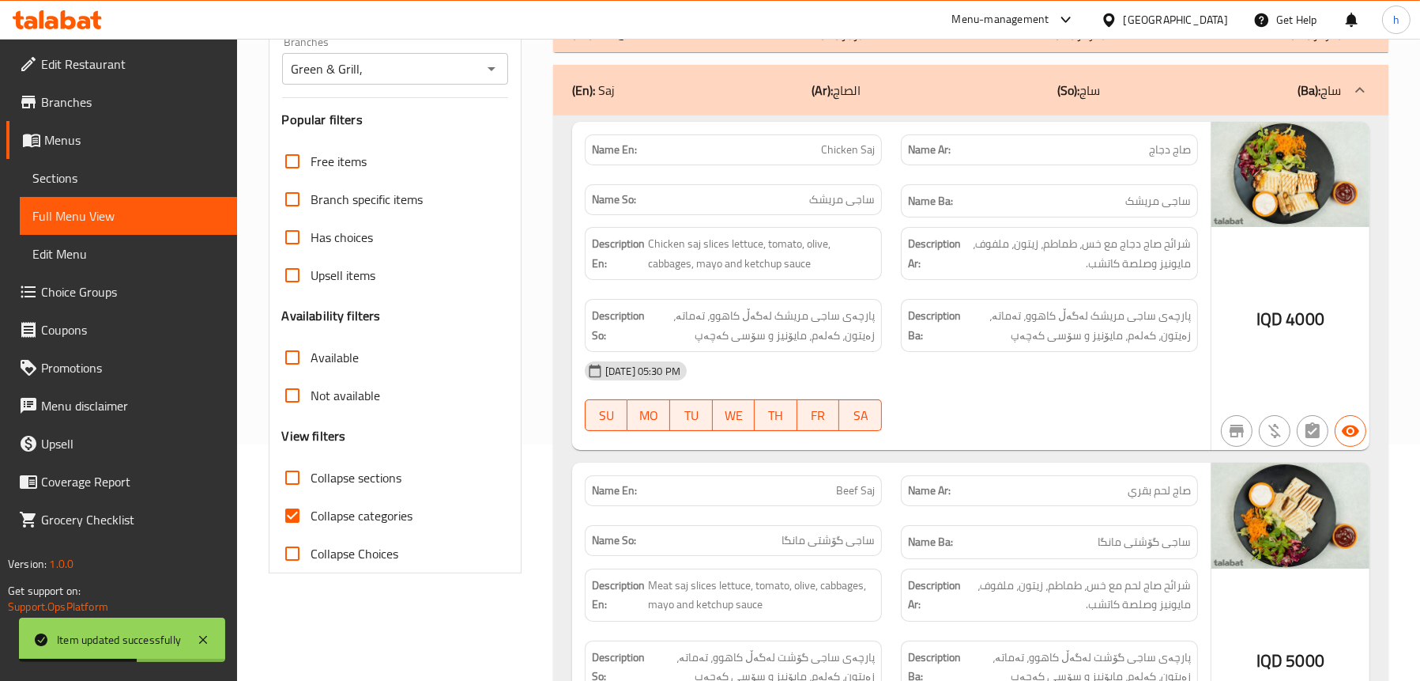
scroll to position [237, 0]
click at [764, 106] on div "(En): Saj (Ar): الصاج (So): ساج (Ba): ساج" at bounding box center [970, 89] width 835 height 51
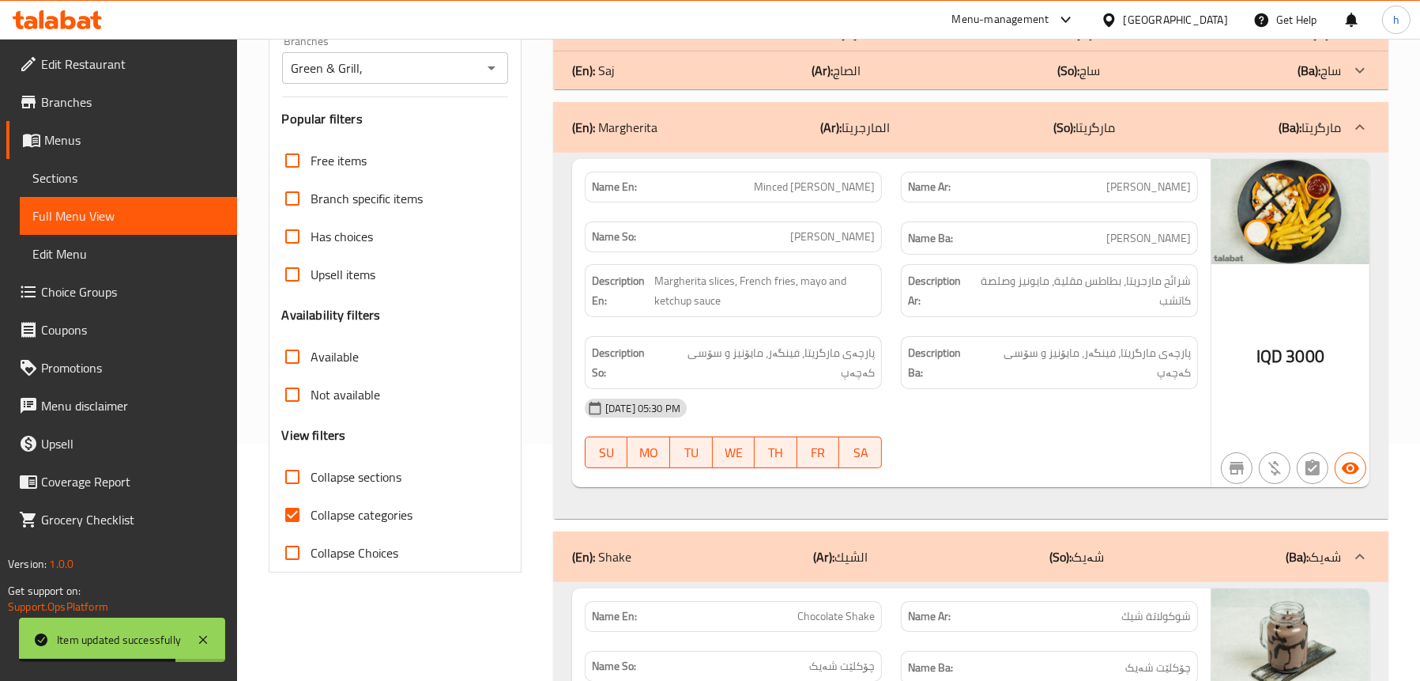
click at [732, 122] on div "(En): [PERSON_NAME] (Ar): المارجريتا (So): مارگریتا (Ba): مارگریتا" at bounding box center [956, 127] width 769 height 19
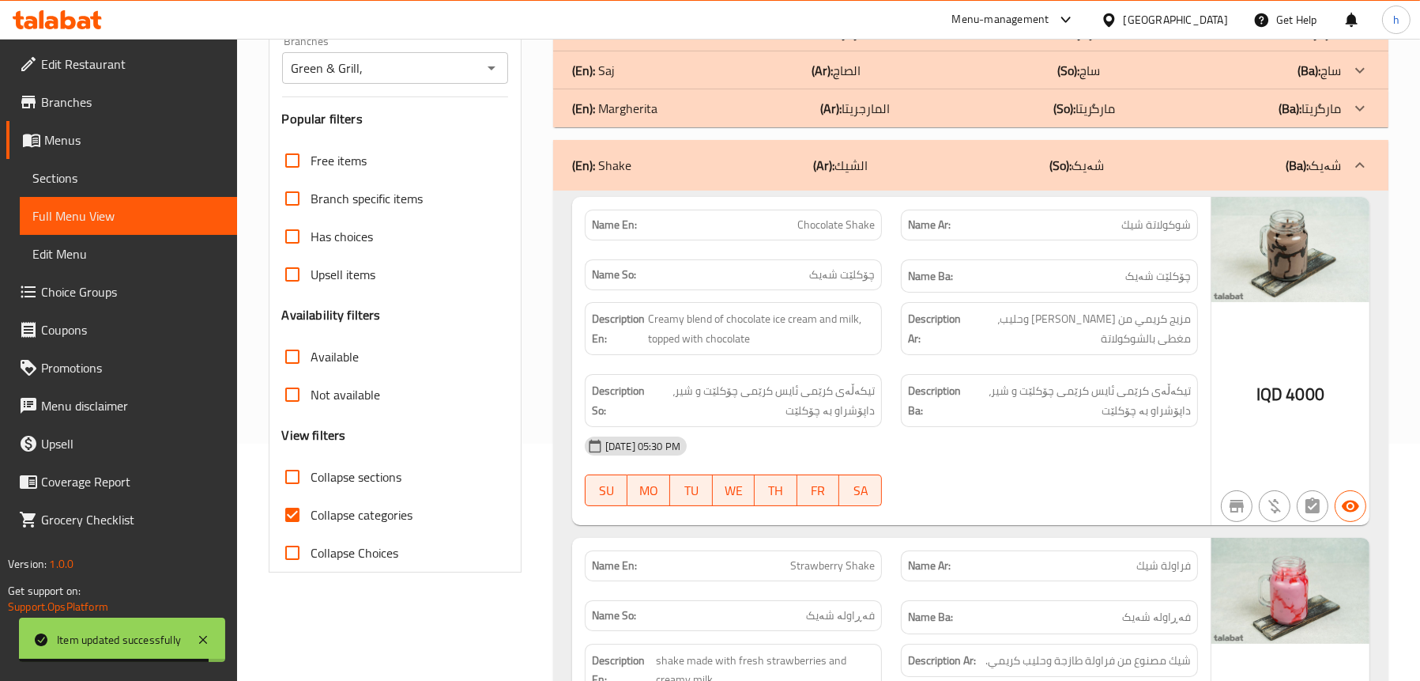
click at [736, 154] on div "(En): Shake (Ar): الشيك (So): شەیک (Ba): شەیک" at bounding box center [970, 165] width 835 height 51
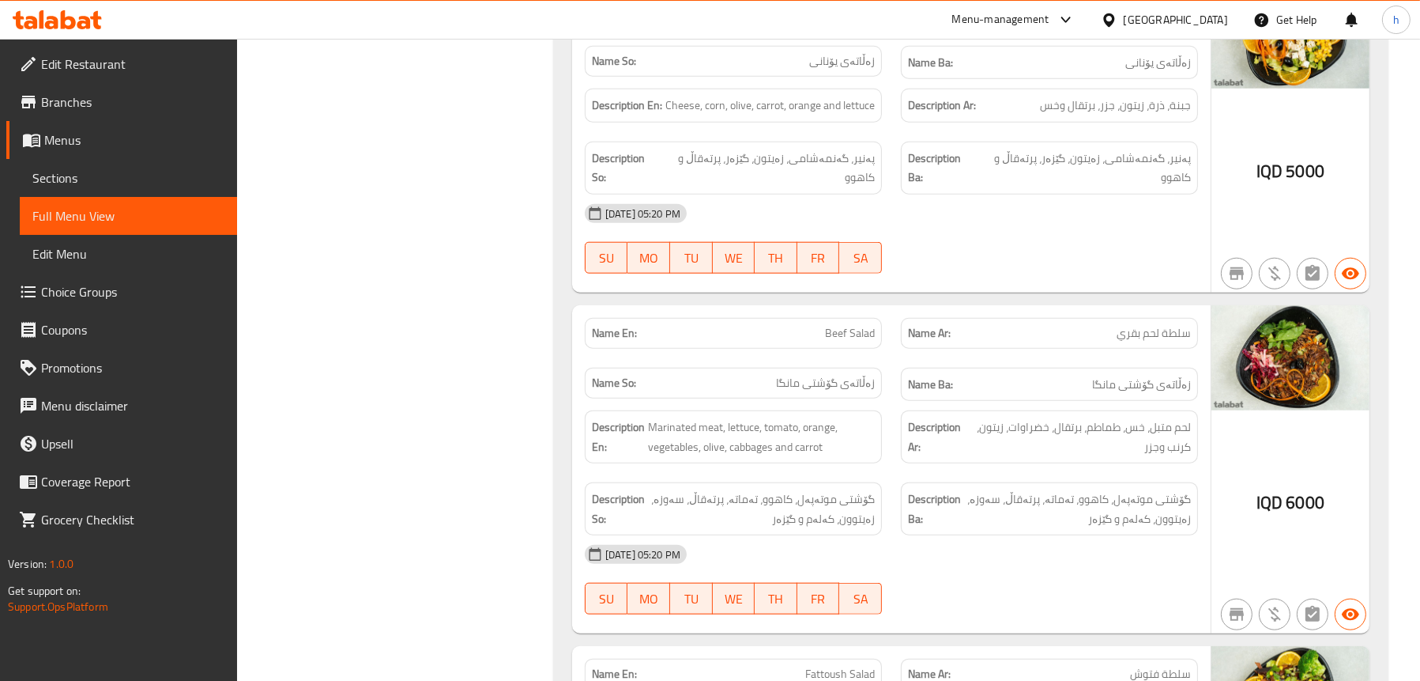
scroll to position [2371, 0]
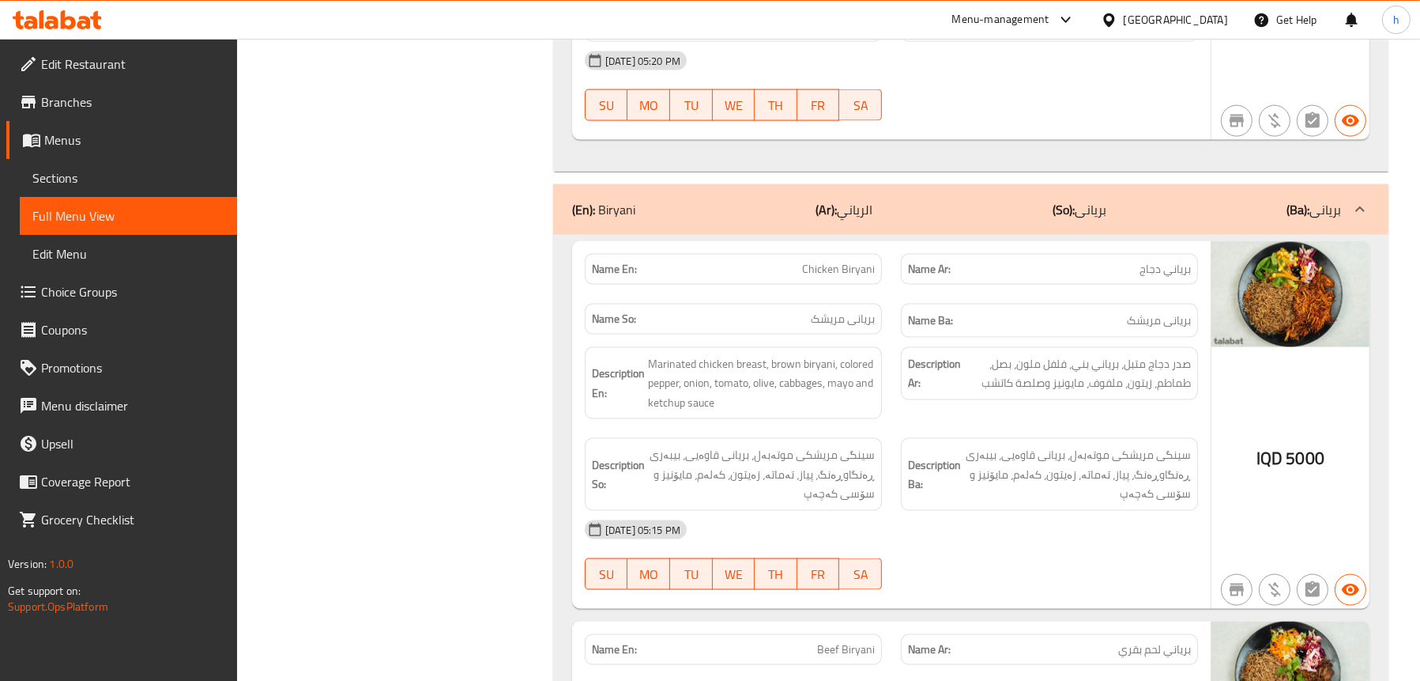
scroll to position [3399, 0]
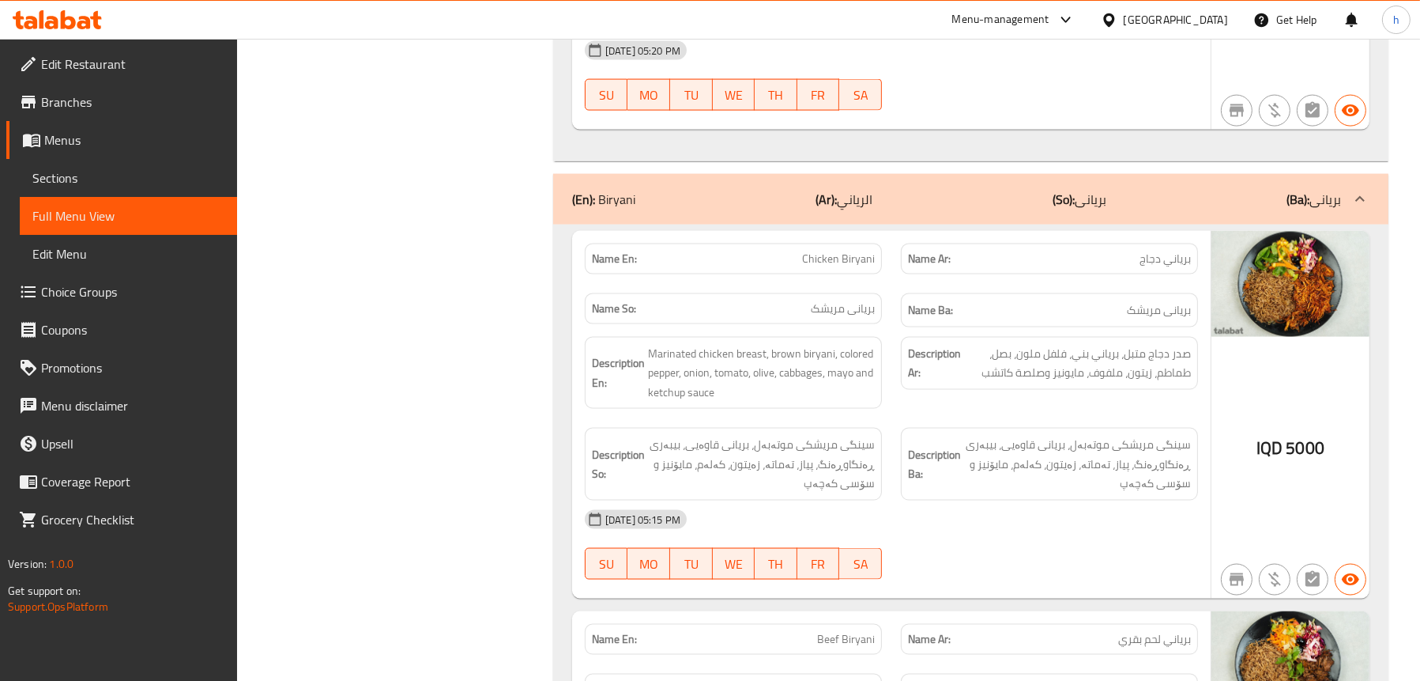
click at [1068, 187] on b "(So):" at bounding box center [1064, 199] width 22 height 24
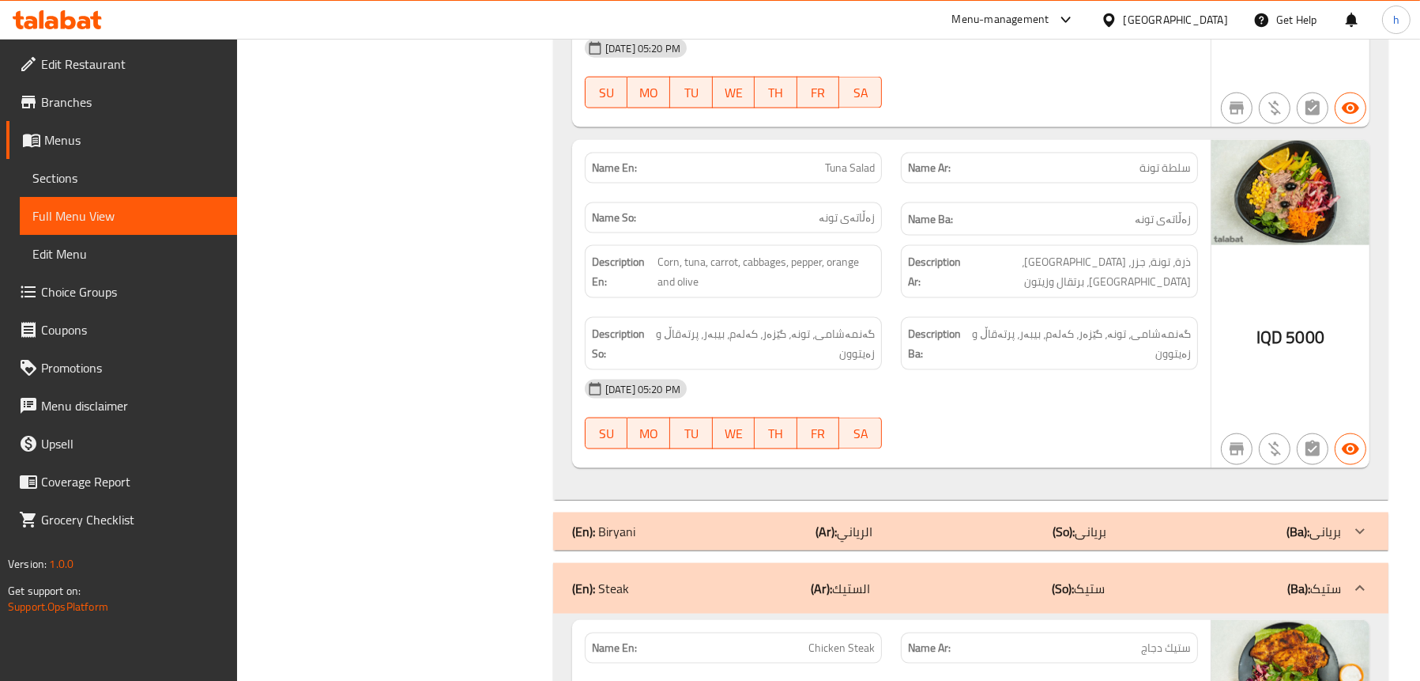
scroll to position [3320, 0]
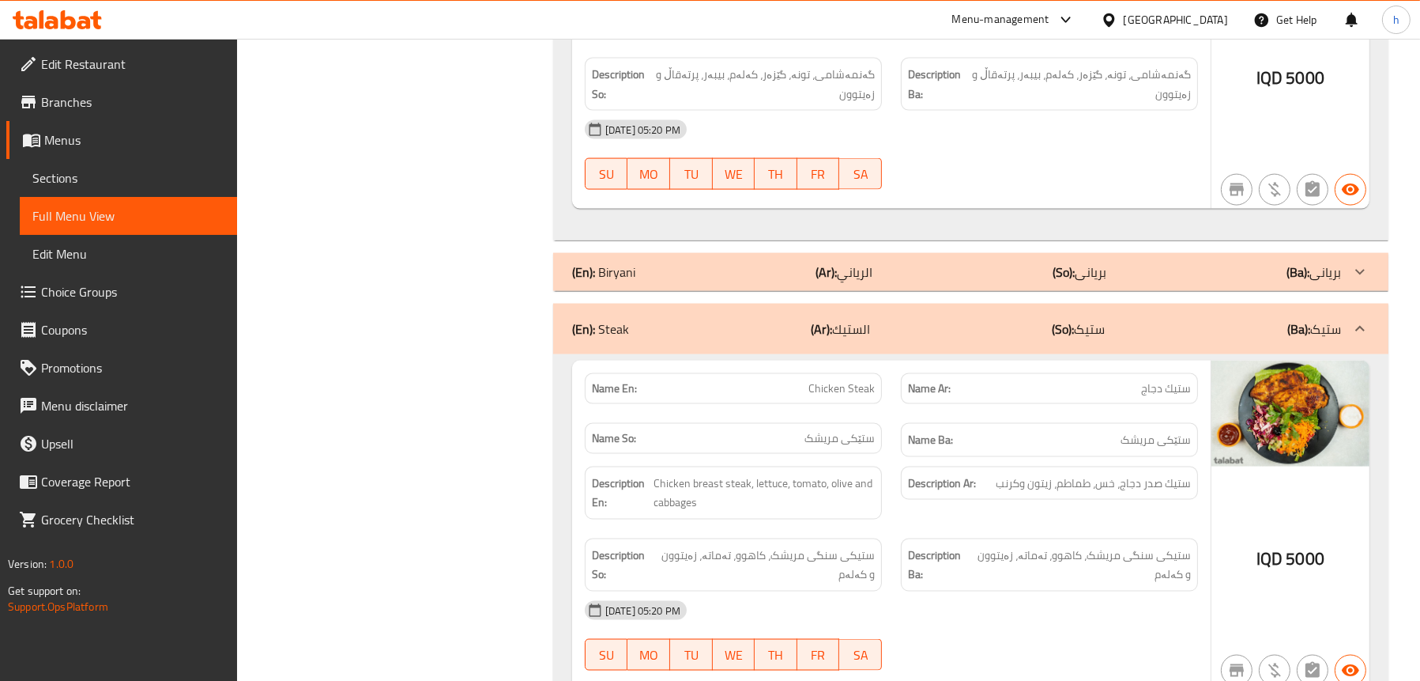
click at [722, 262] on div "(En): Biryani (Ar): الرياني (So): بریانی (Ba): بریانی" at bounding box center [956, 271] width 769 height 19
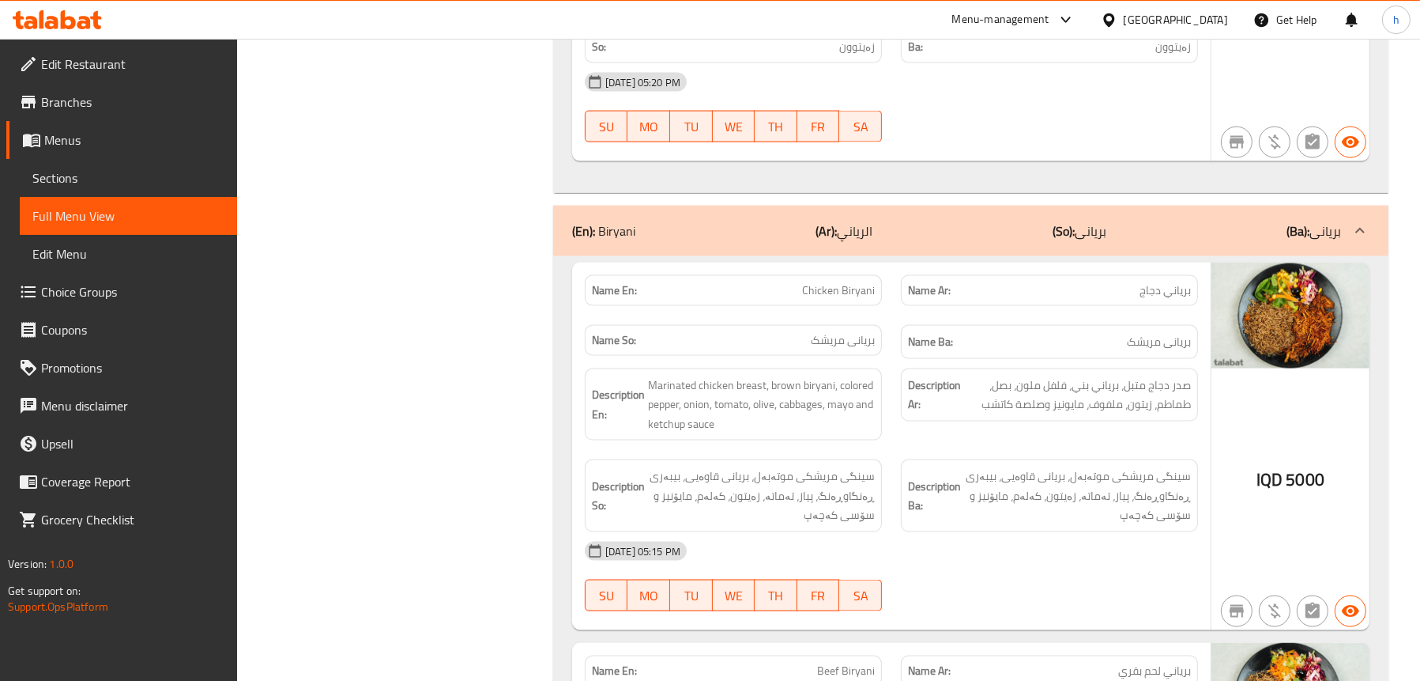
scroll to position [3241, 0]
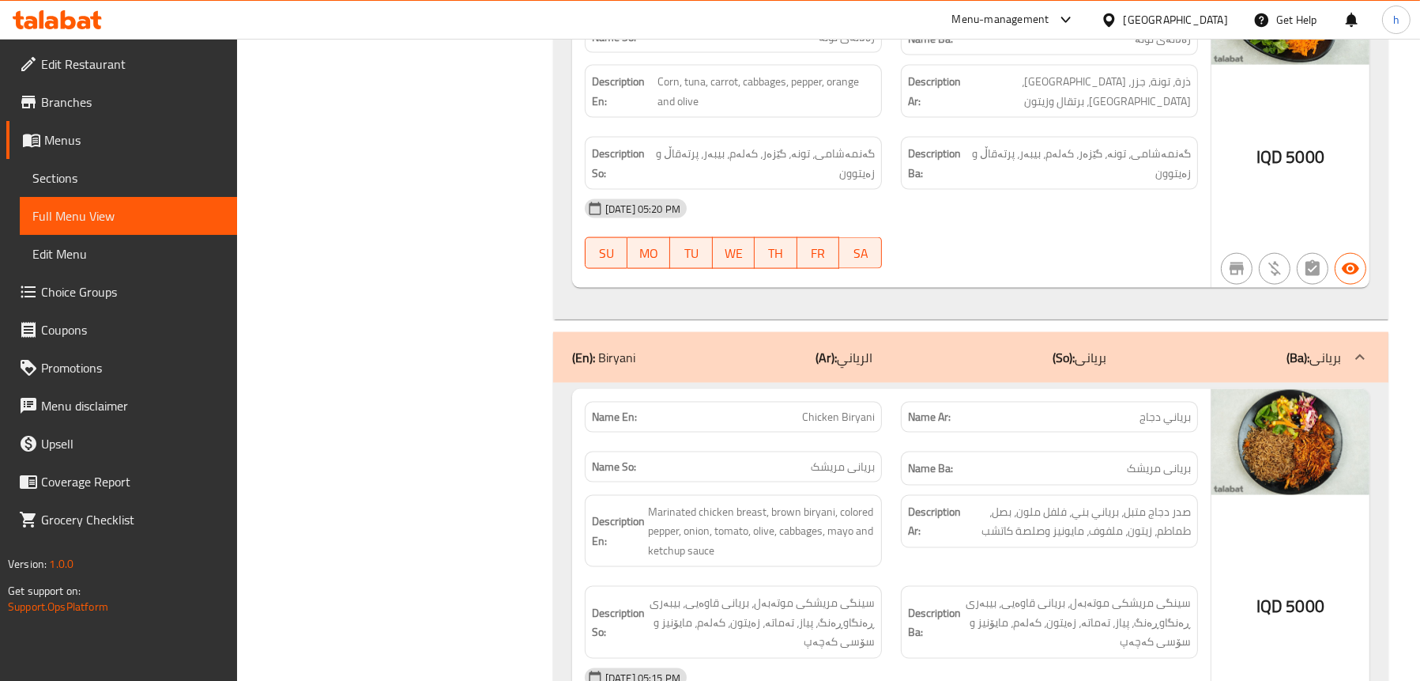
click at [806, 332] on div "(En): Biryani (Ar): الرياني (So): بریانی (Ba): بریانی" at bounding box center [970, 357] width 835 height 51
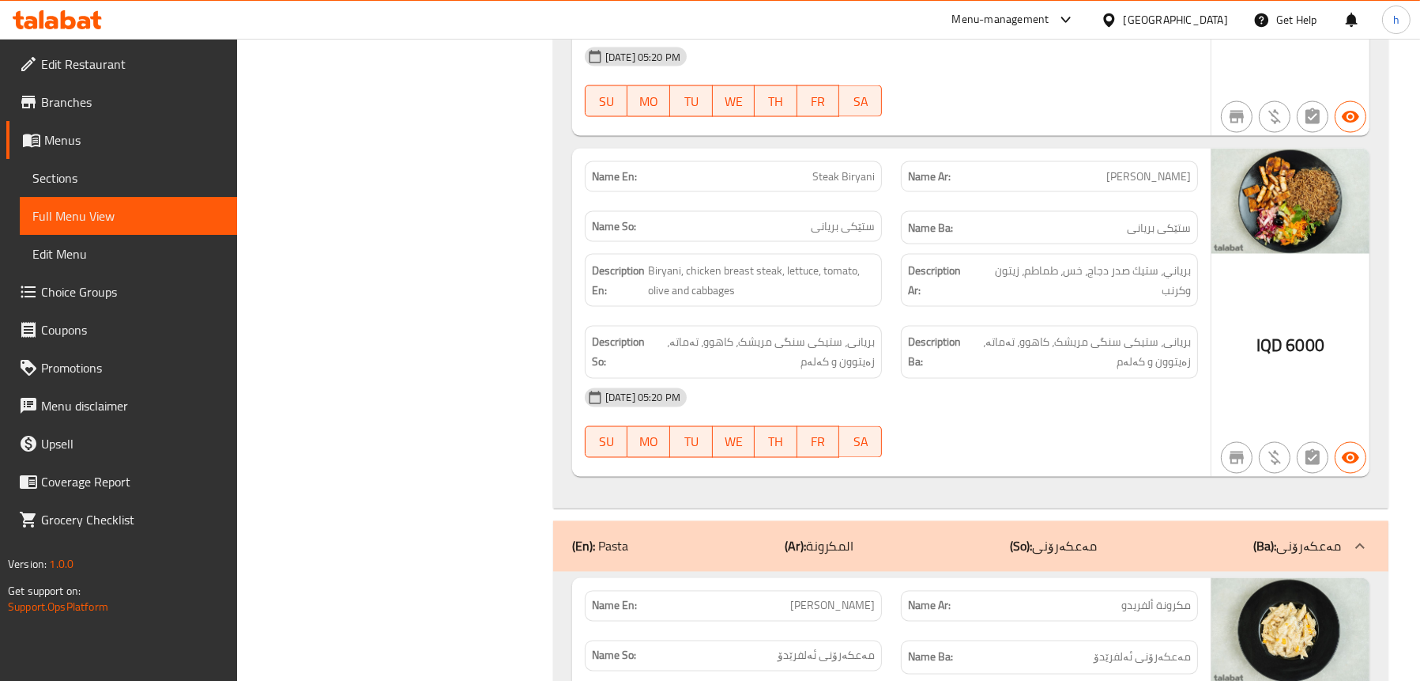
scroll to position [4268, 0]
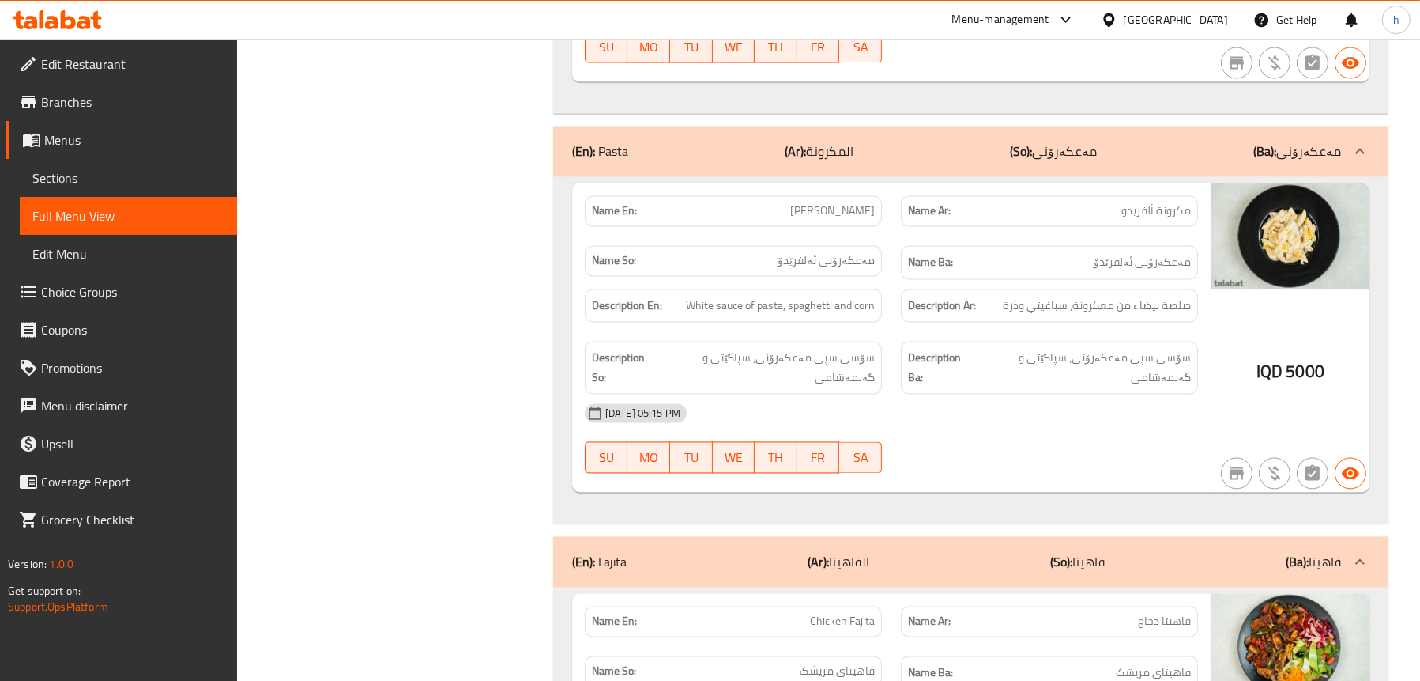
click at [767, 141] on div "(En): Pasta (Ar): المكرونة (So): مەعکەرۆنی (Ba): مەعکەرۆنی" at bounding box center [956, 150] width 769 height 19
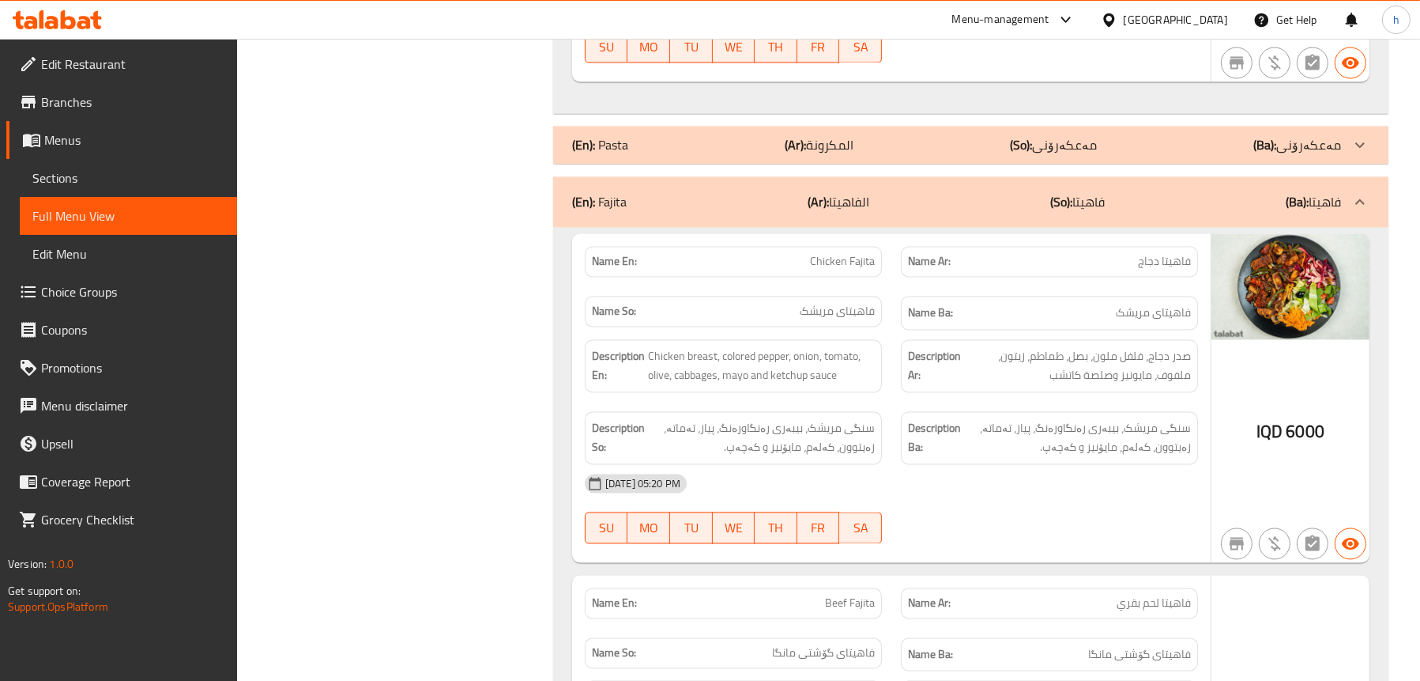
click at [767, 135] on div "(En): Pasta (Ar): المكرونة (So): مەعکەرۆنی (Ba): مەعکەرۆنی" at bounding box center [956, 144] width 769 height 19
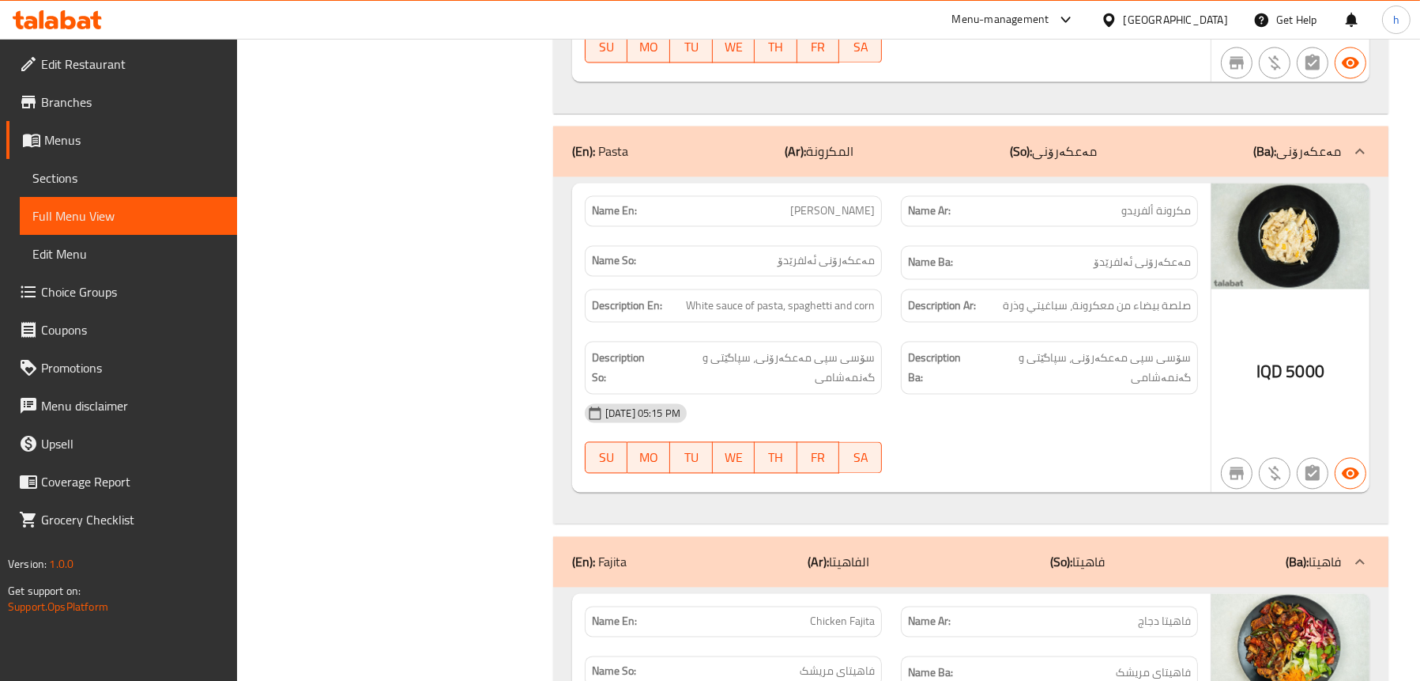
click at [740, 141] on div "(En): Pasta (Ar): المكرونة (So): مەعکەرۆنی (Ba): مەعکەرۆنی" at bounding box center [956, 150] width 769 height 19
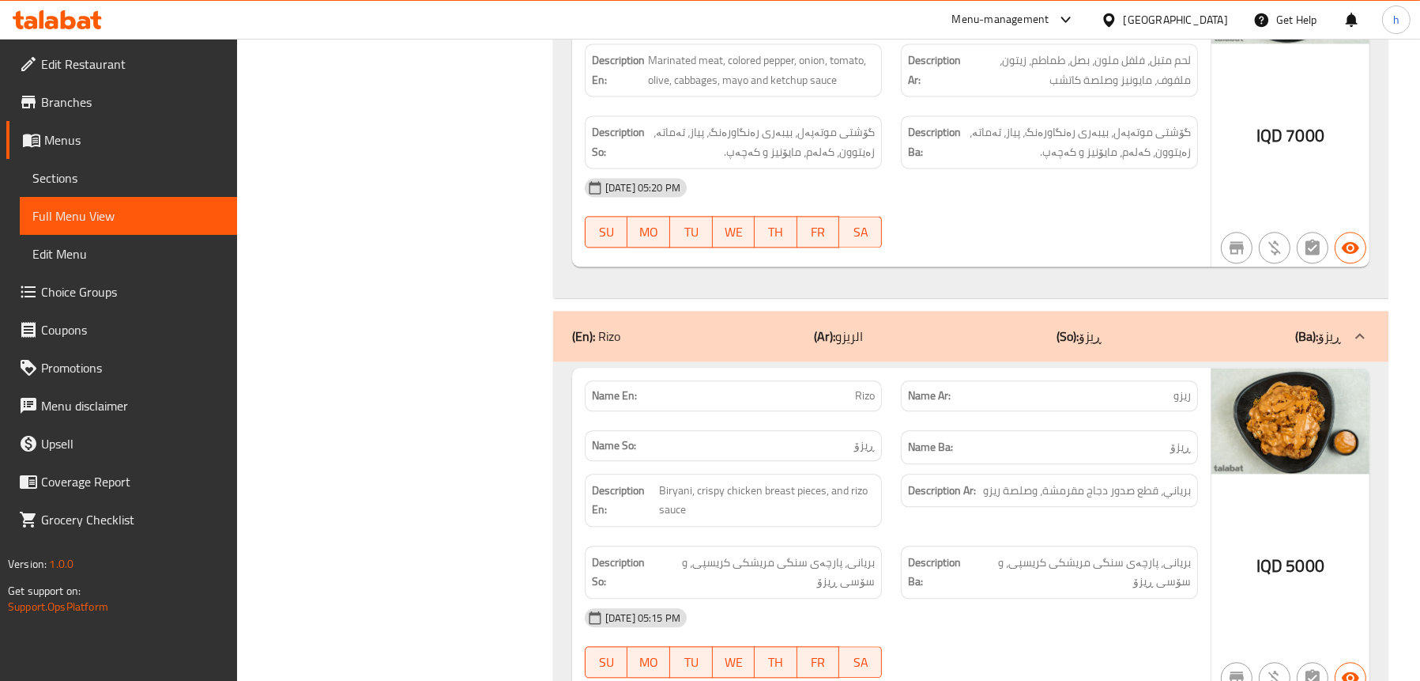
scroll to position [4980, 0]
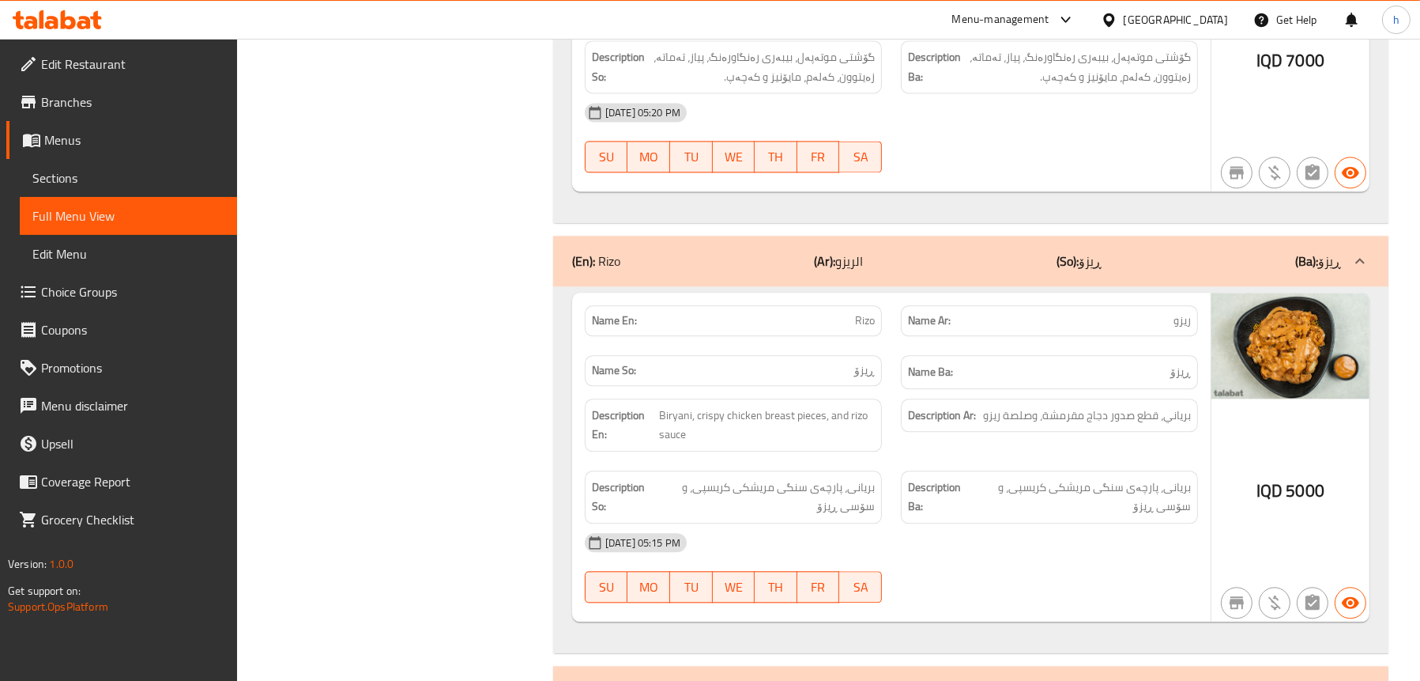
click at [679, 247] on div "(En): [PERSON_NAME] (Ar): الريزو (So): ڕیزۆ (Ba): ڕیزۆ" at bounding box center [970, 261] width 835 height 51
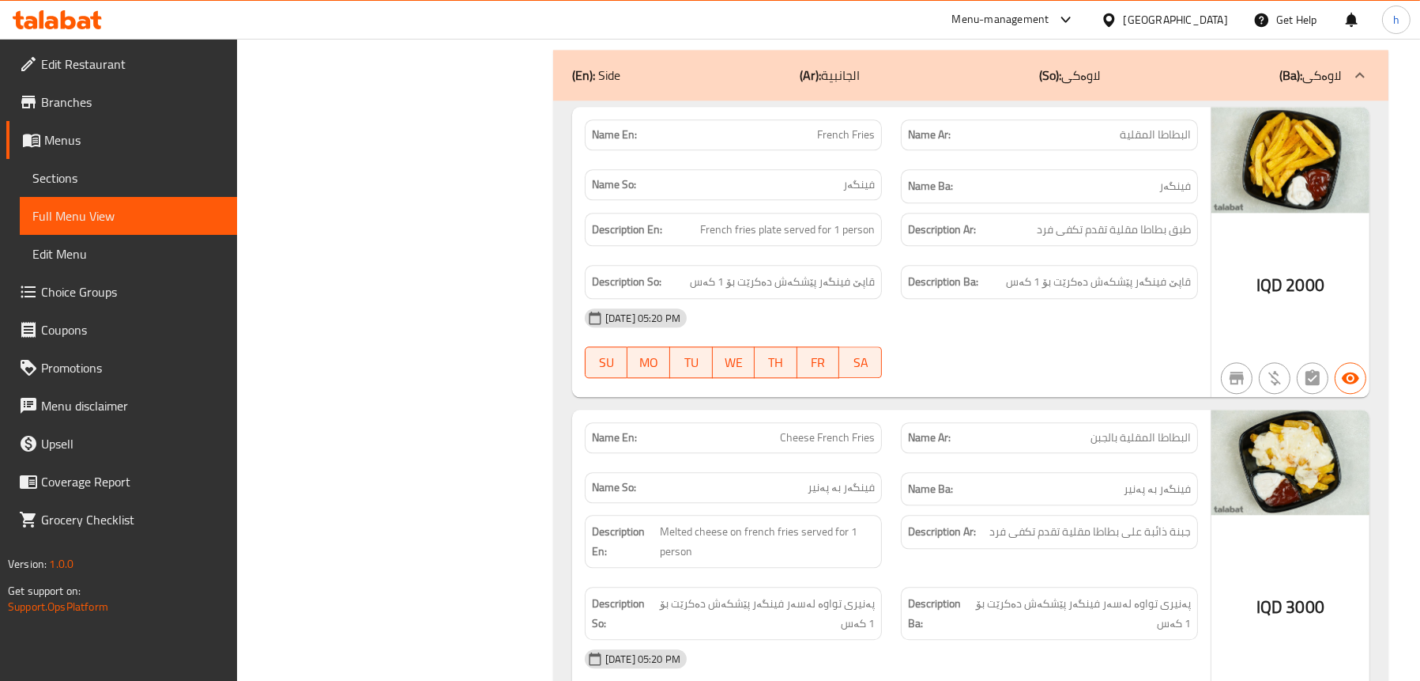
scroll to position [5217, 0]
click at [496, 343] on div "Filter Branches Green & Grill, Branches Popular filters Free items Branch speci…" at bounding box center [401, 4] width 285 height 10037
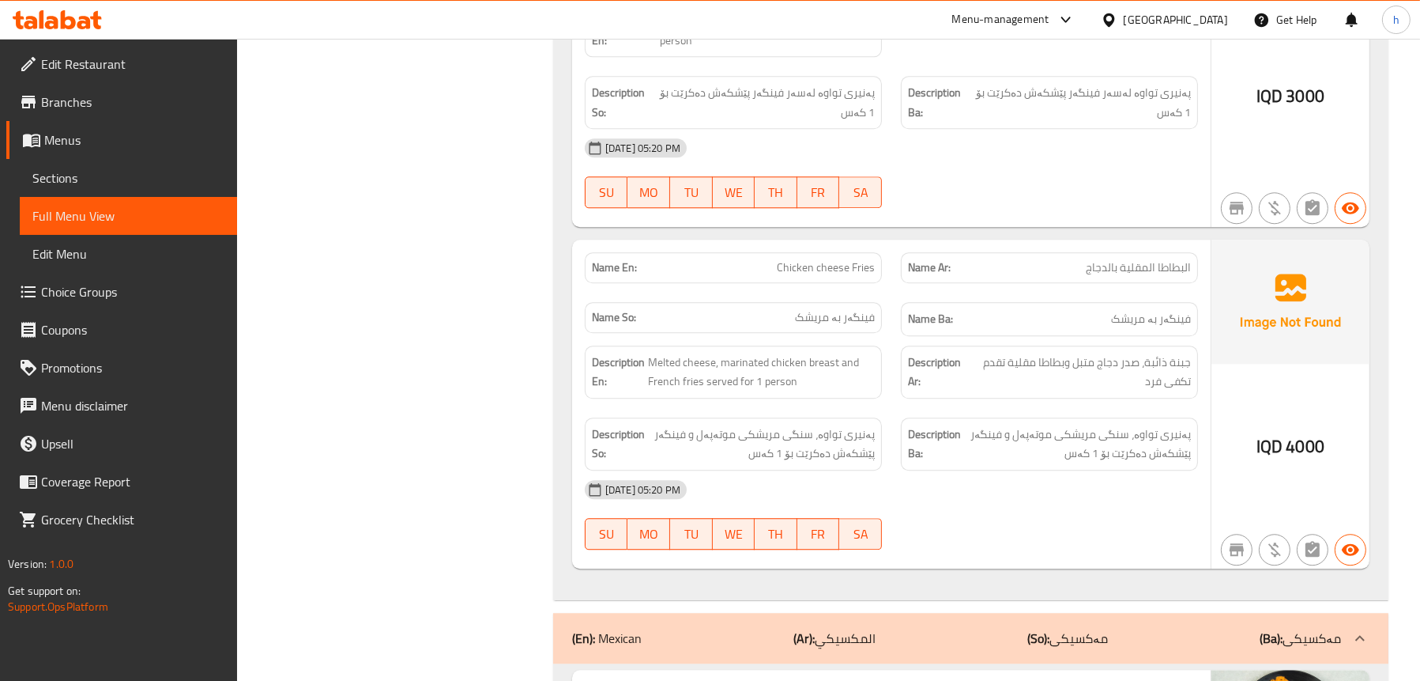
scroll to position [5770, 0]
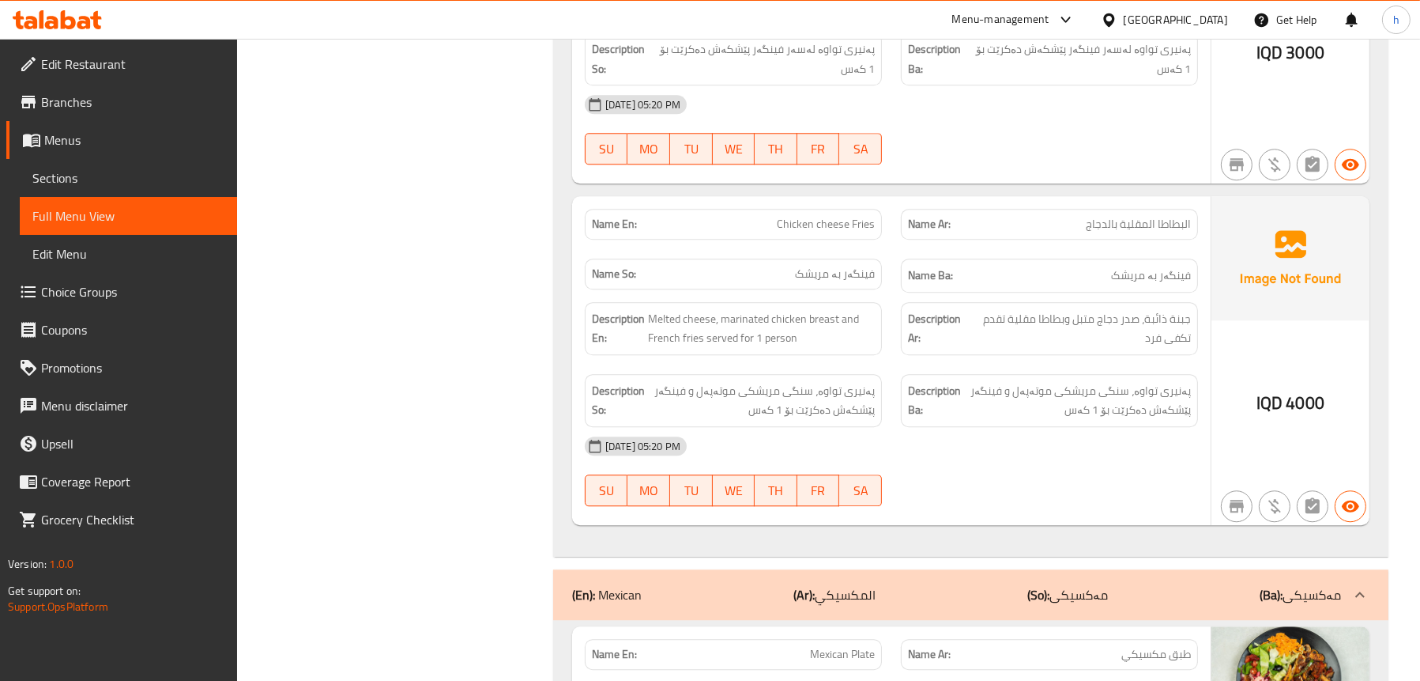
click at [96, 172] on span "Sections" at bounding box center [128, 177] width 192 height 19
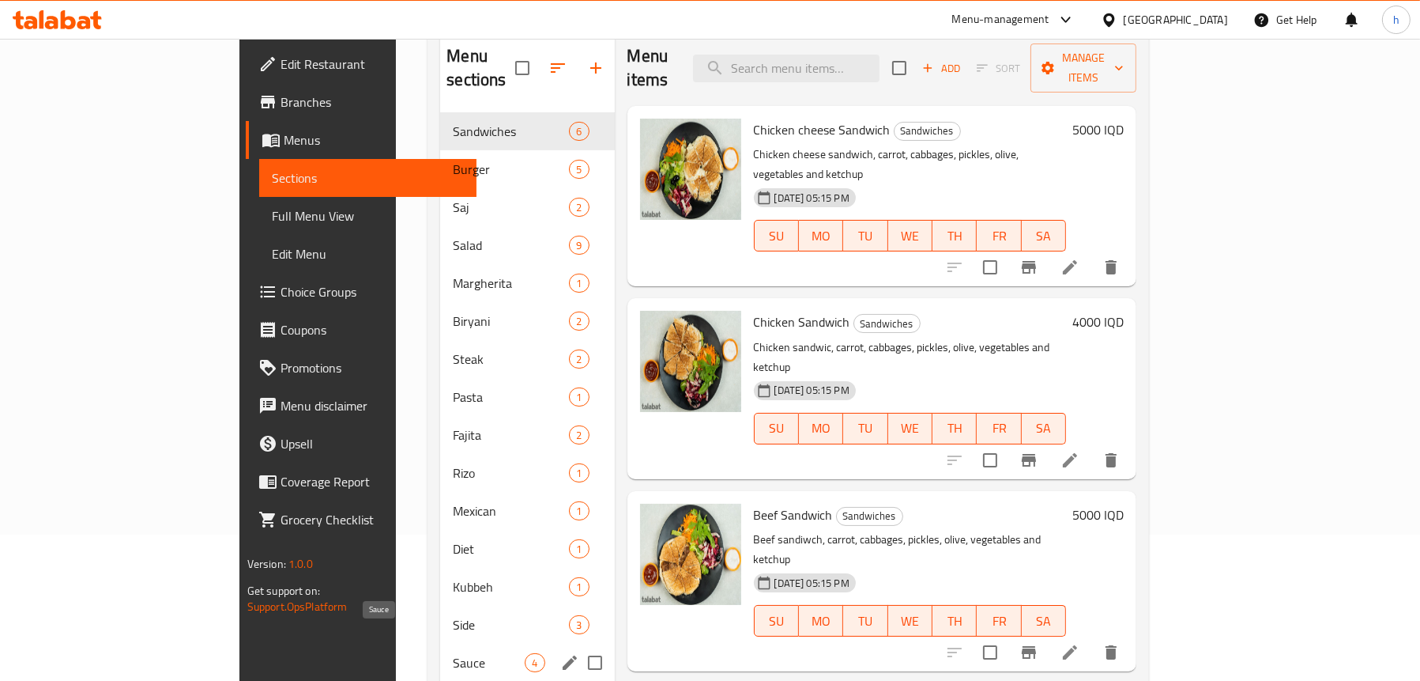
scroll to position [237, 0]
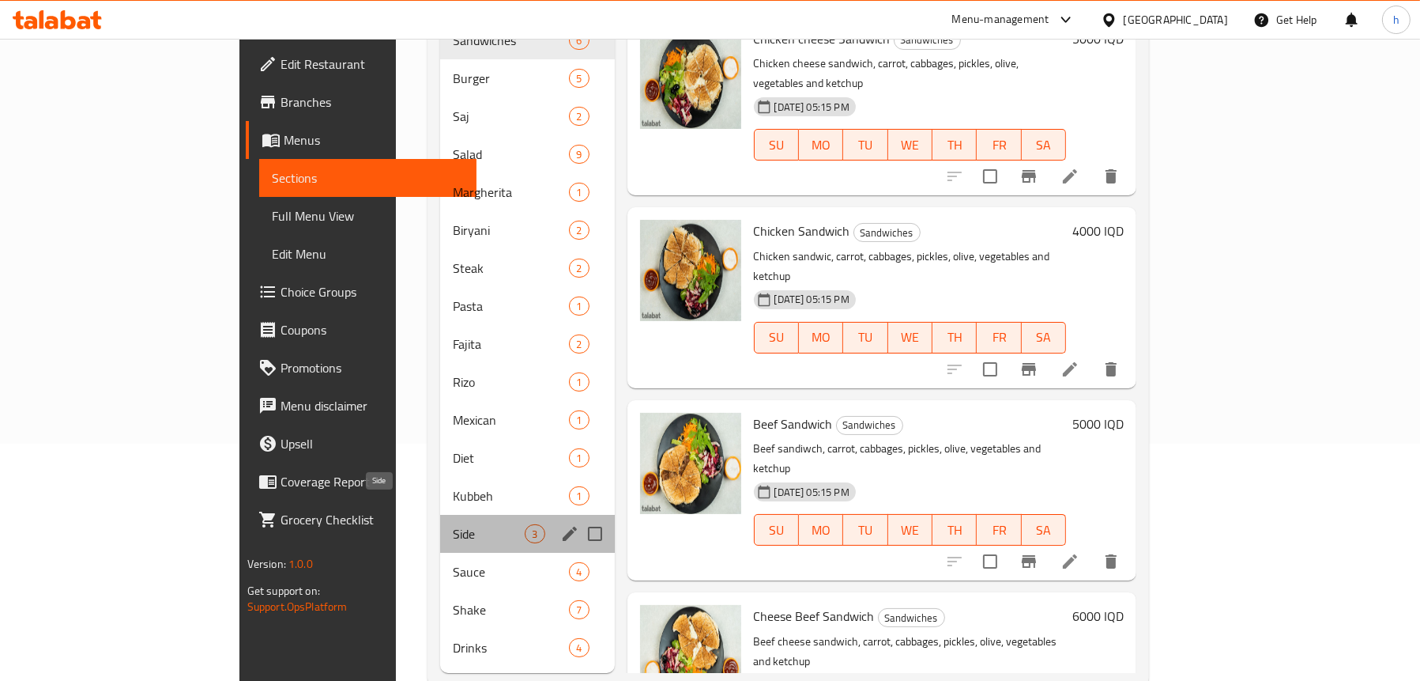
click at [453, 524] on span "Side" at bounding box center [489, 533] width 72 height 19
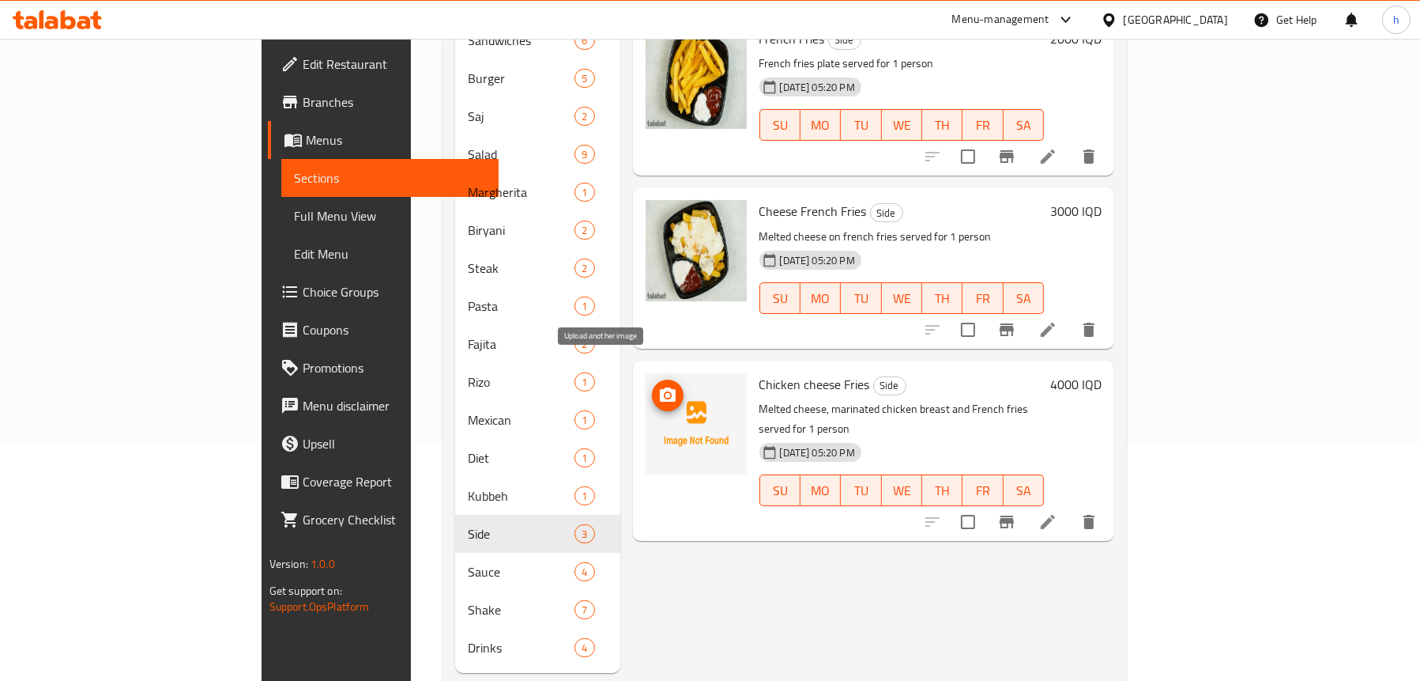
click at [665, 393] on circle "upload picture" at bounding box center [667, 395] width 5 height 5
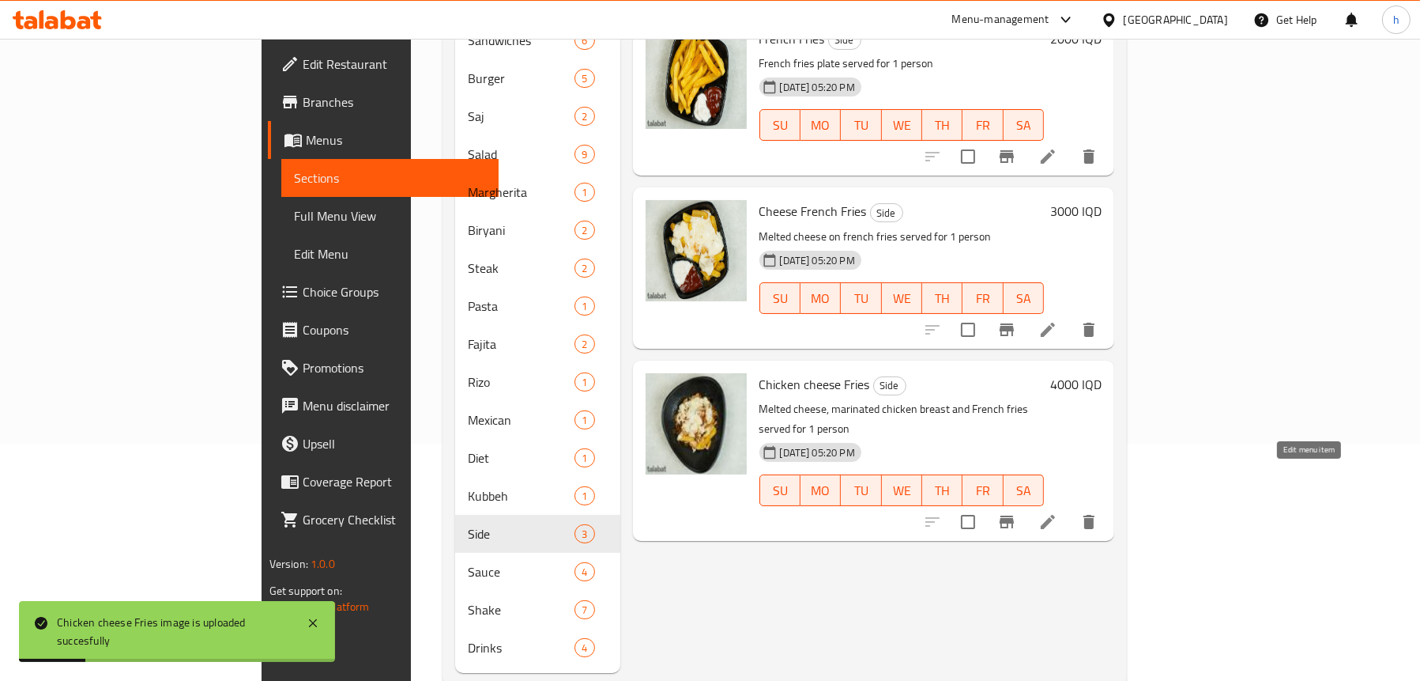
click at [1058, 512] on icon at bounding box center [1048, 521] width 19 height 19
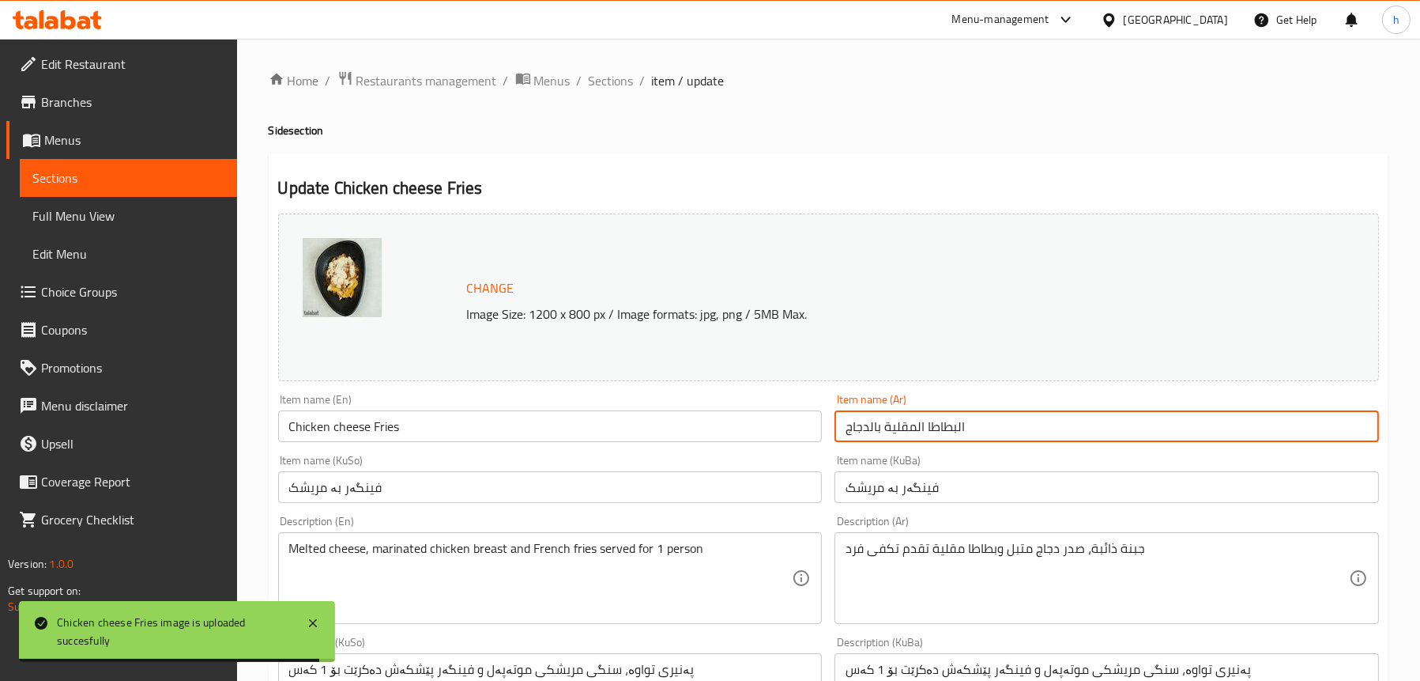
drag, startPoint x: 982, startPoint y: 424, endPoint x: 884, endPoint y: 420, distance: 98.9
click at [884, 420] on input "البطاطا المقلية بالدجاج" at bounding box center [1107, 426] width 545 height 32
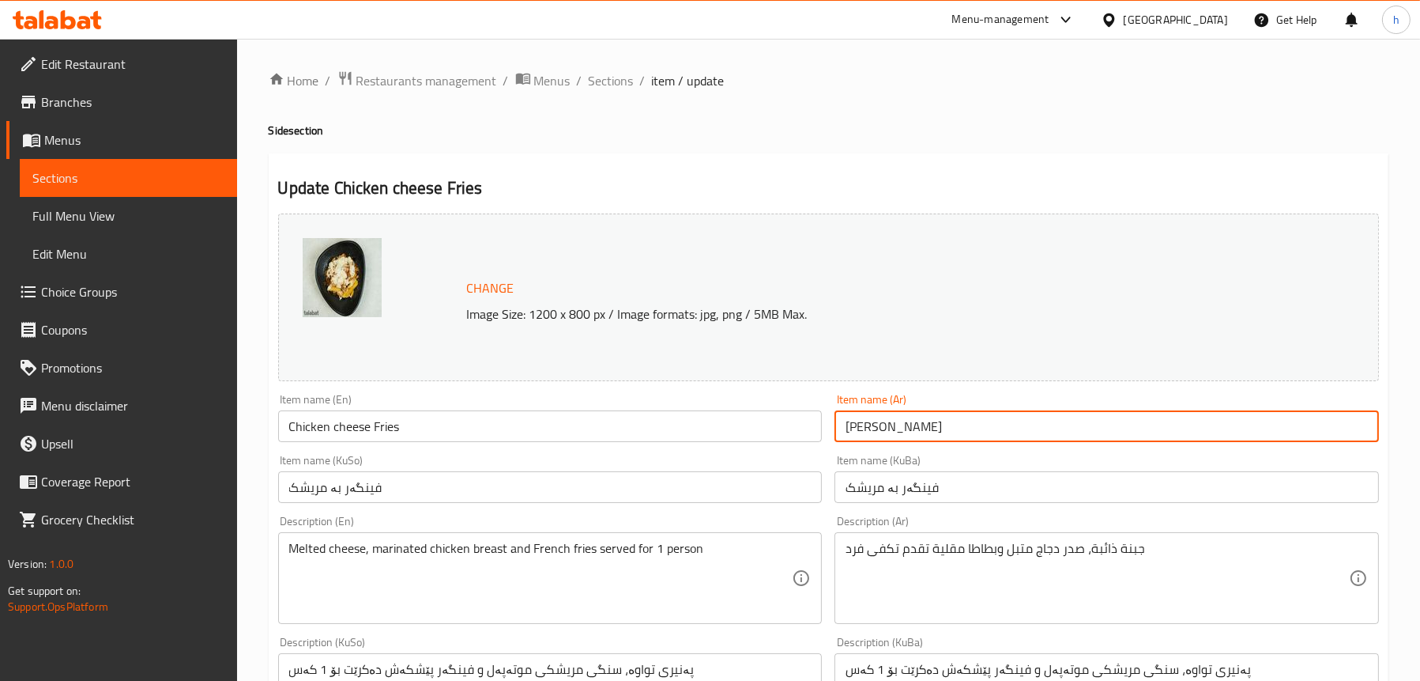
type input "[PERSON_NAME]"
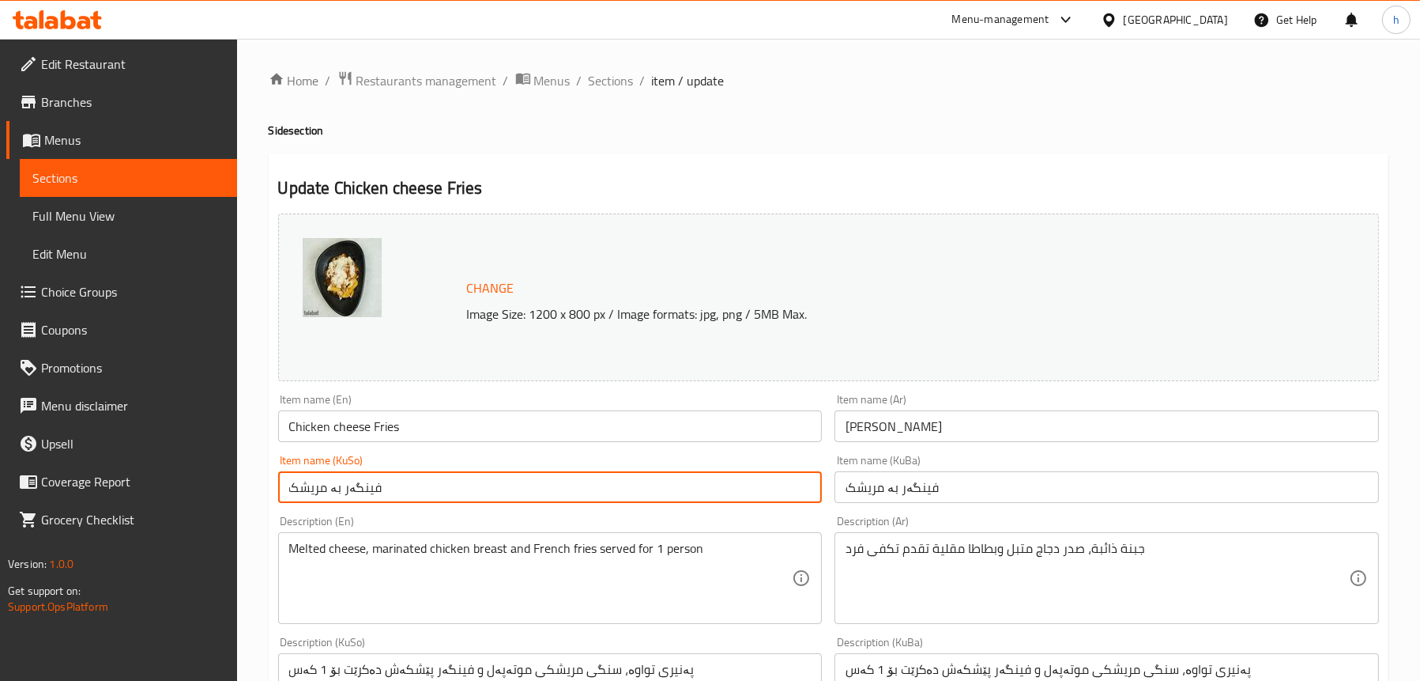
drag, startPoint x: 357, startPoint y: 488, endPoint x: 331, endPoint y: 488, distance: 26.1
click at [331, 488] on input "فینگەر بە مریشک" at bounding box center [550, 487] width 545 height 32
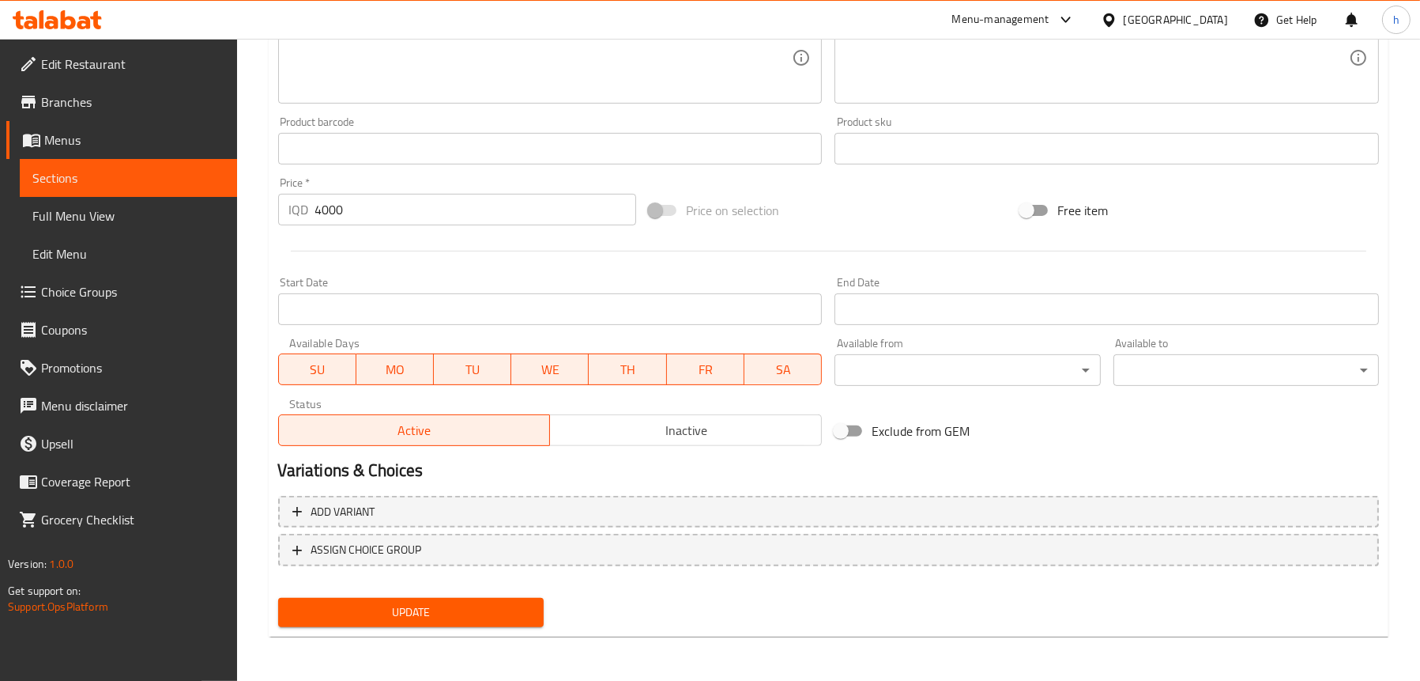
type input "فرایز [PERSON_NAME]"
click at [471, 610] on span "Update" at bounding box center [411, 612] width 240 height 20
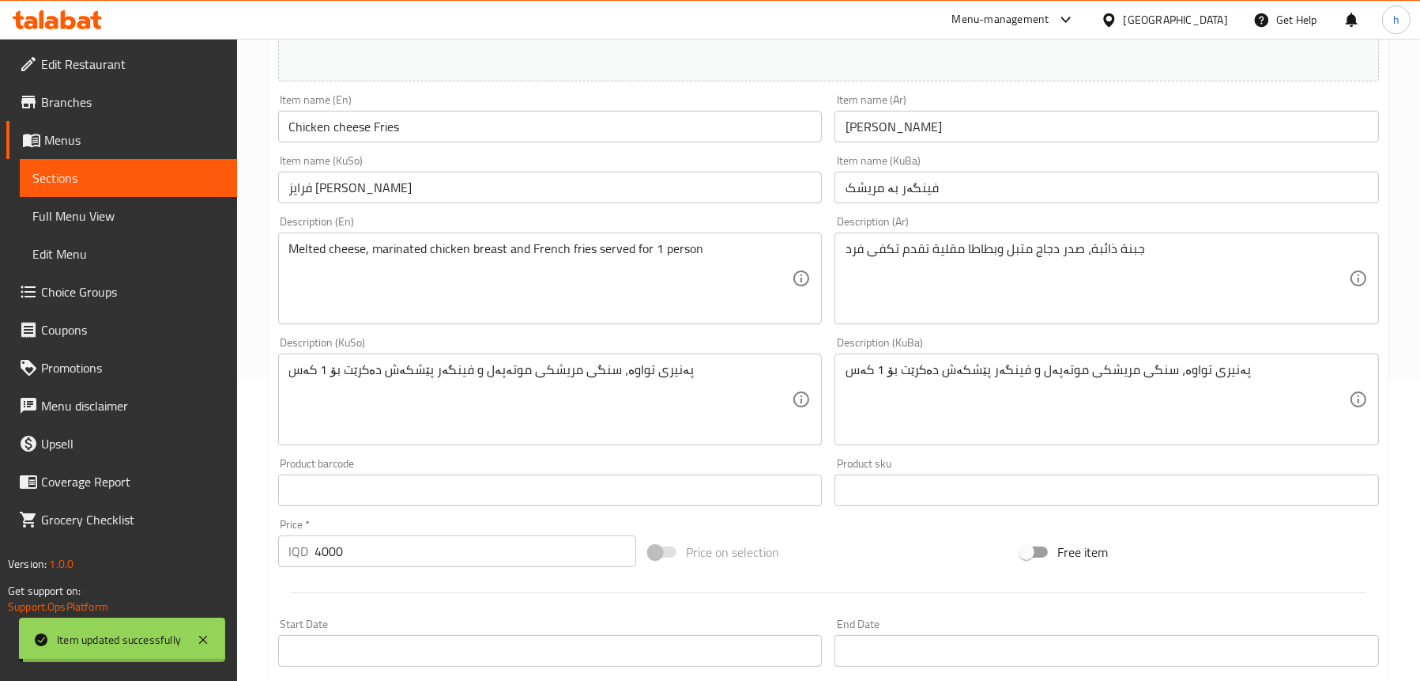
scroll to position [167, 0]
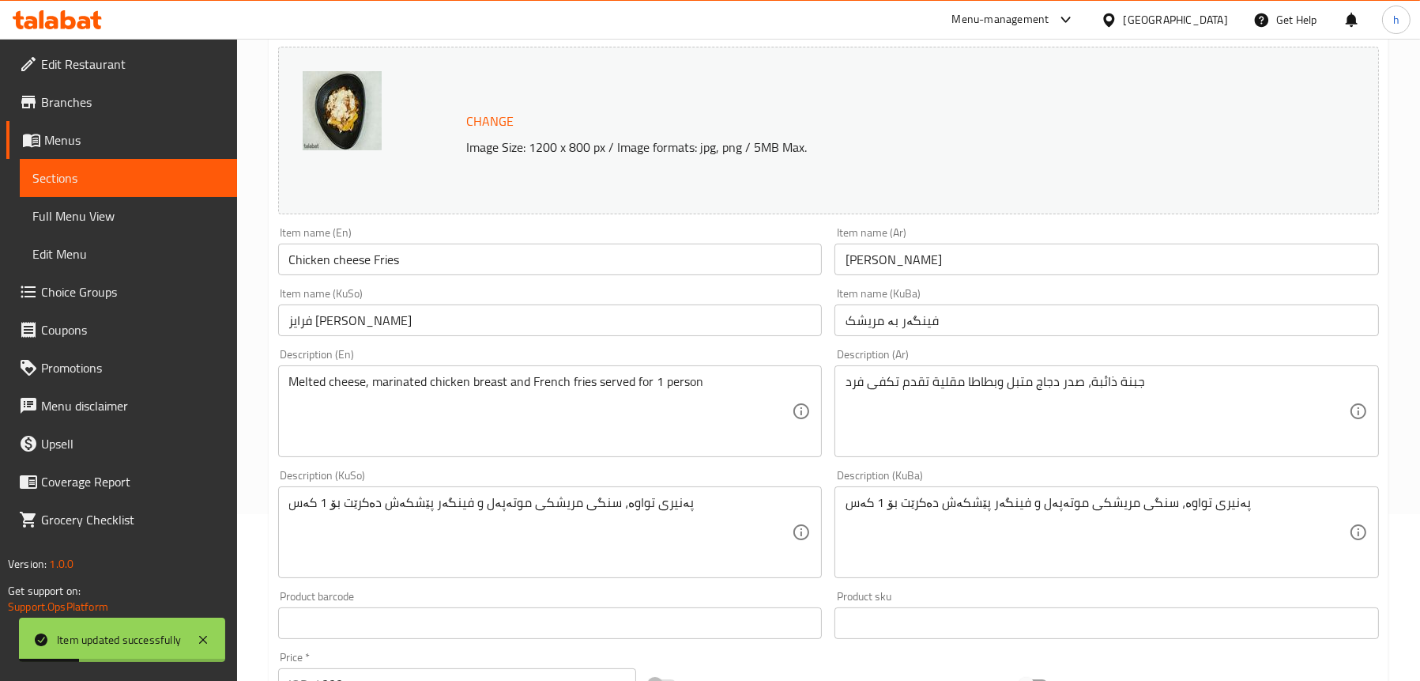
click at [937, 262] on input "[PERSON_NAME]" at bounding box center [1107, 259] width 545 height 32
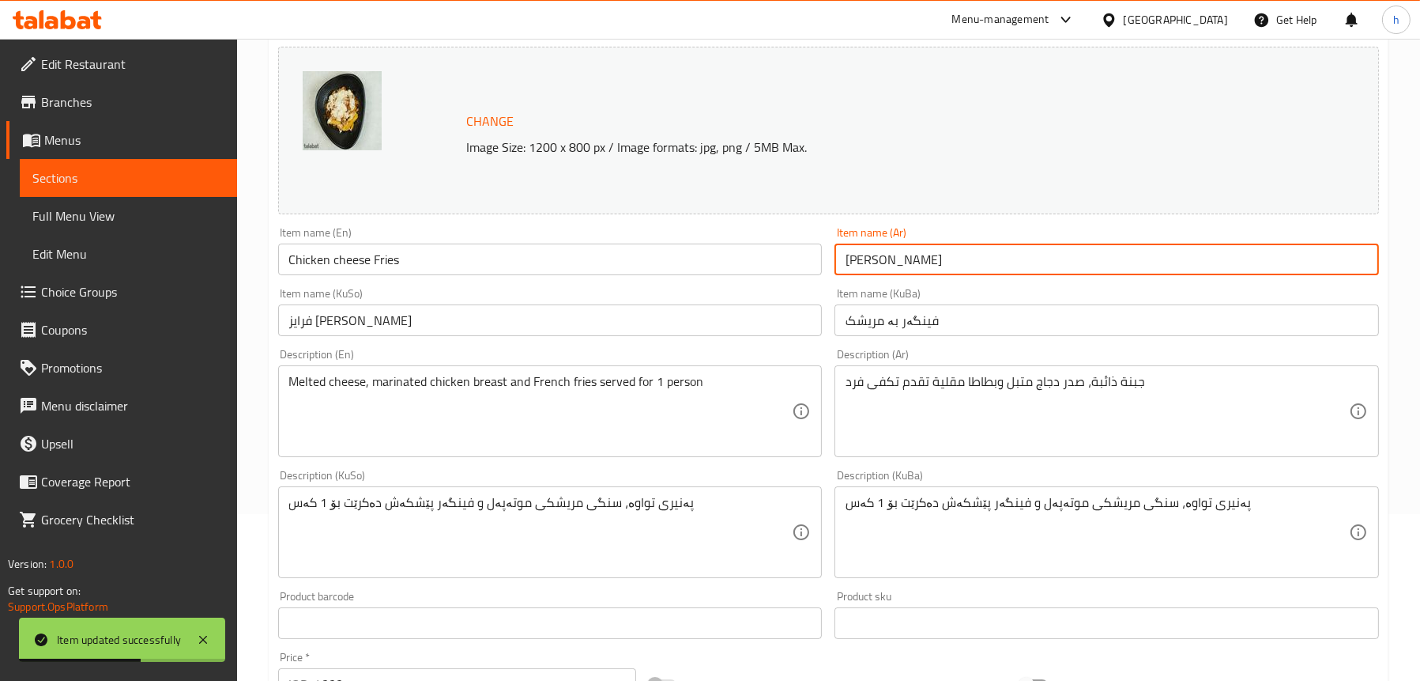
click at [937, 262] on input "[PERSON_NAME]" at bounding box center [1107, 259] width 545 height 32
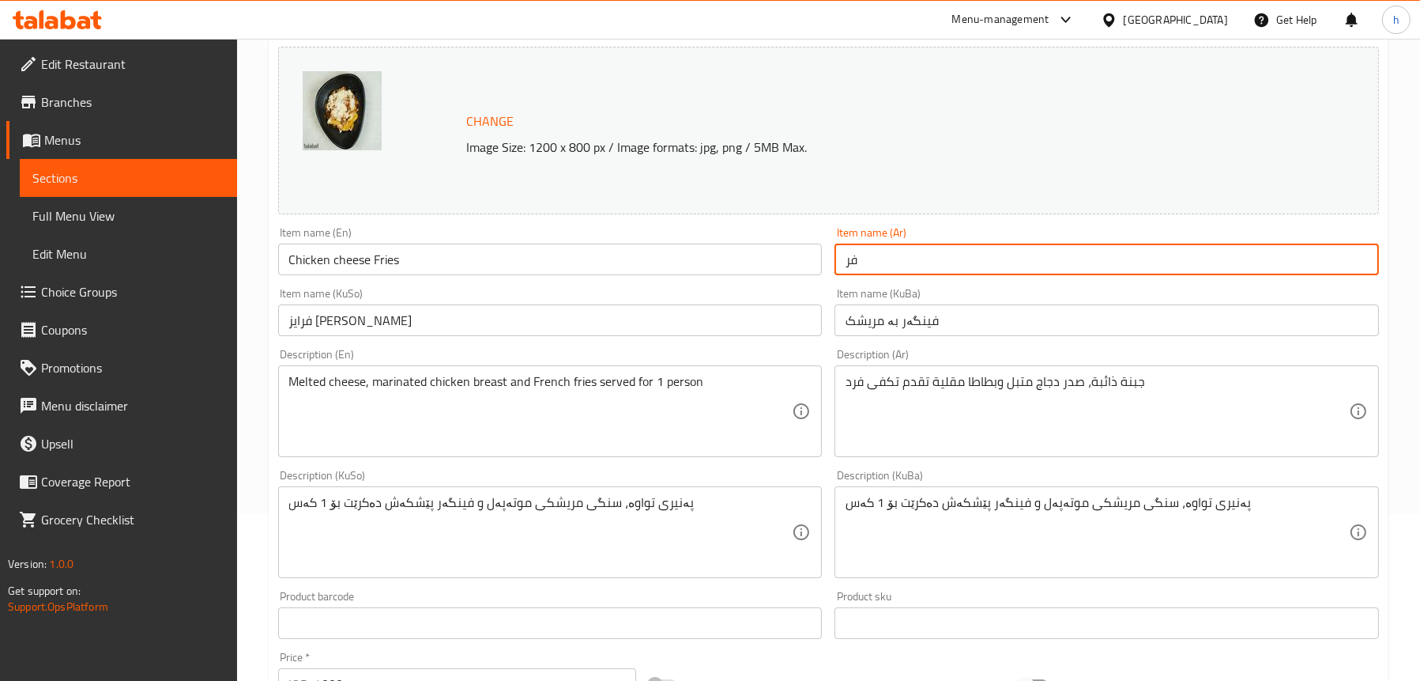
type input "ف"
type input "تشيز فرايز بالدجاج"
click at [452, 326] on input "فرایز [PERSON_NAME]" at bounding box center [550, 320] width 545 height 32
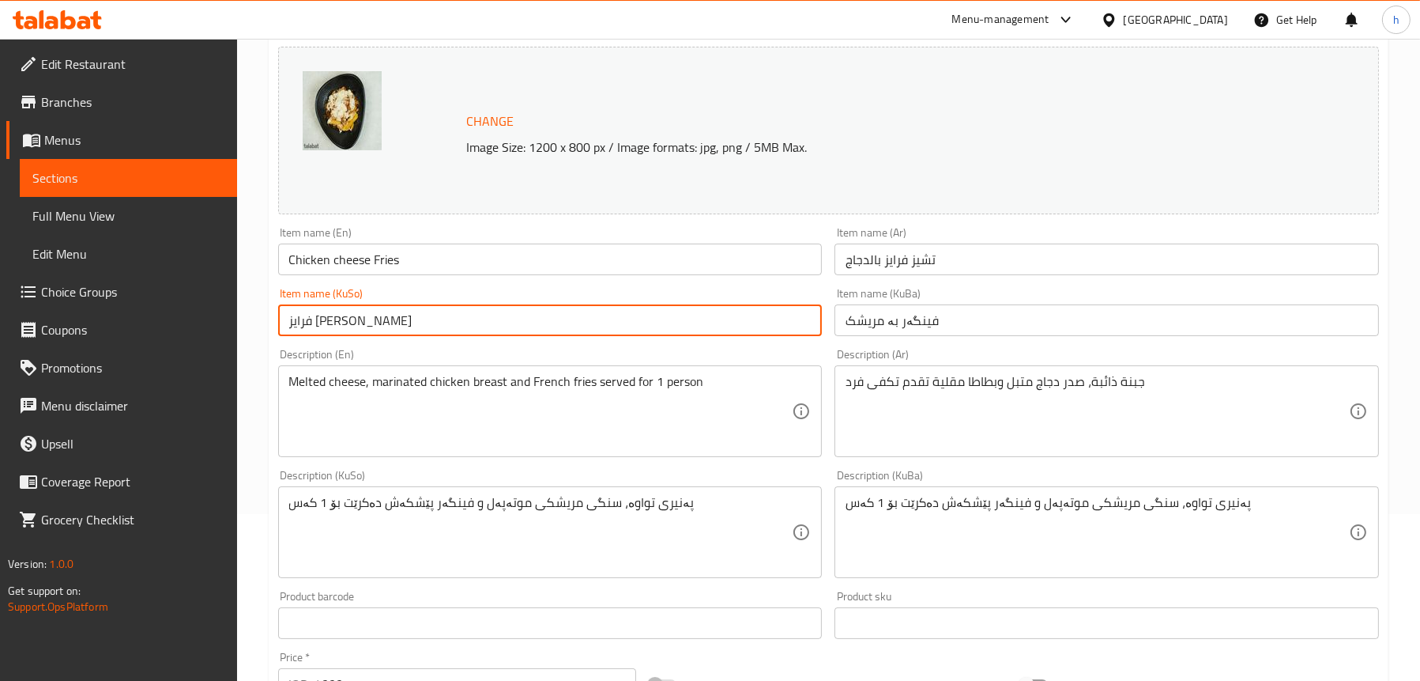
click at [452, 326] on input "فرایز [PERSON_NAME]" at bounding box center [550, 320] width 545 height 32
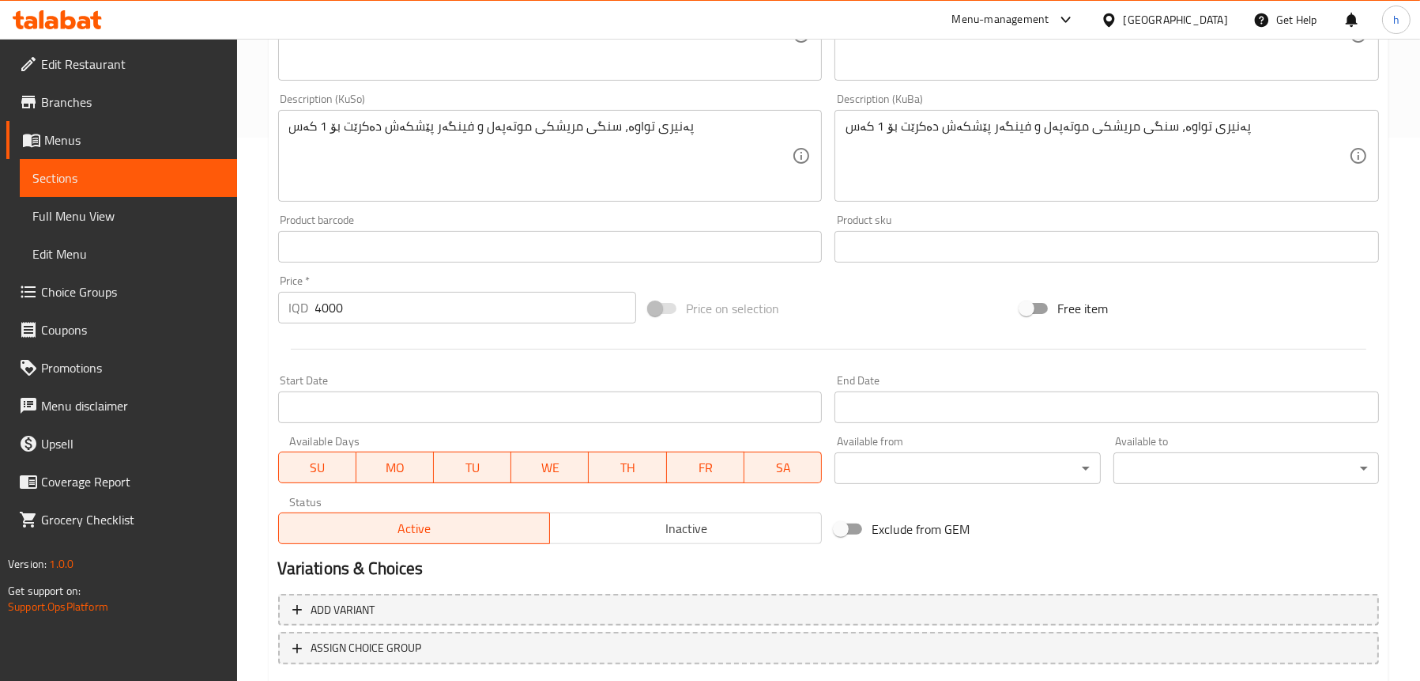
scroll to position [641, 0]
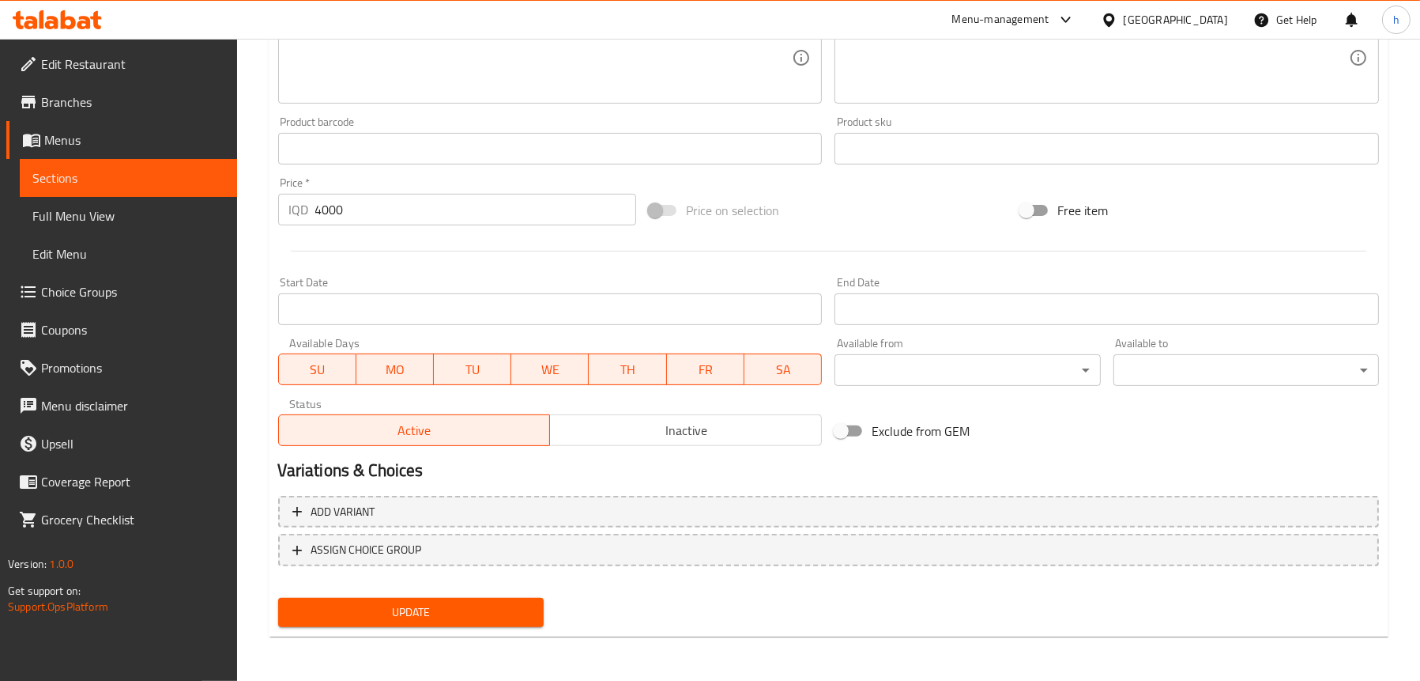
type input "چیز فرایز [PERSON_NAME]"
click at [475, 620] on span "Update" at bounding box center [411, 612] width 240 height 20
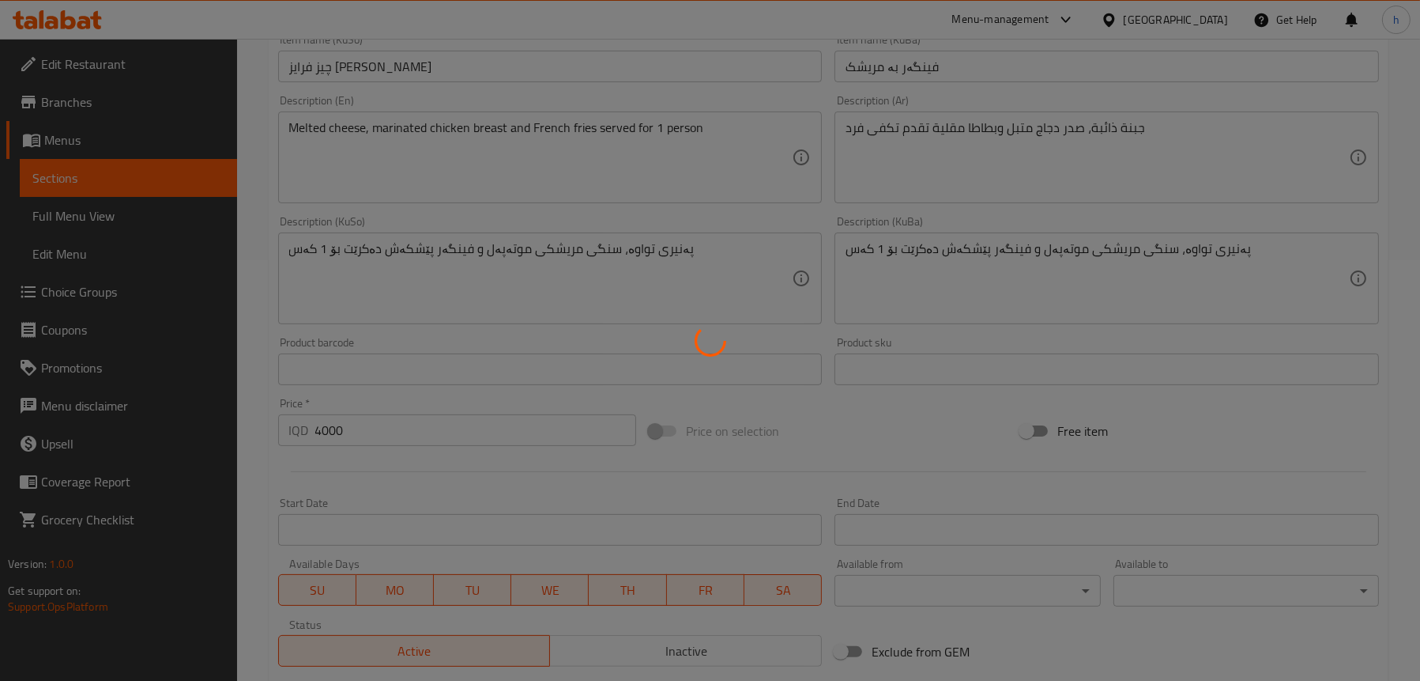
scroll to position [325, 0]
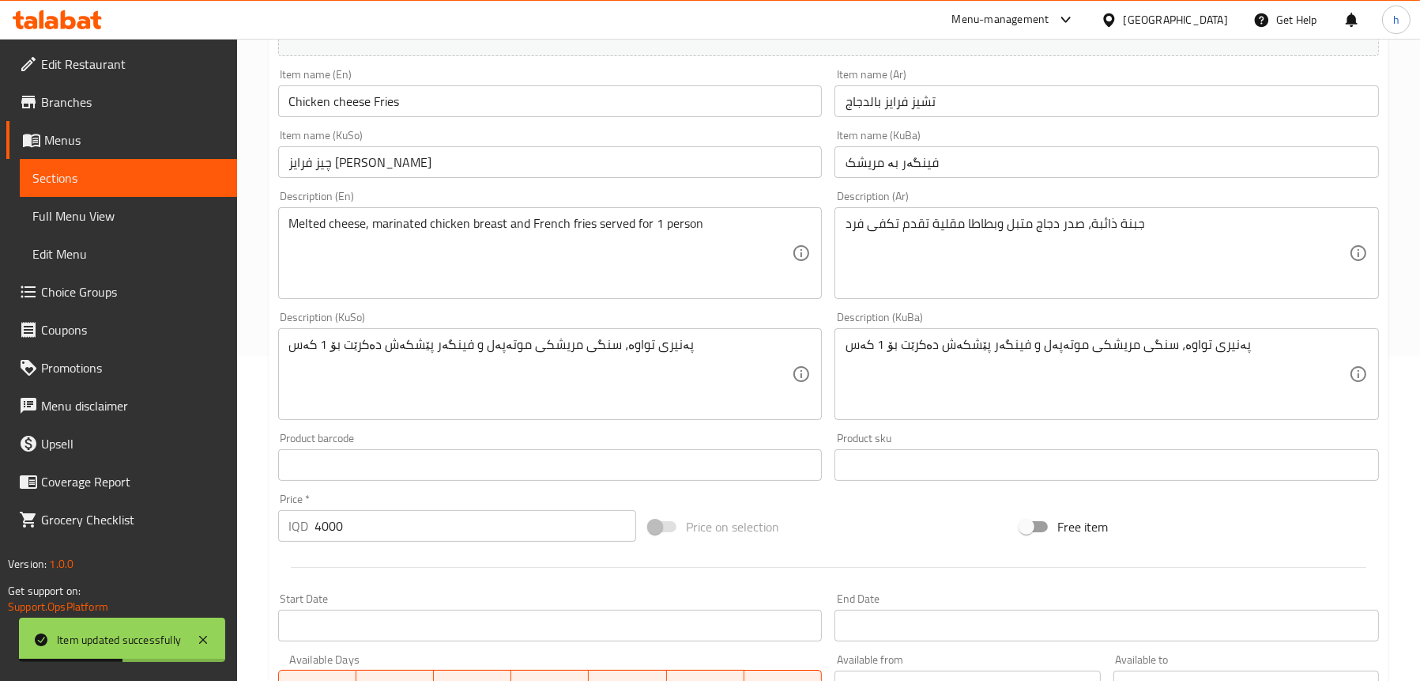
click at [178, 210] on span "Full Menu View" at bounding box center [128, 215] width 192 height 19
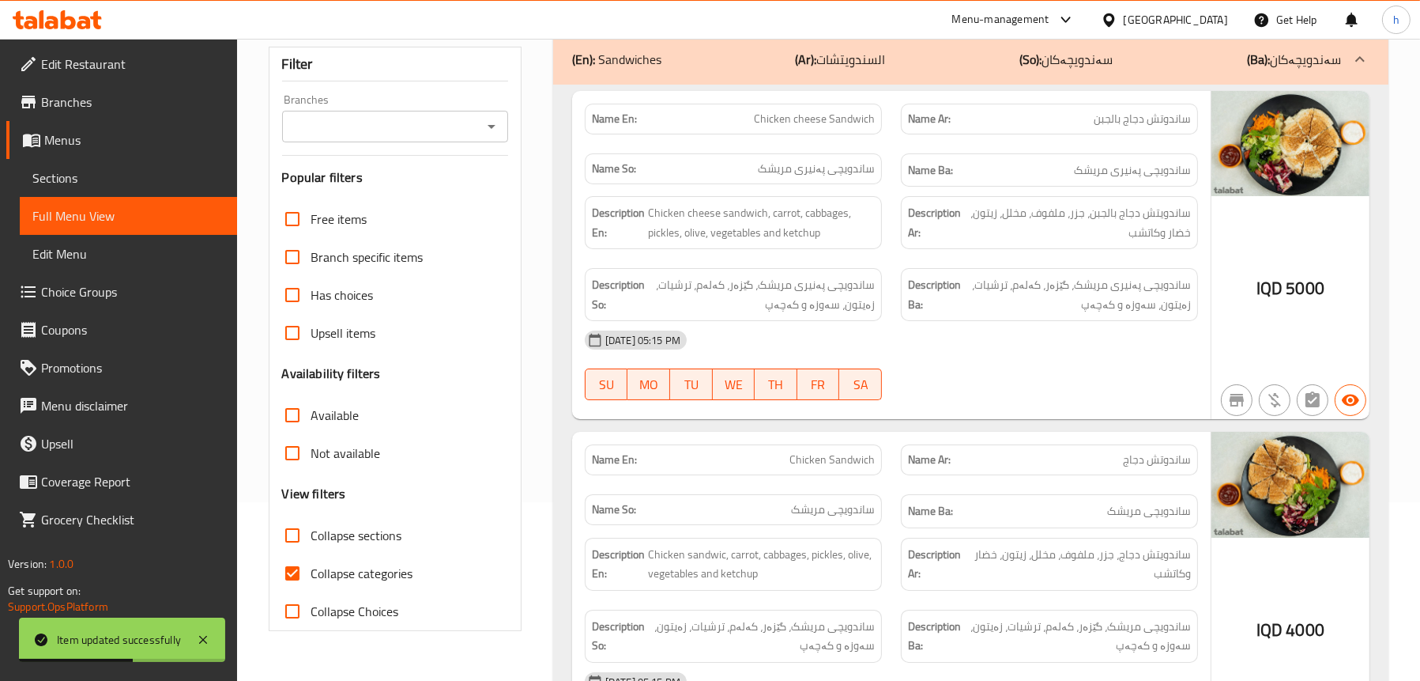
scroll to position [88, 0]
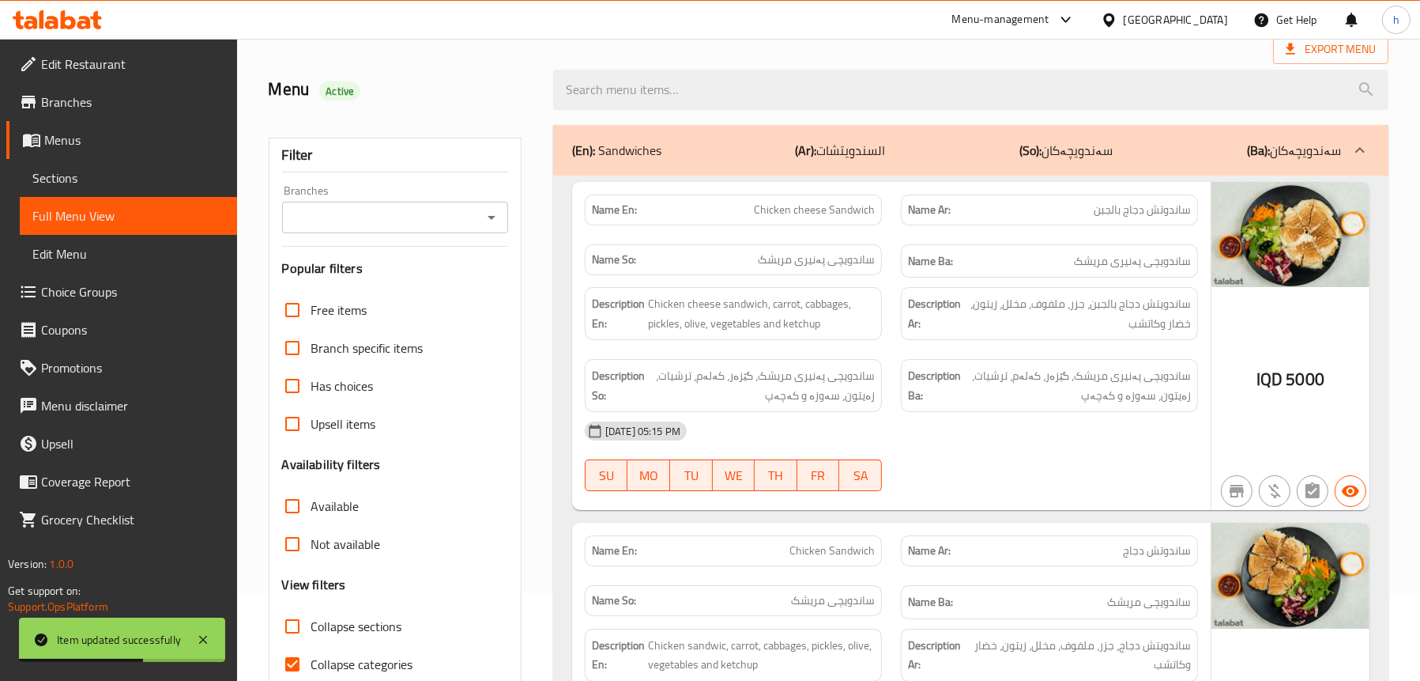
click at [493, 218] on icon "Open" at bounding box center [491, 217] width 19 height 19
click at [395, 281] on li "Green & Grill," at bounding box center [394, 285] width 227 height 28
type input "Green & Grill,"
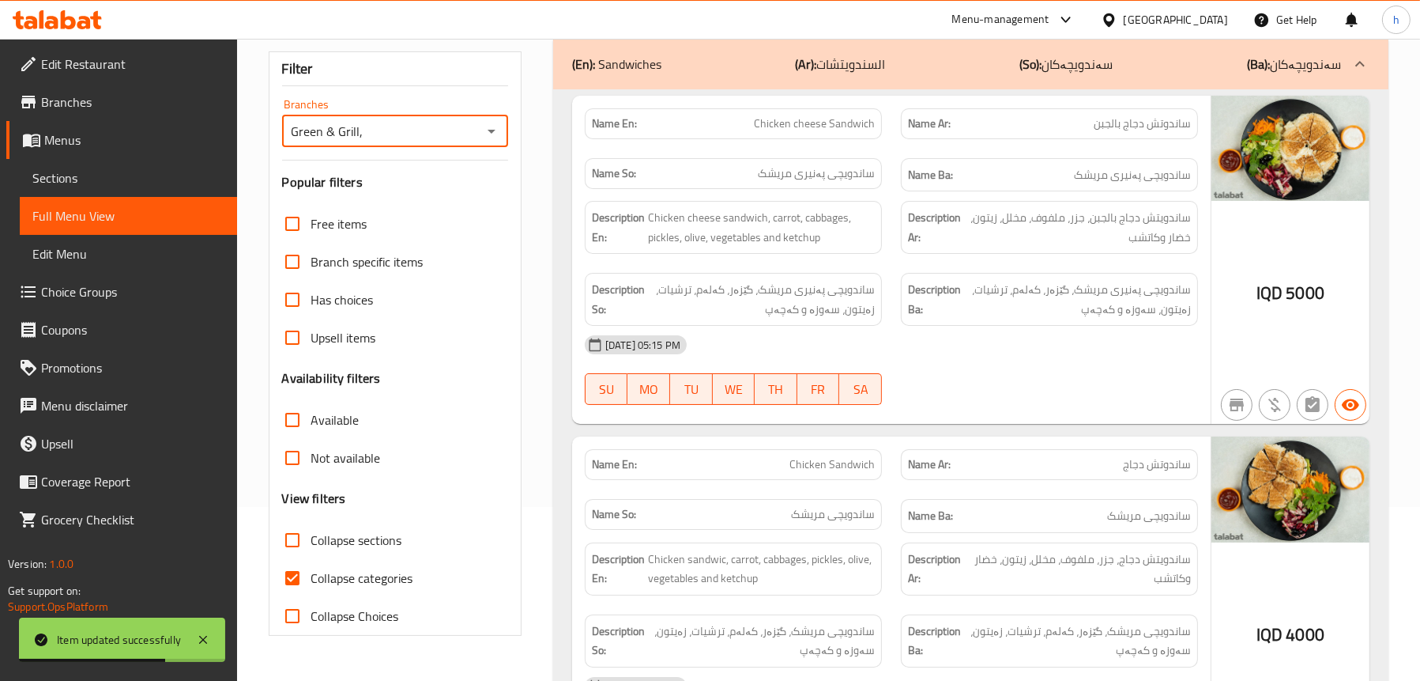
scroll to position [325, 0]
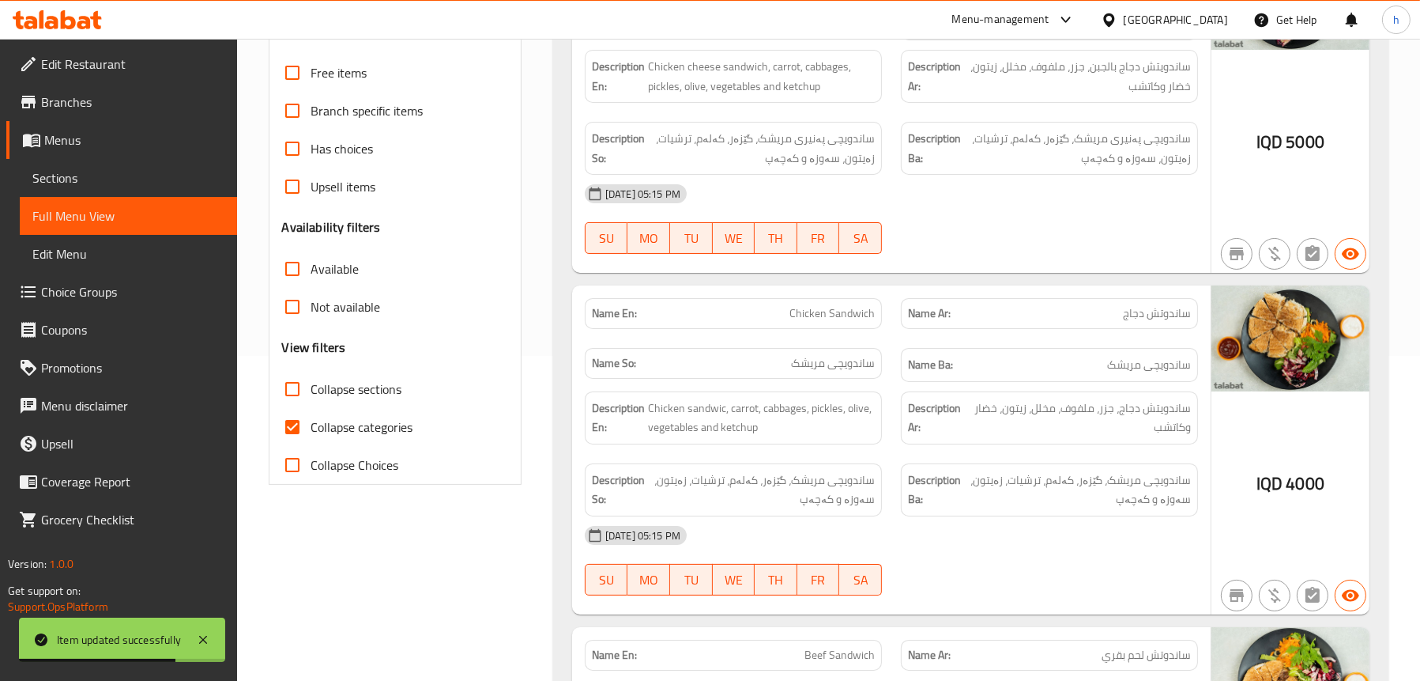
click at [342, 380] on span "Collapse sections" at bounding box center [356, 388] width 91 height 19
click at [311, 380] on input "Collapse sections" at bounding box center [292, 389] width 38 height 38
checkbox input "true"
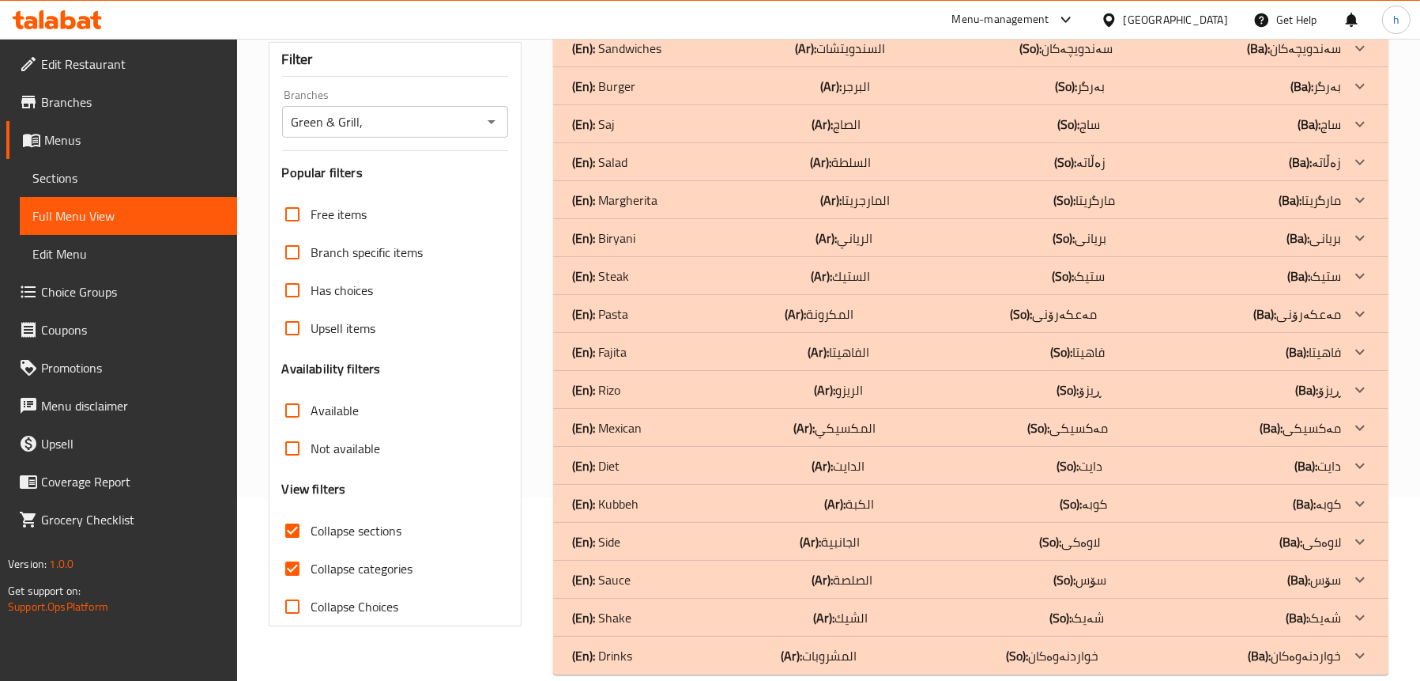
scroll to position [209, 0]
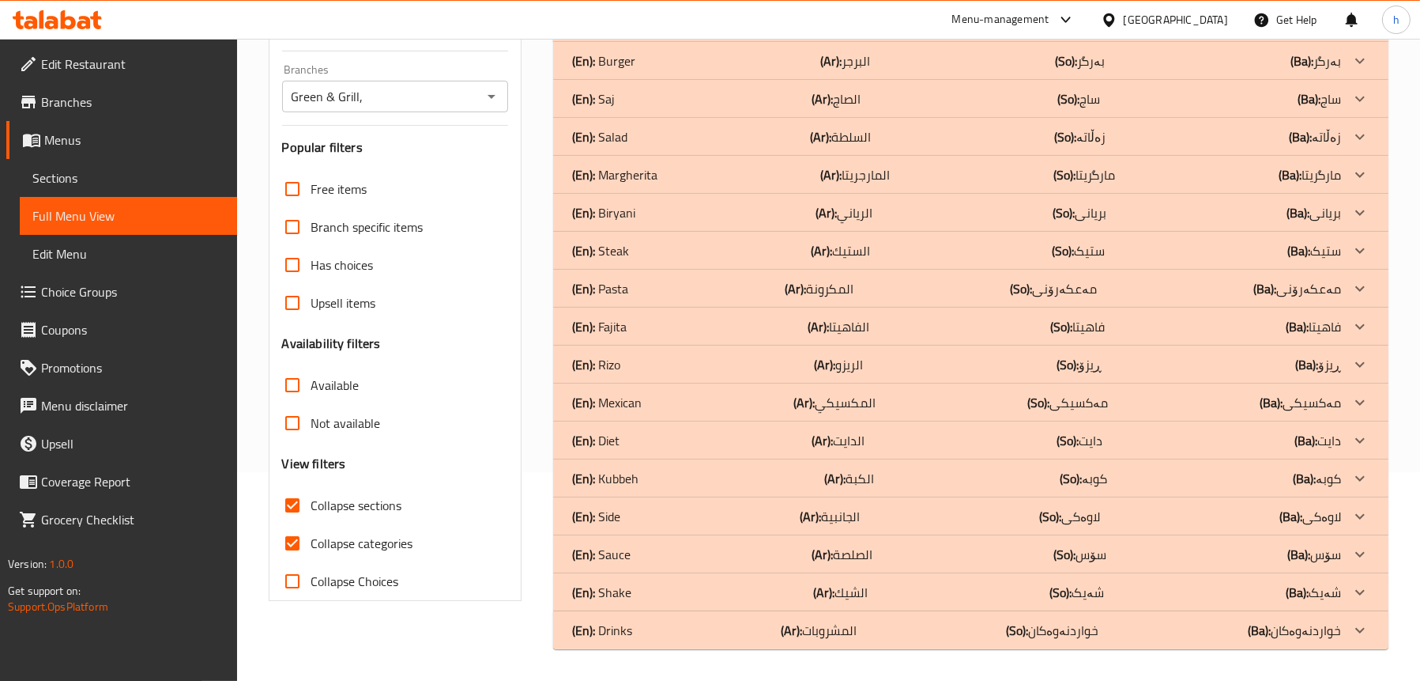
click at [612, 515] on p "(En): Side" at bounding box center [596, 516] width 48 height 19
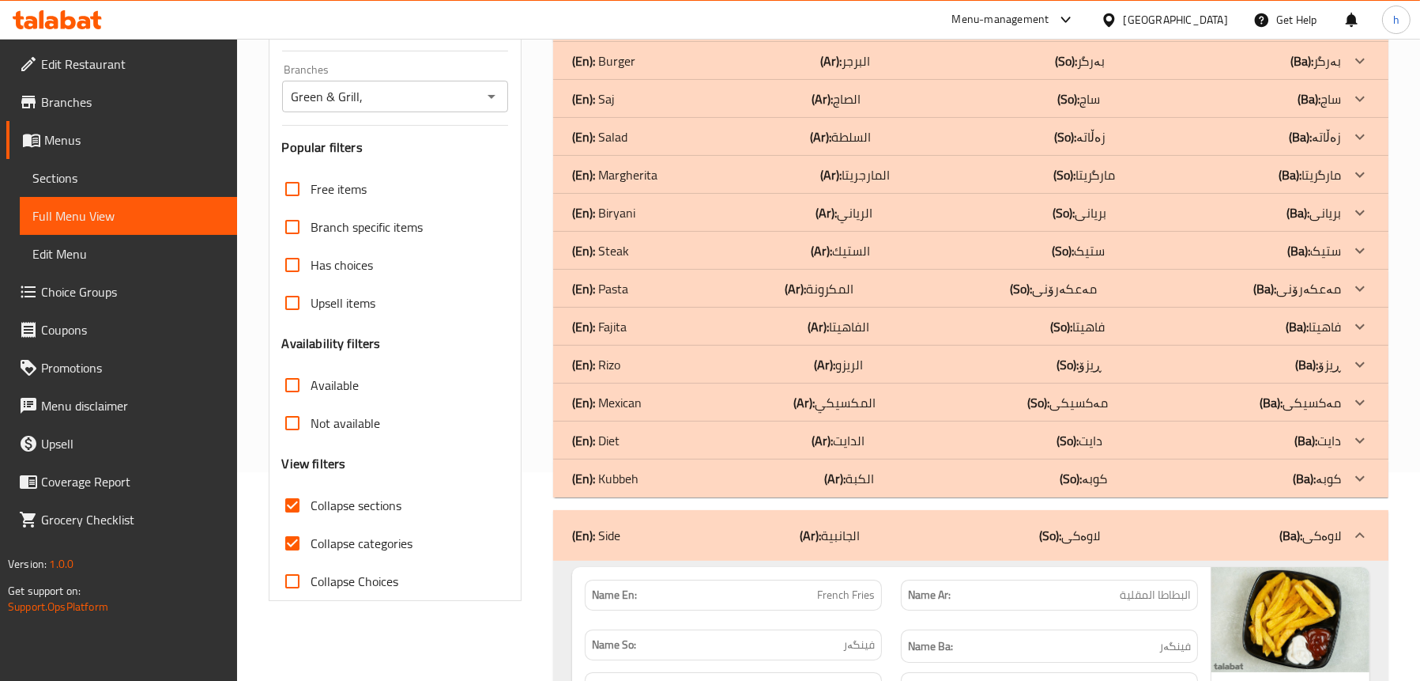
click at [624, 325] on p "(En): Fajita" at bounding box center [599, 326] width 55 height 19
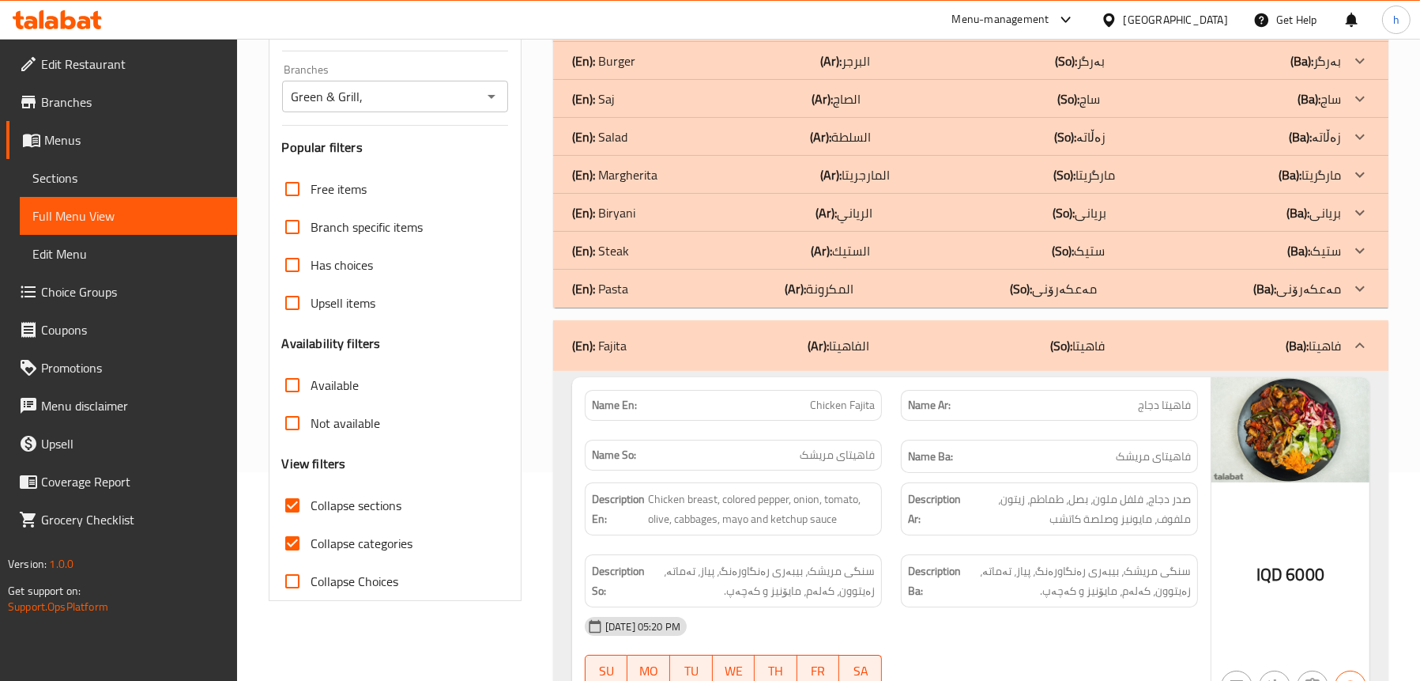
click at [625, 241] on p "(En): Steak" at bounding box center [600, 250] width 57 height 19
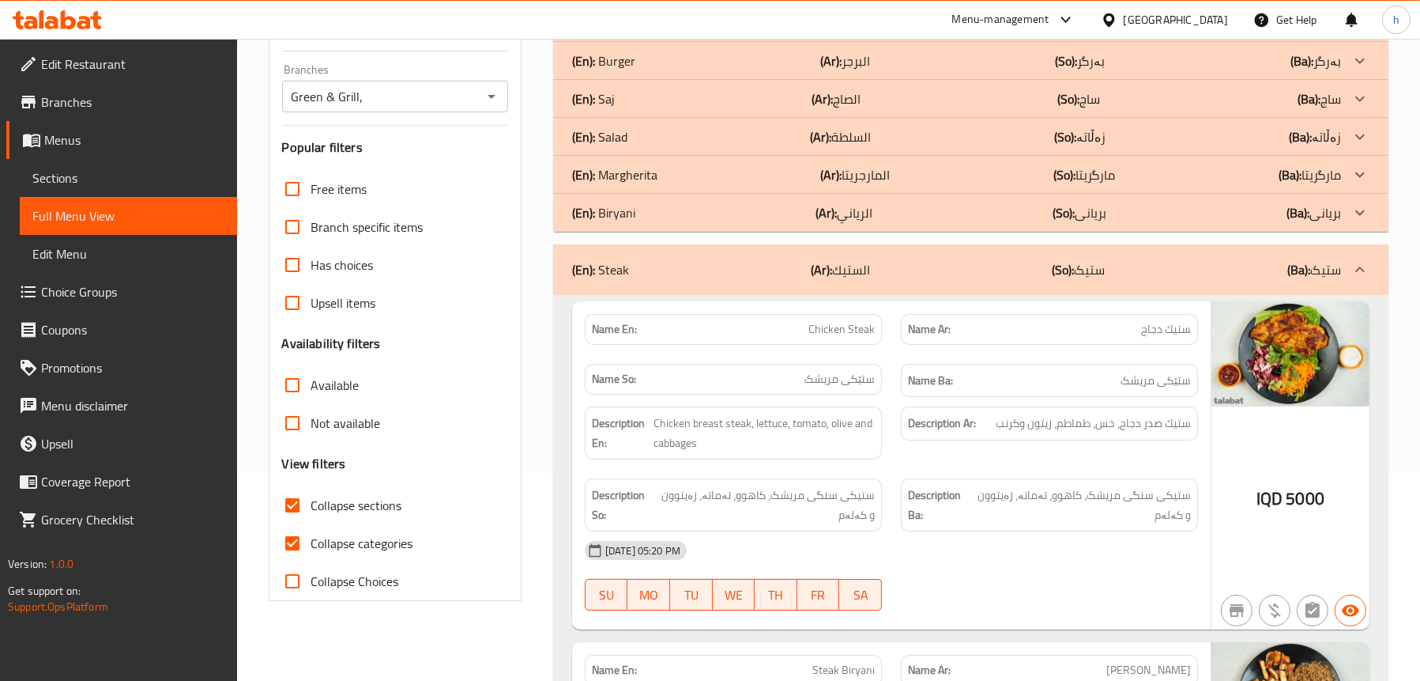
click at [620, 180] on p "(En): [PERSON_NAME]" at bounding box center [614, 174] width 85 height 19
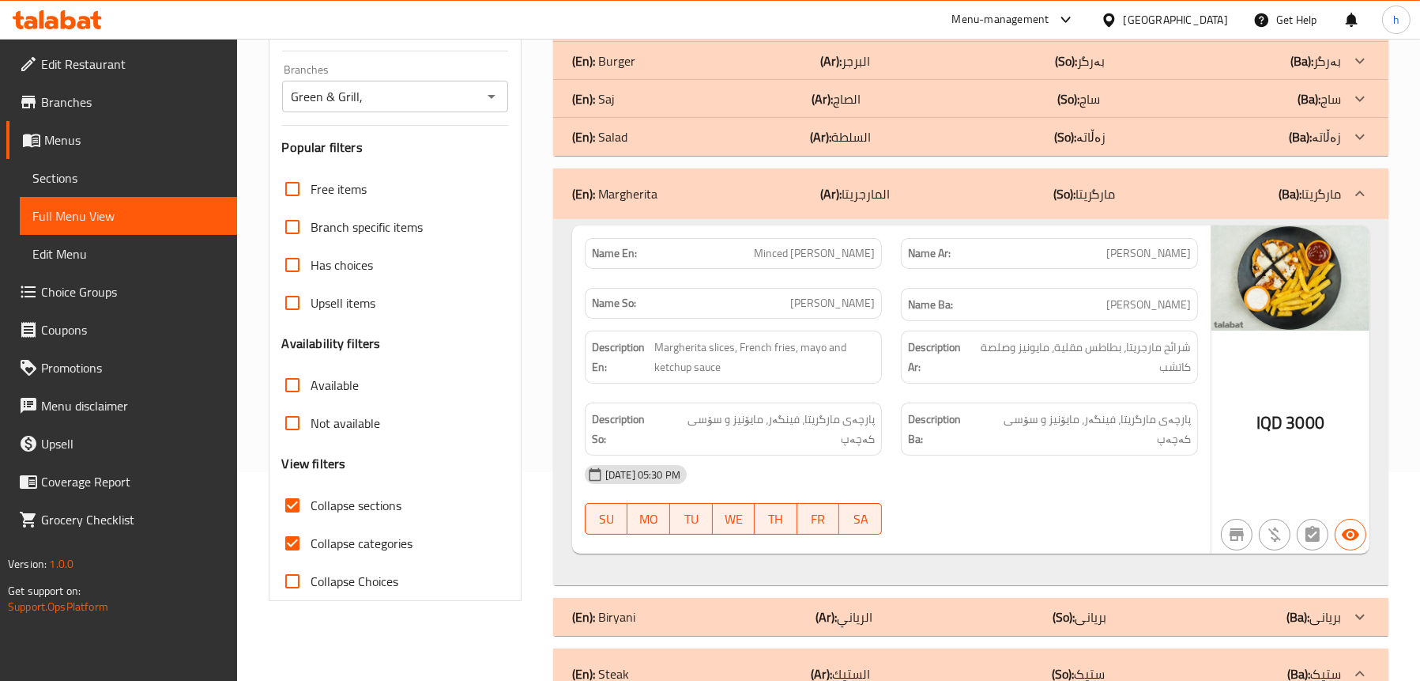
click at [620, 180] on div "(En): [PERSON_NAME] (Ar): المارجريتا (So): مارگریتا (Ba): مارگریتا" at bounding box center [970, 193] width 835 height 51
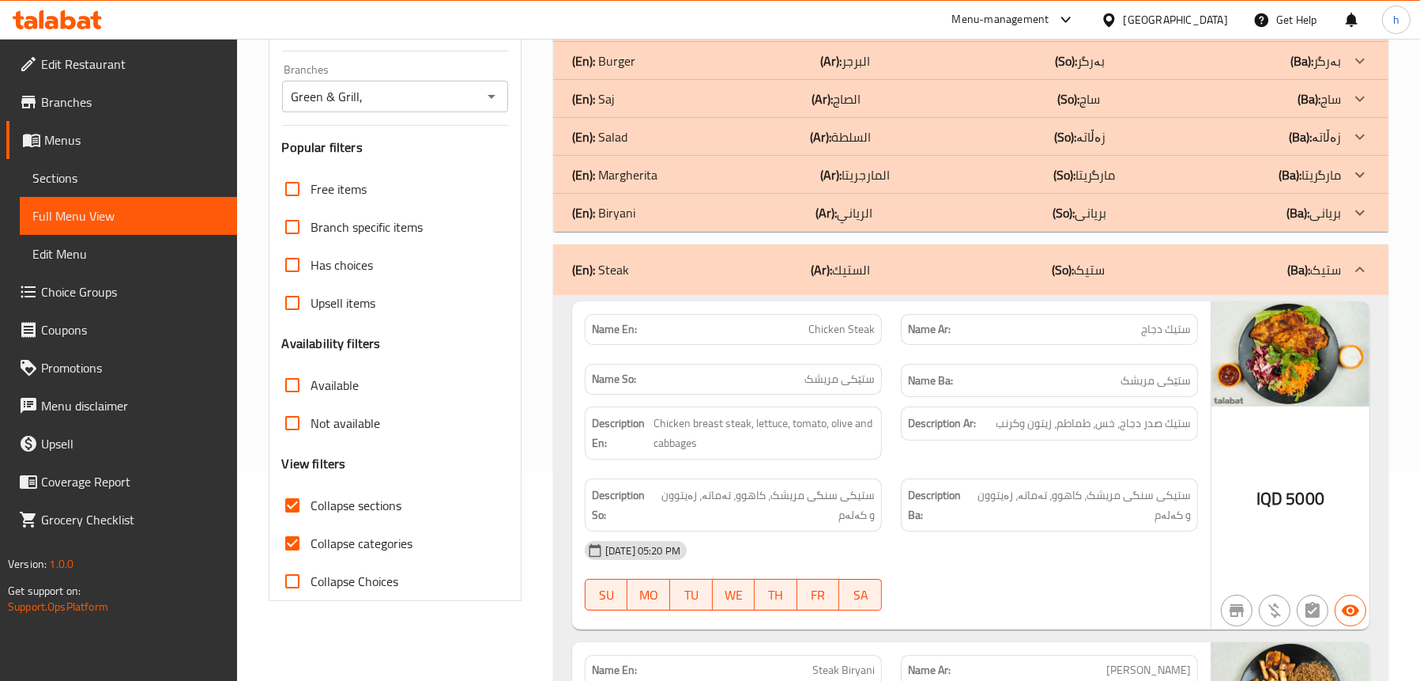
click at [621, 134] on p "(En): Salad" at bounding box center [599, 136] width 55 height 19
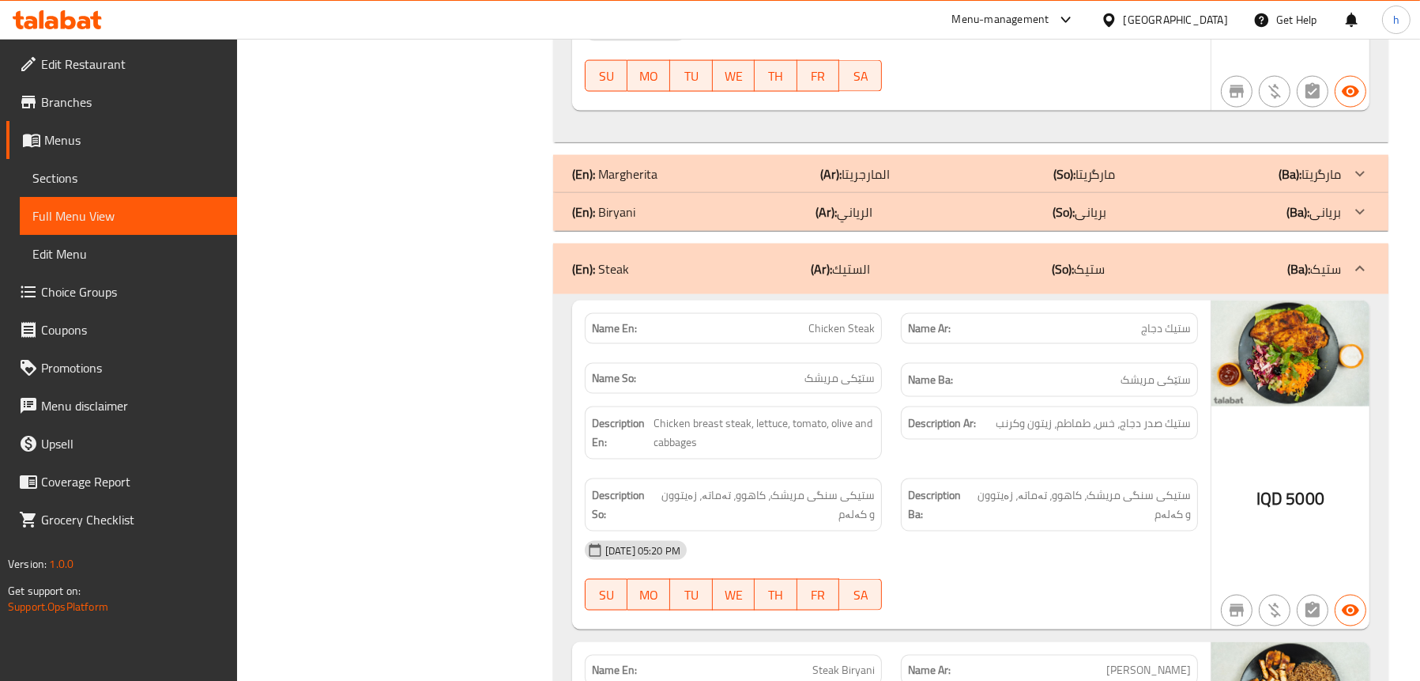
scroll to position [5853, 0]
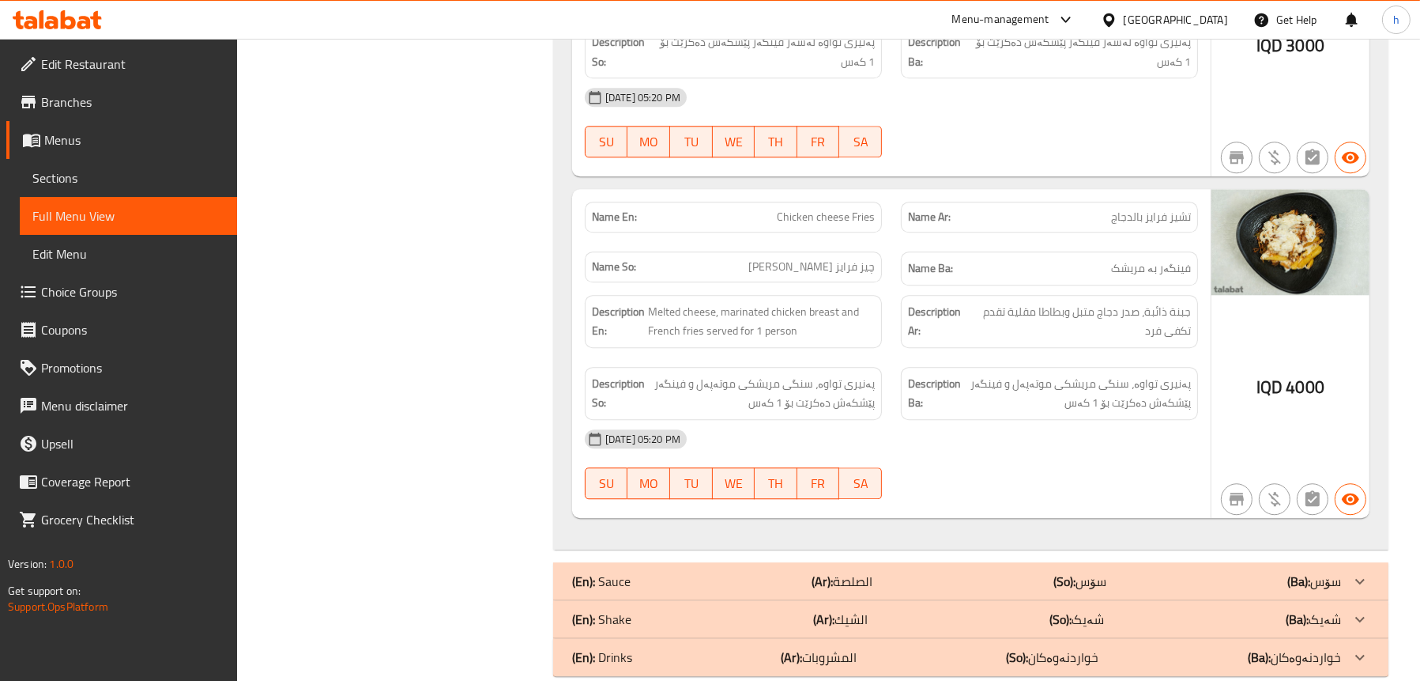
click at [613, 571] on p "(En): Sauce" at bounding box center [601, 580] width 58 height 19
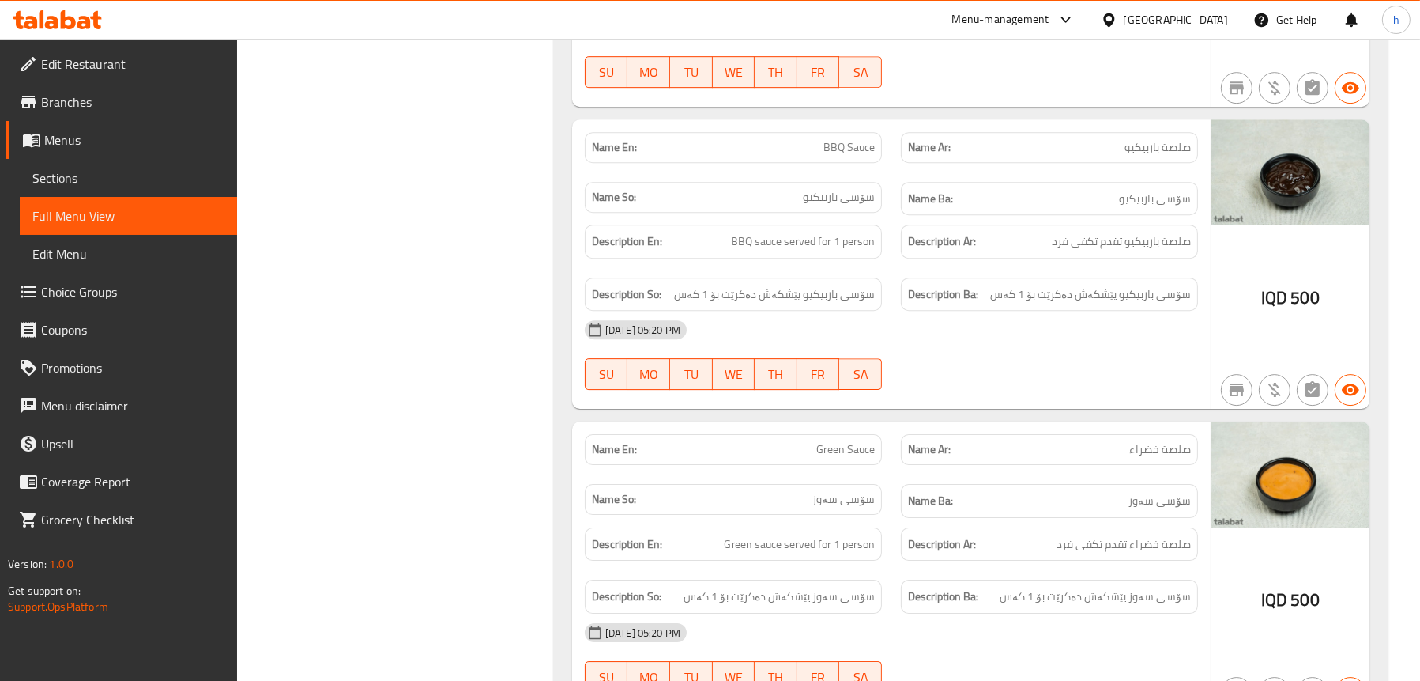
scroll to position [7111, 0]
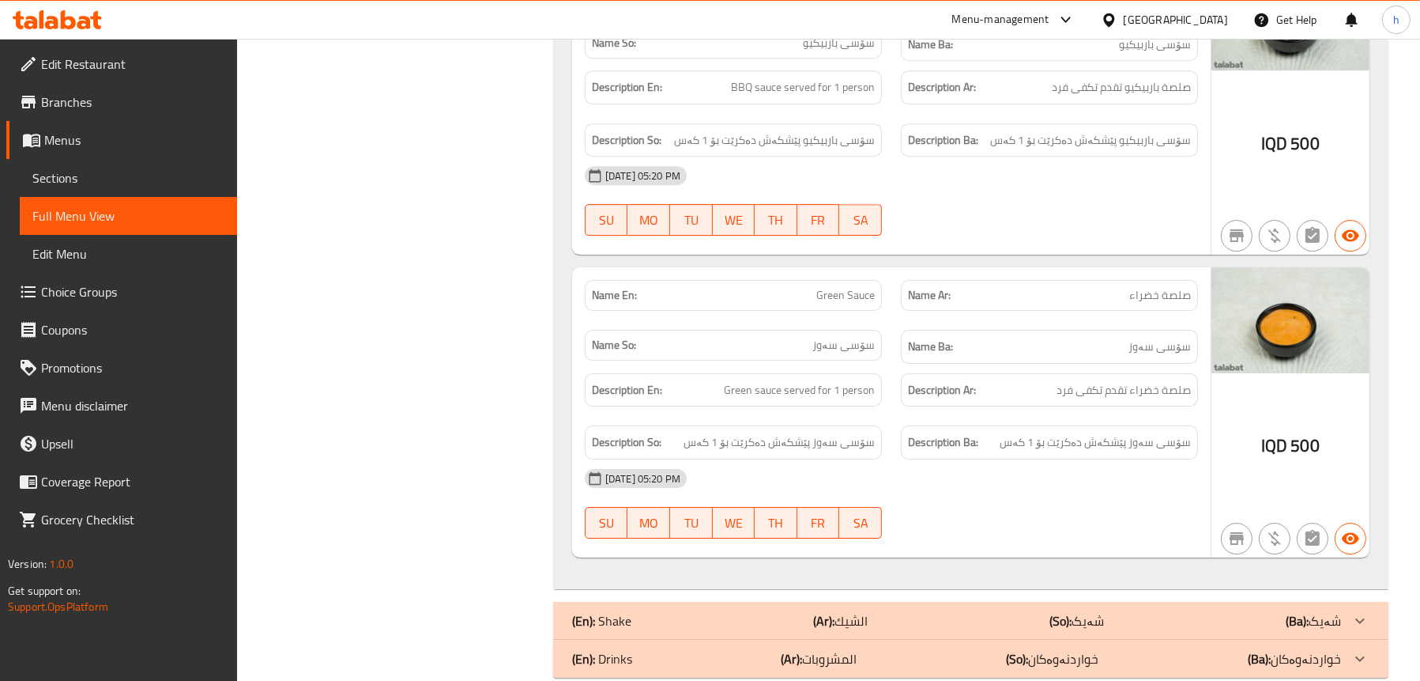
click at [639, 649] on div "(En): Drinks (Ar): المشروبات (So): خواردنەوەکان (Ba): خواردنەوەکان" at bounding box center [956, 658] width 769 height 19
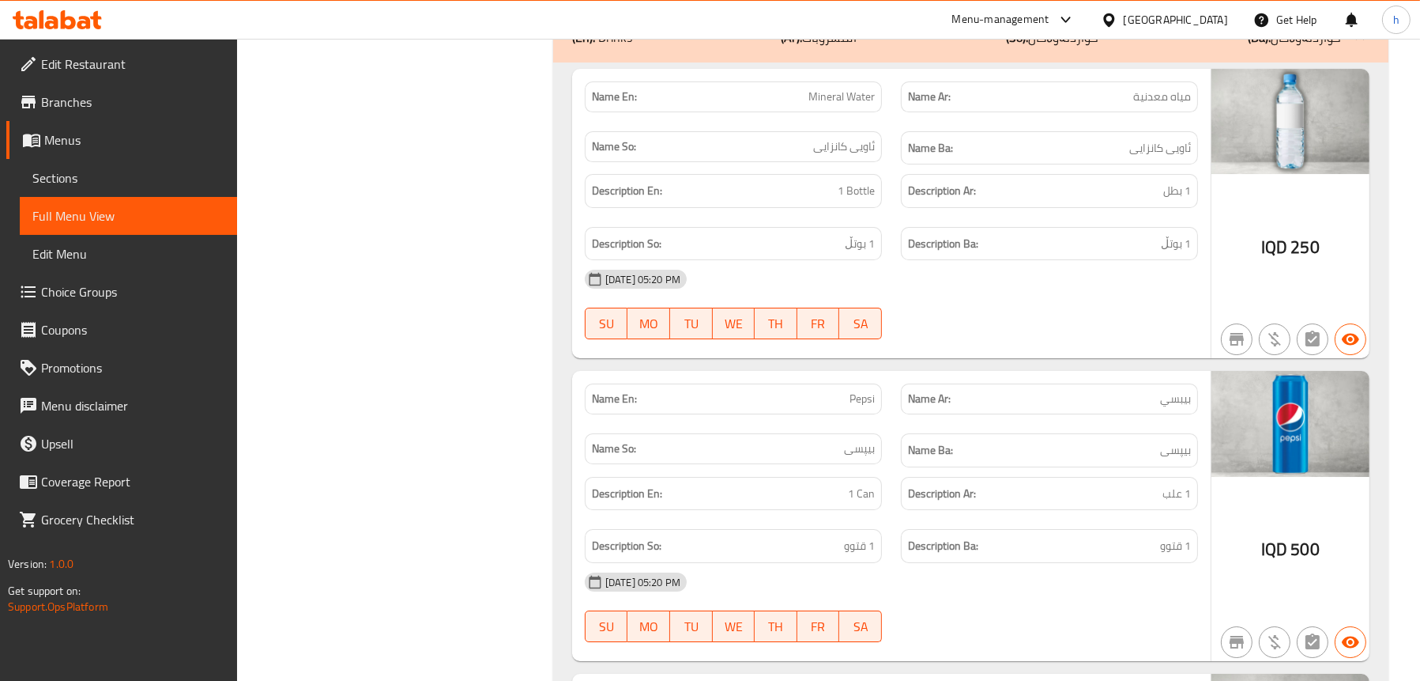
scroll to position [7499, 0]
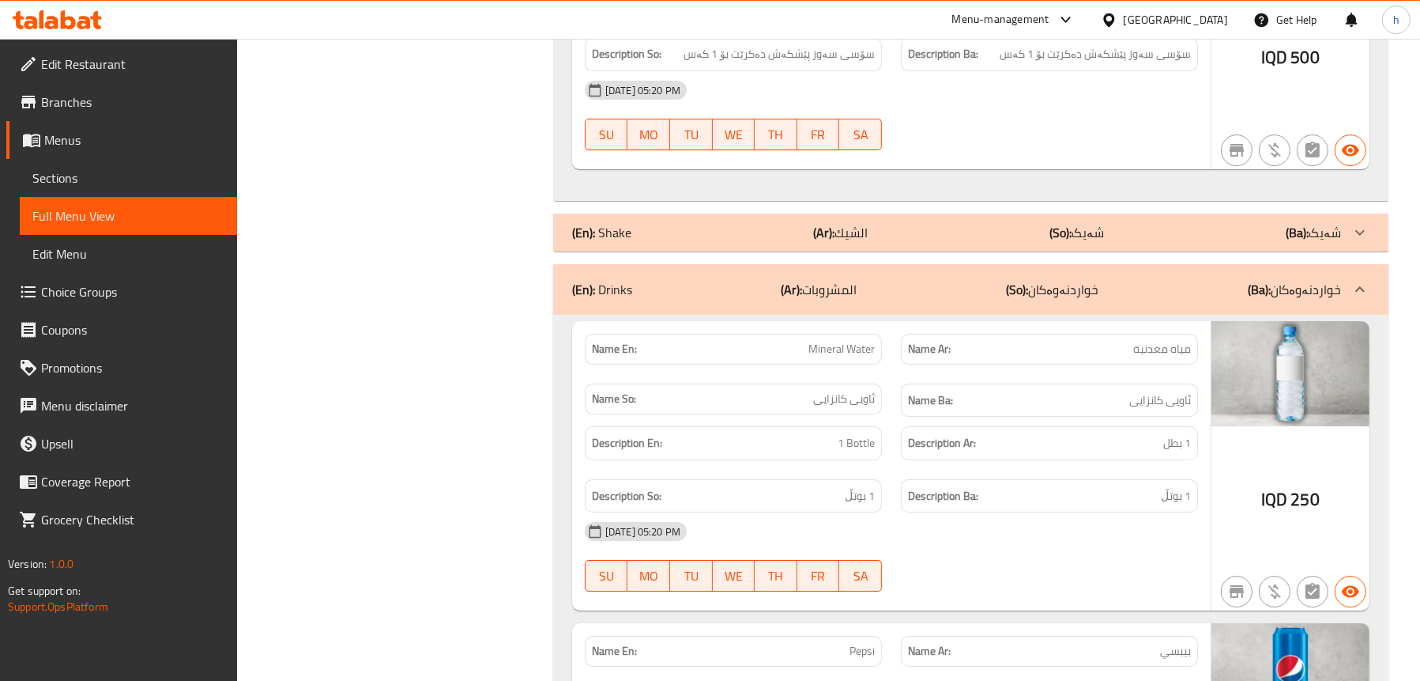
click at [81, 74] on span "Edit Restaurant" at bounding box center [132, 64] width 183 height 19
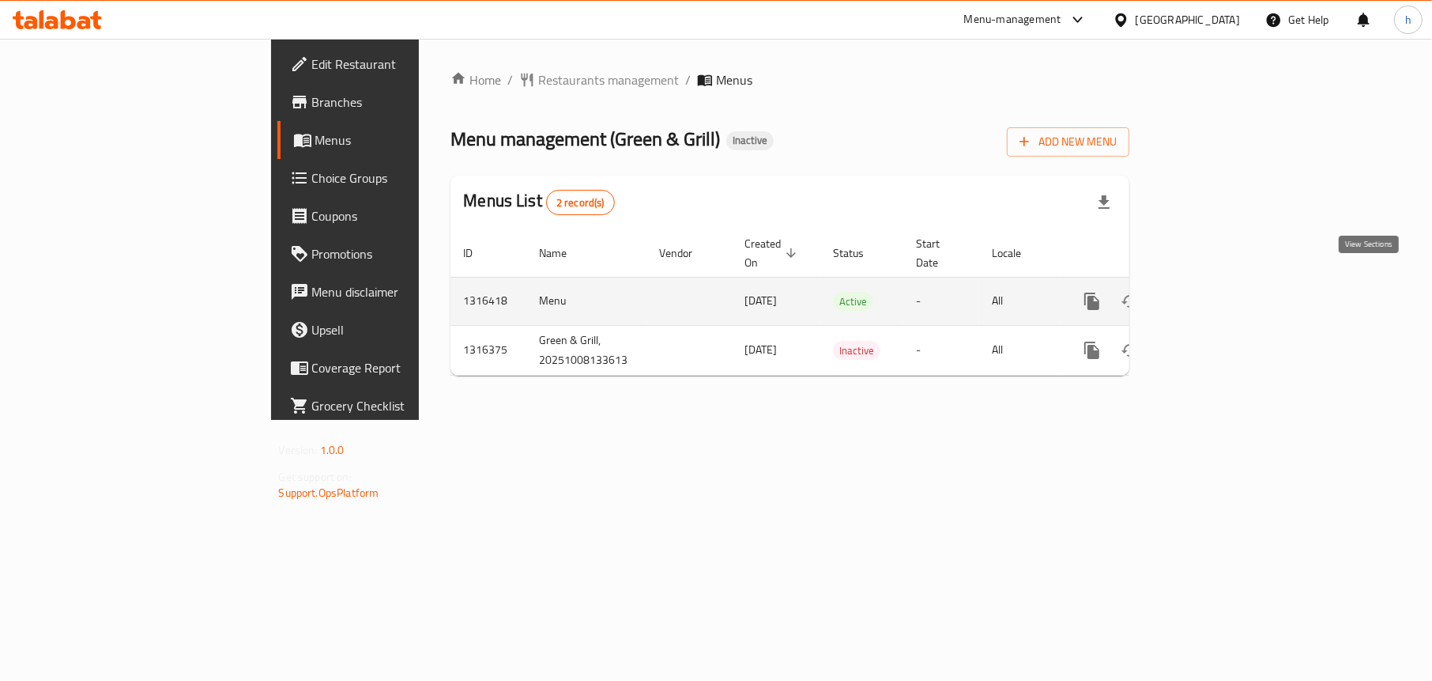
click at [1216, 292] on icon "enhanced table" at bounding box center [1206, 301] width 19 height 19
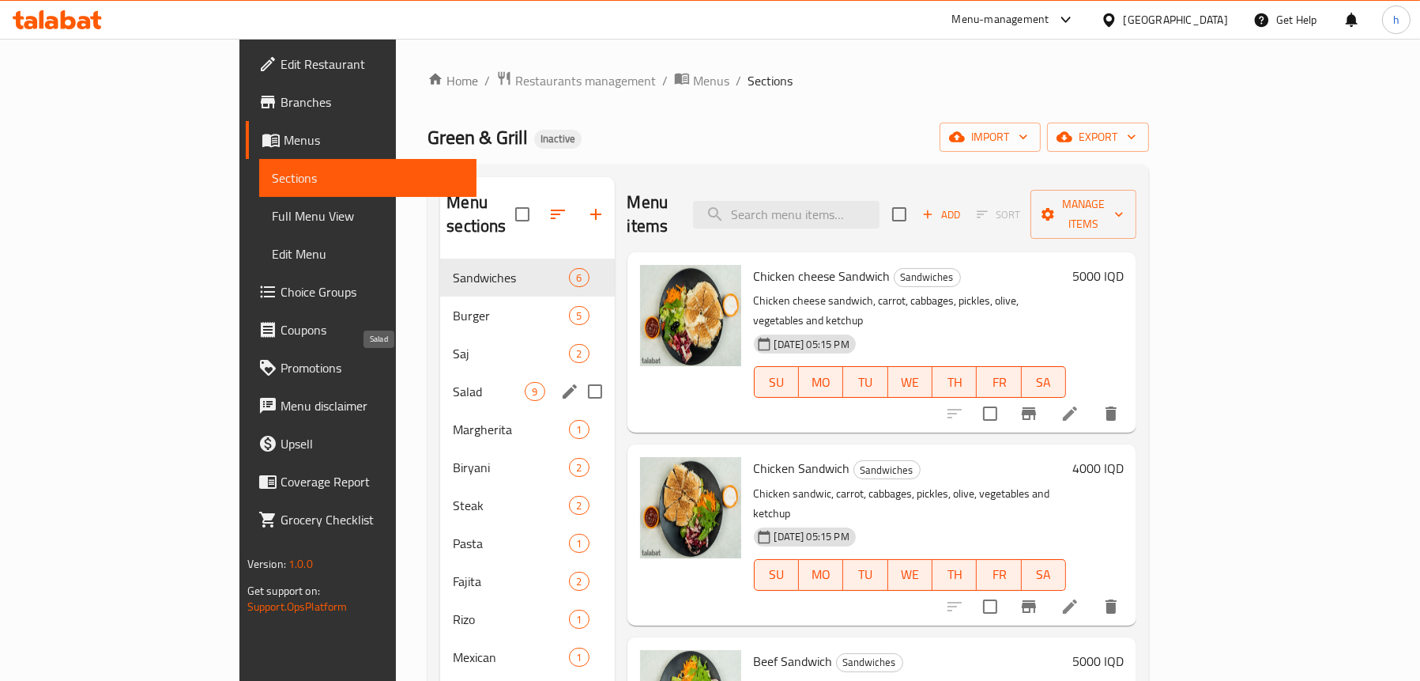
click at [453, 382] on span "Salad" at bounding box center [489, 391] width 72 height 19
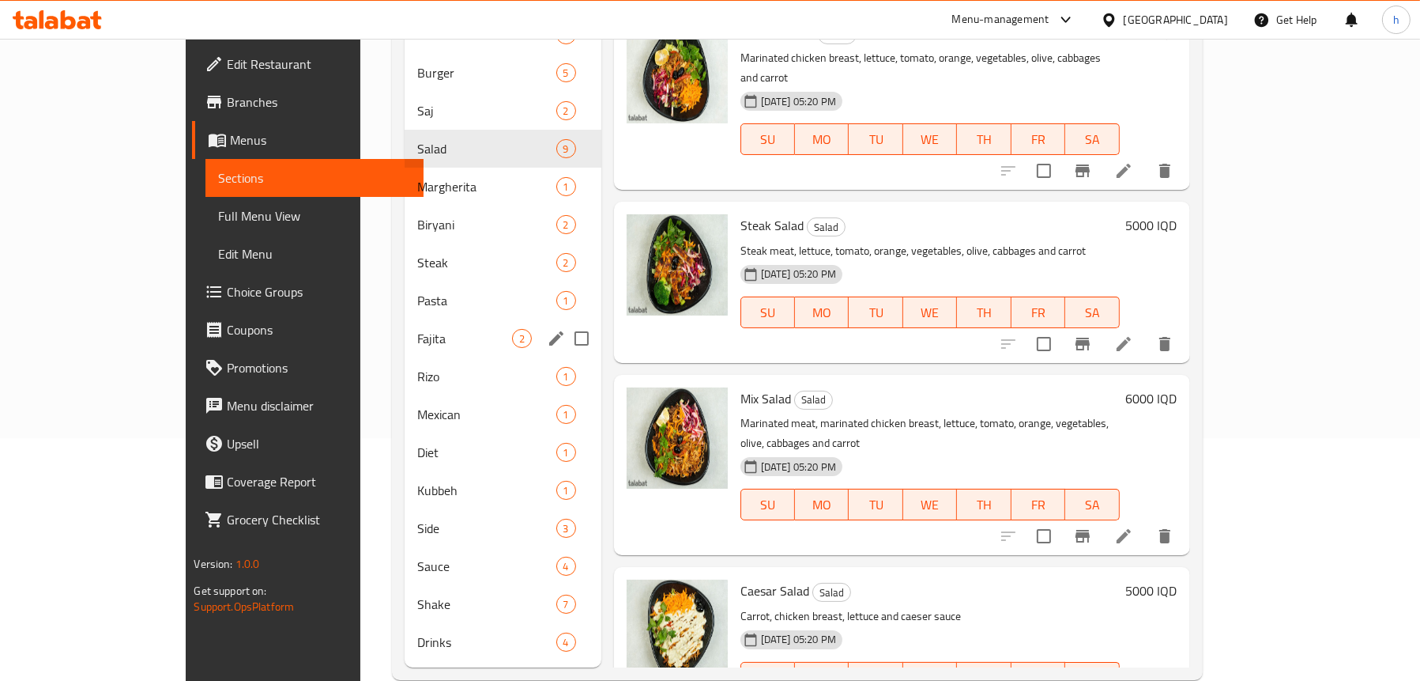
scroll to position [249, 0]
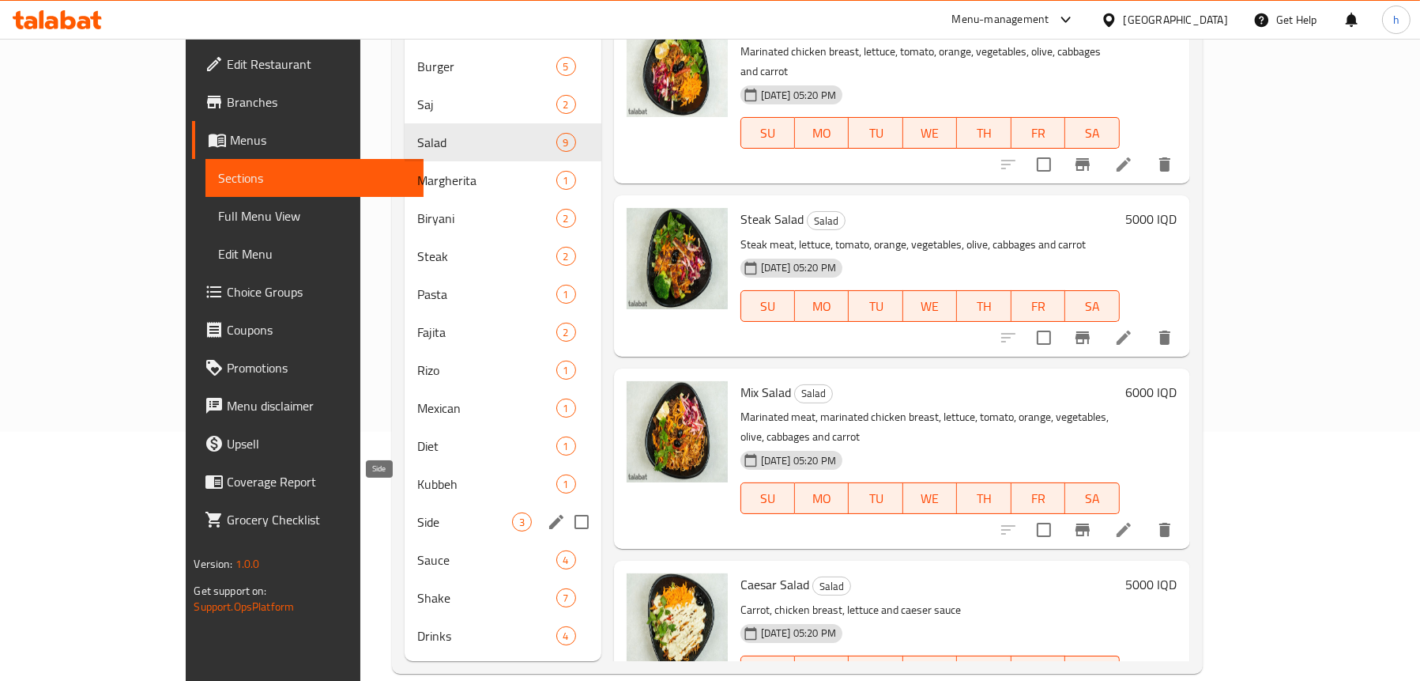
click at [417, 512] on span "Side" at bounding box center [464, 521] width 94 height 19
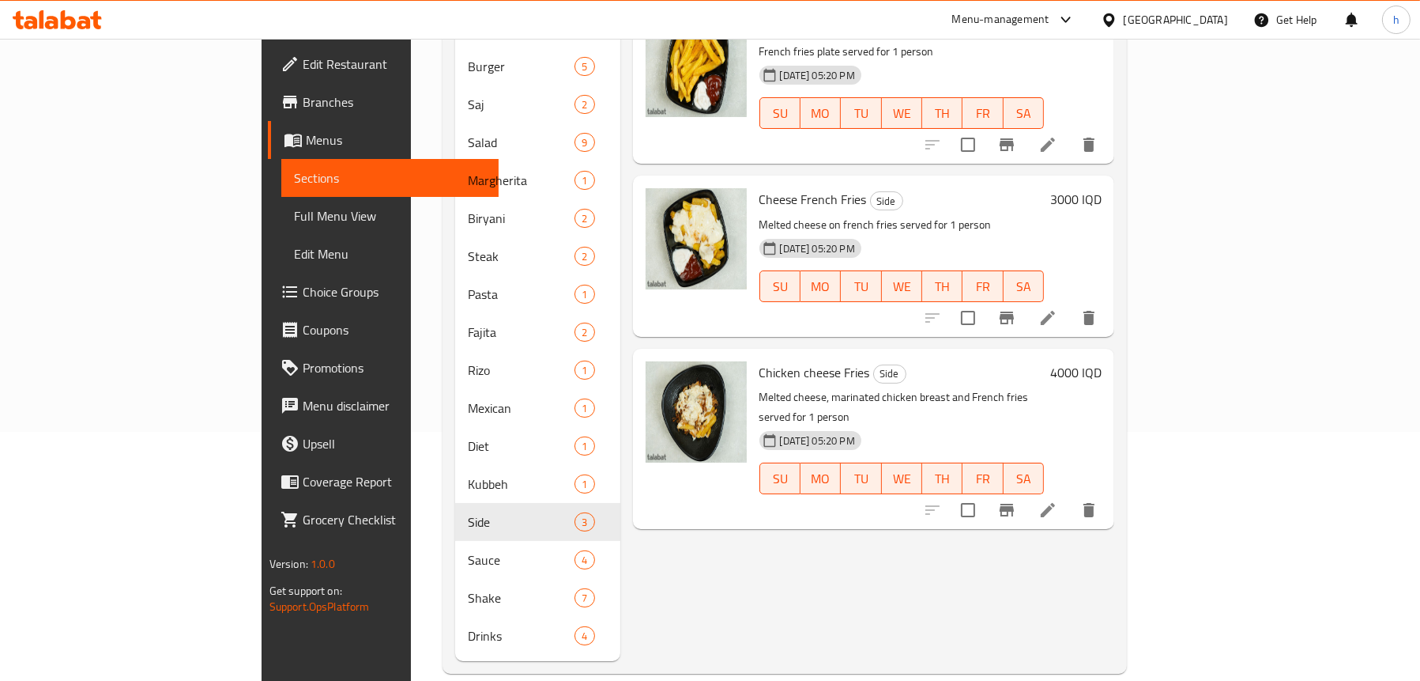
click at [1058, 500] on icon at bounding box center [1048, 509] width 19 height 19
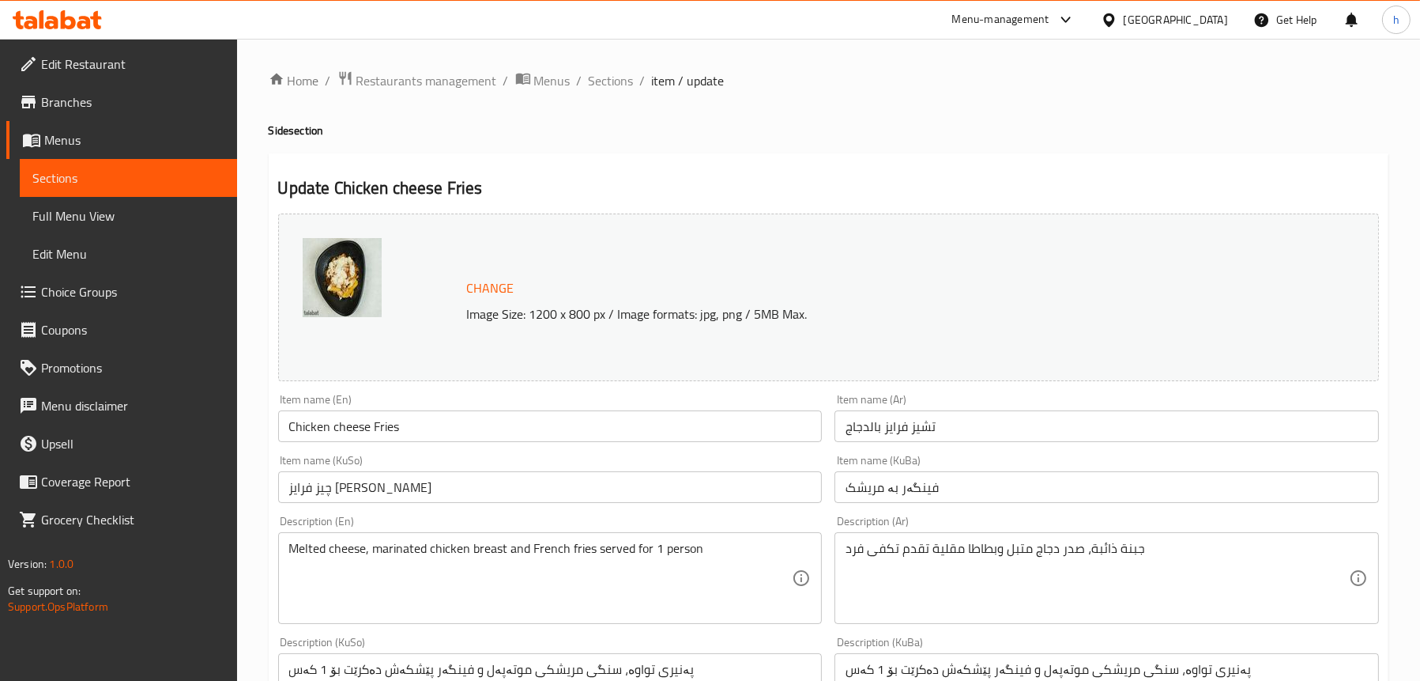
click at [98, 179] on span "Sections" at bounding box center [128, 177] width 192 height 19
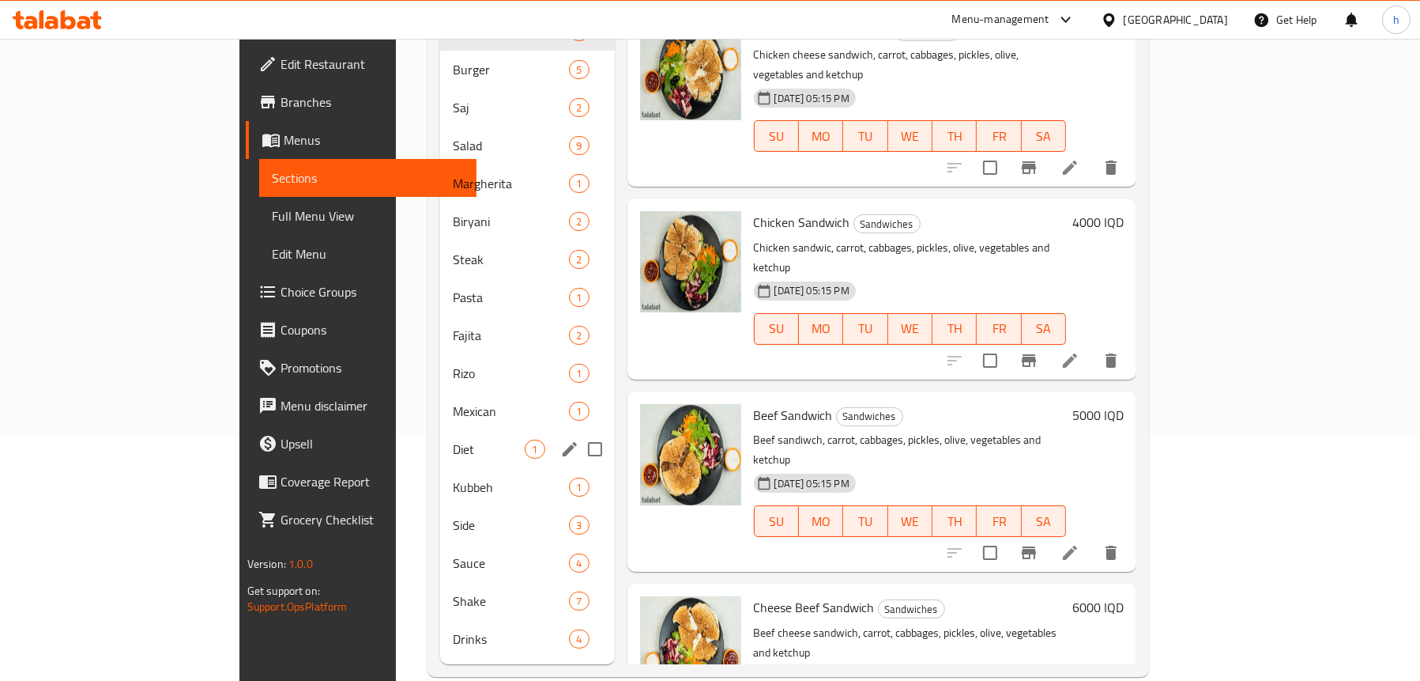
scroll to position [249, 0]
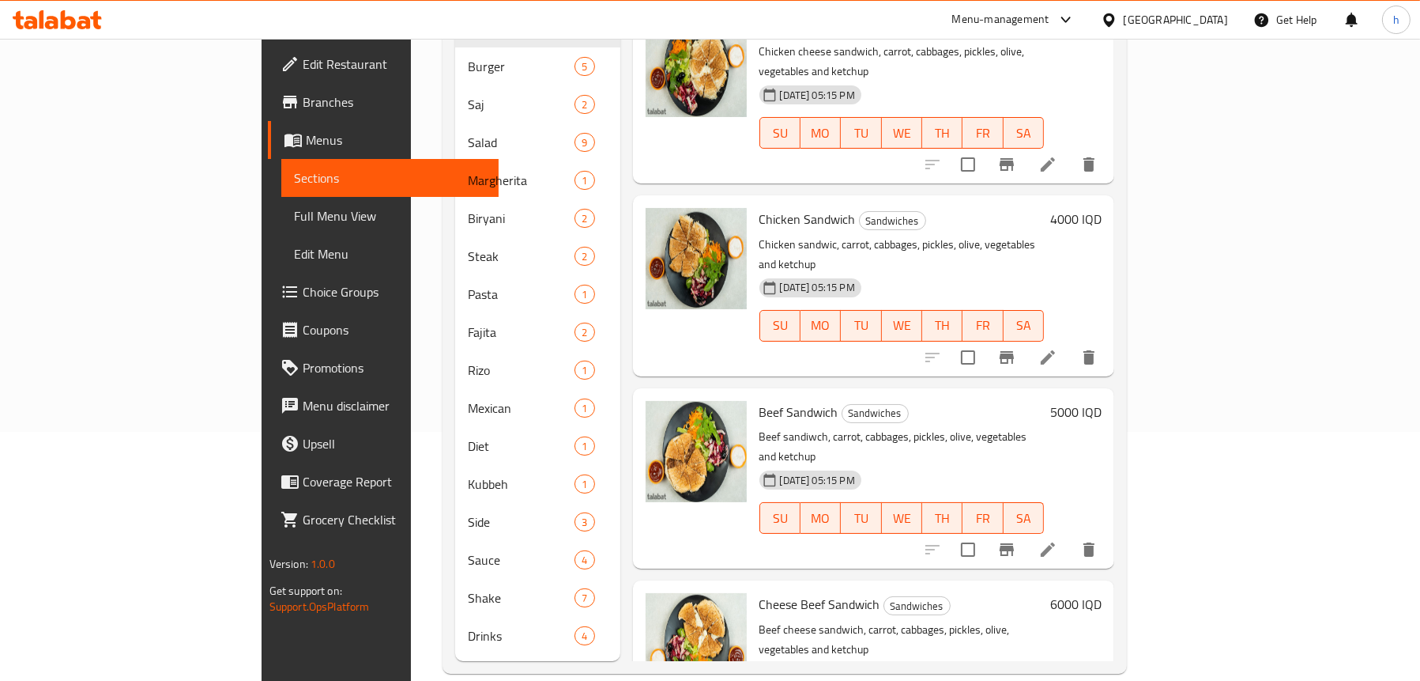
click at [281, 205] on link "Full Menu View" at bounding box center [389, 216] width 217 height 38
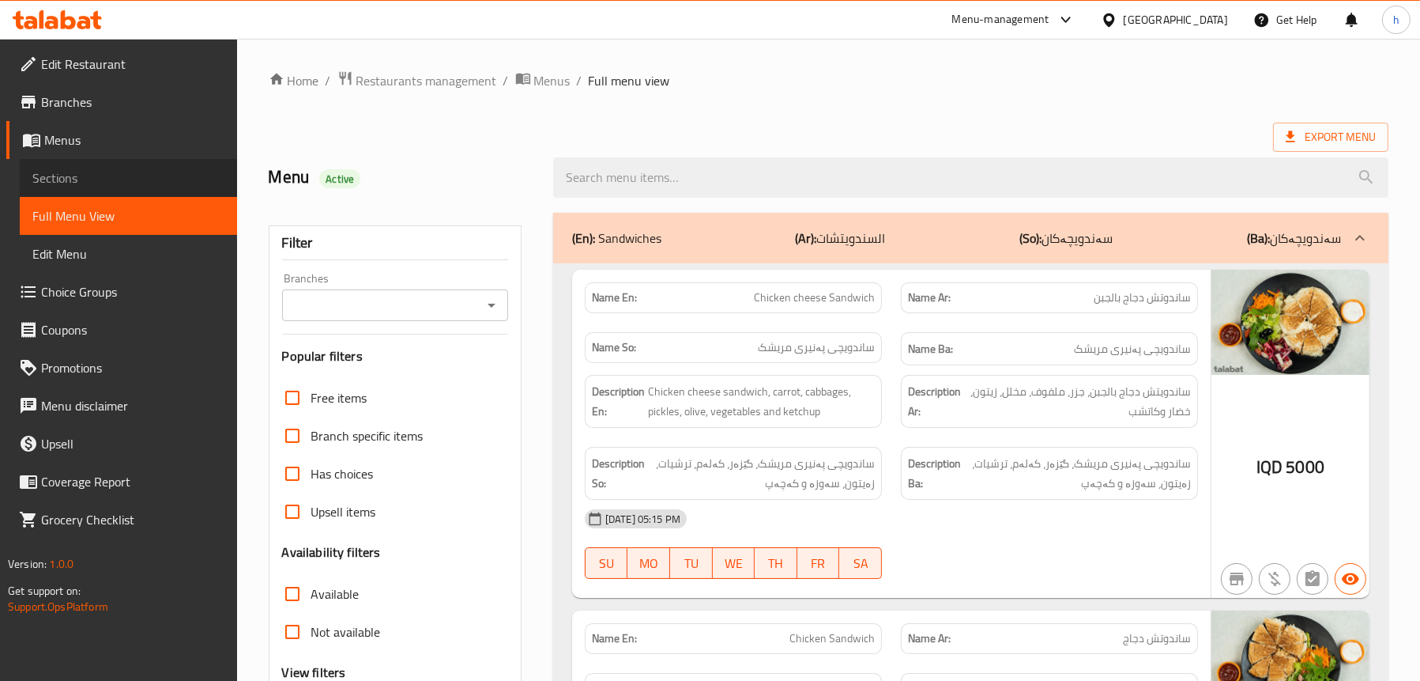
click at [97, 175] on span "Sections" at bounding box center [128, 177] width 192 height 19
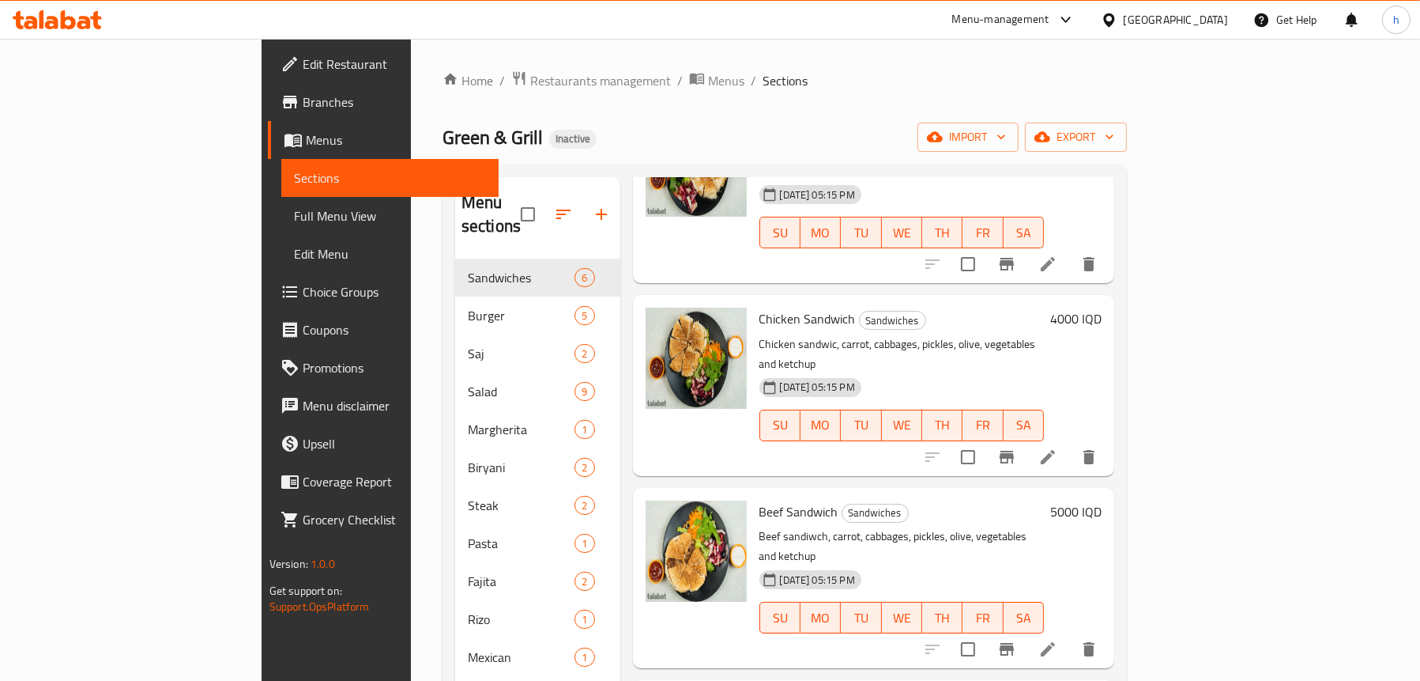
scroll to position [316, 0]
